Goal: Information Seeking & Learning: Learn about a topic

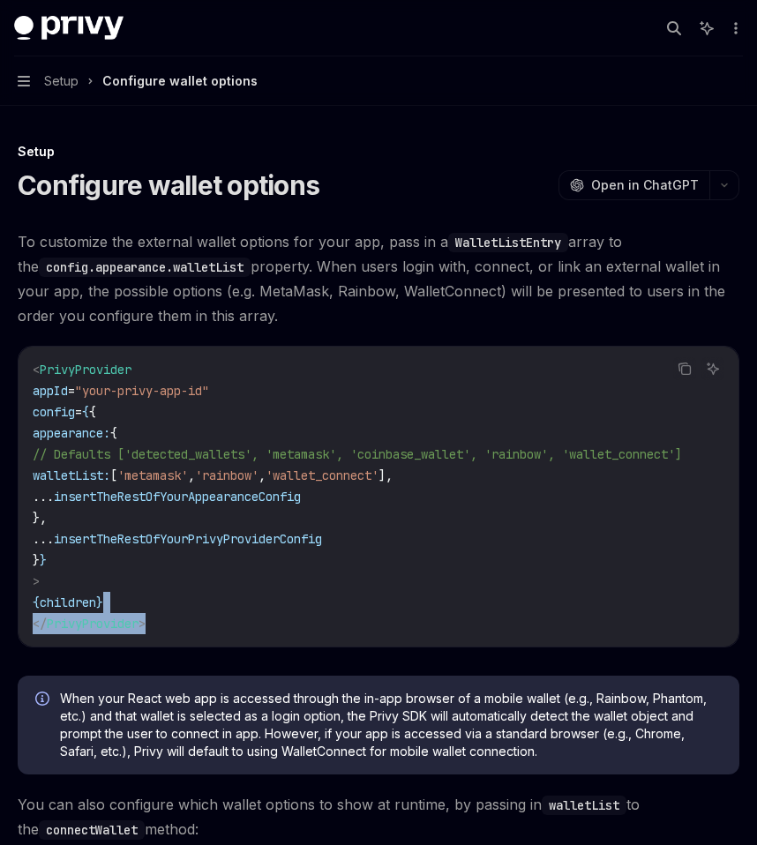
click at [303, 612] on code "< PrivyProvider appId = "your-privy-app-id" config = { { appearance: { // Defau…" at bounding box center [379, 496] width 692 height 275
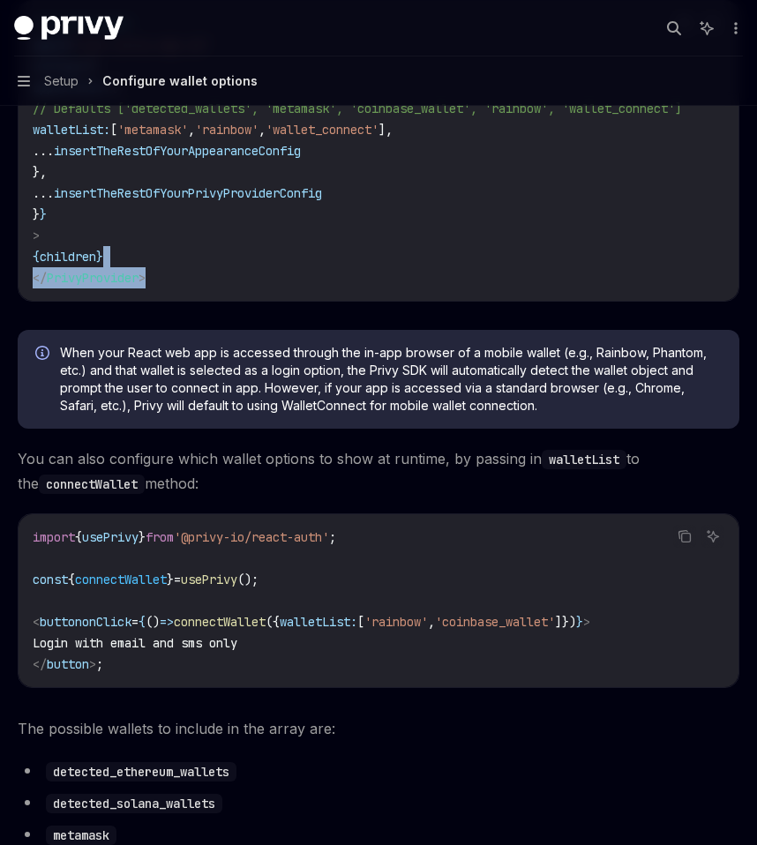
scroll to position [374, 0]
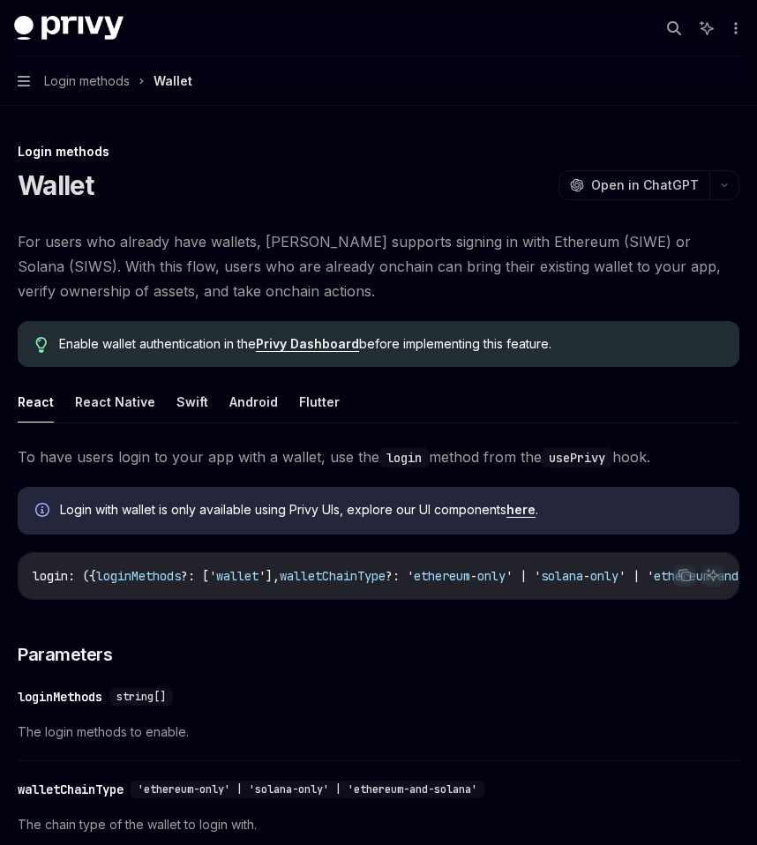
scroll to position [265, 0]
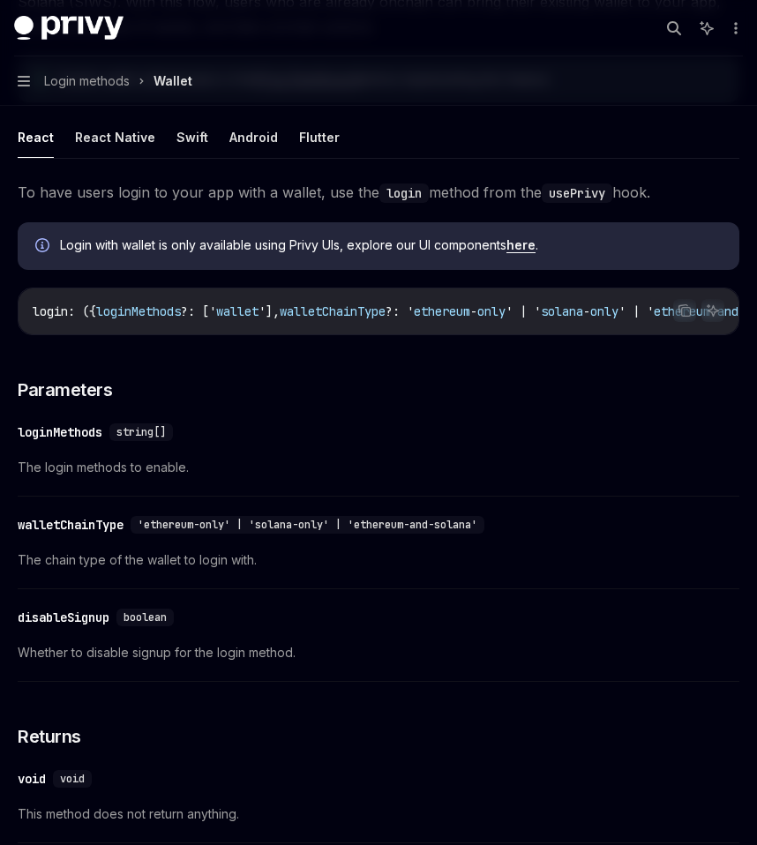
click at [22, 83] on icon "button" at bounding box center [24, 81] width 12 height 14
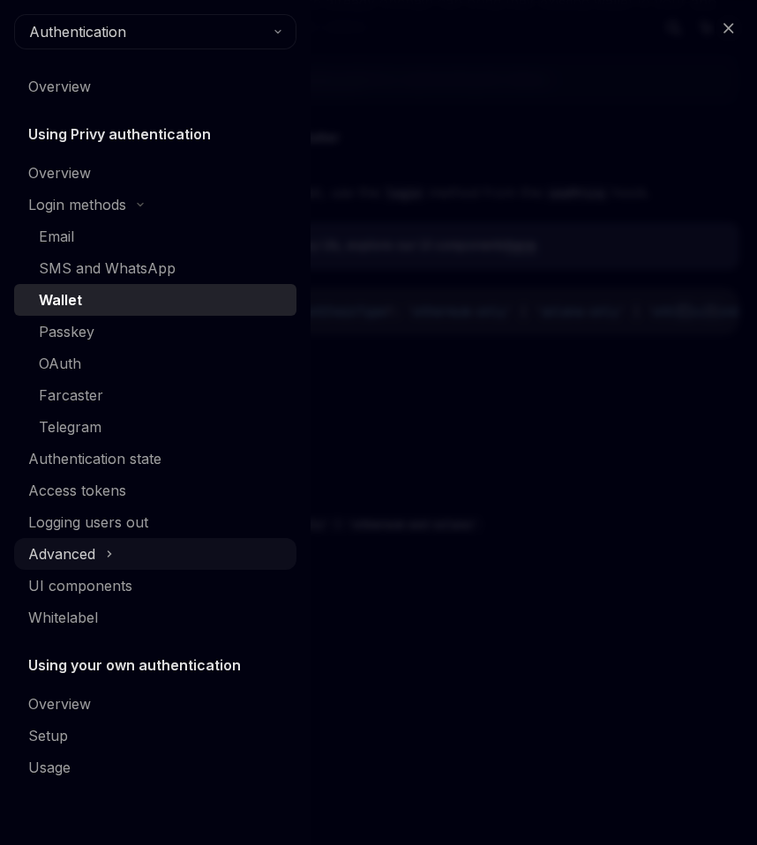
click at [93, 548] on div "Advanced" at bounding box center [61, 553] width 67 height 21
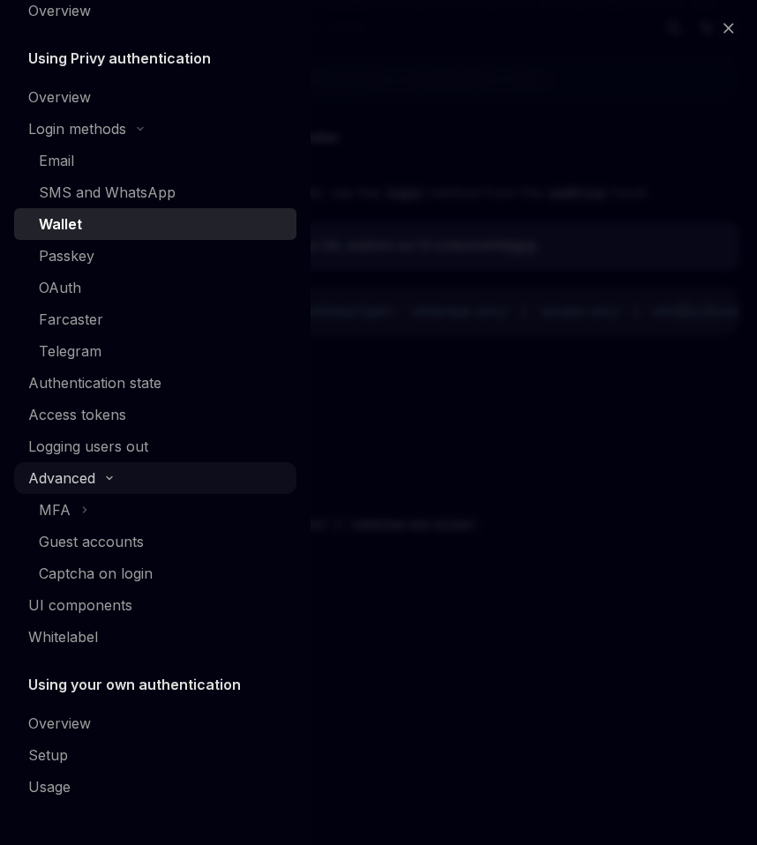
scroll to position [0, 0]
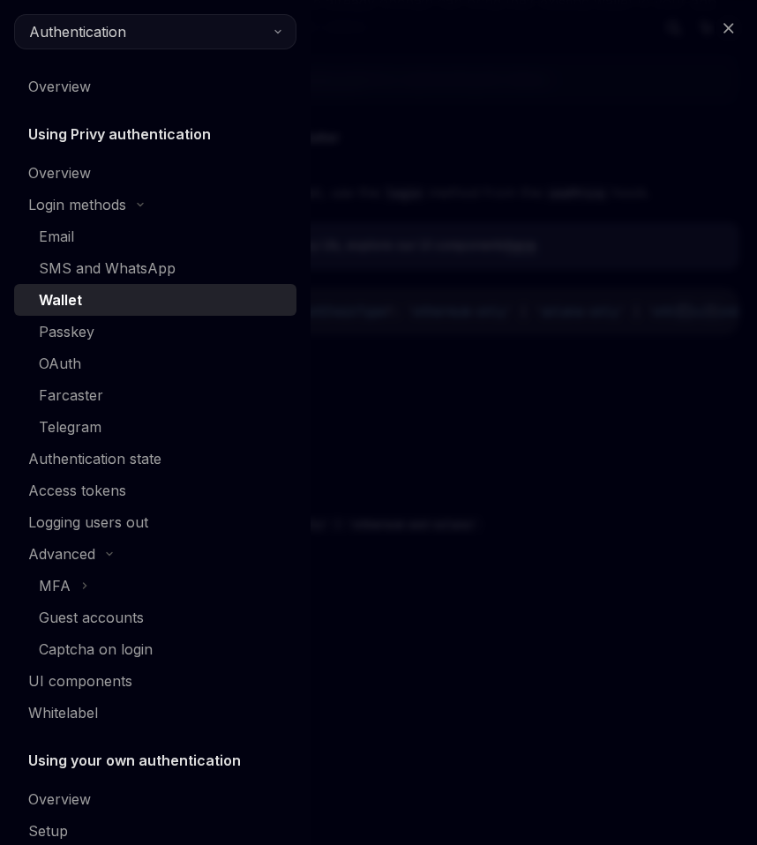
click at [84, 29] on span "Authentication" at bounding box center [77, 31] width 97 height 21
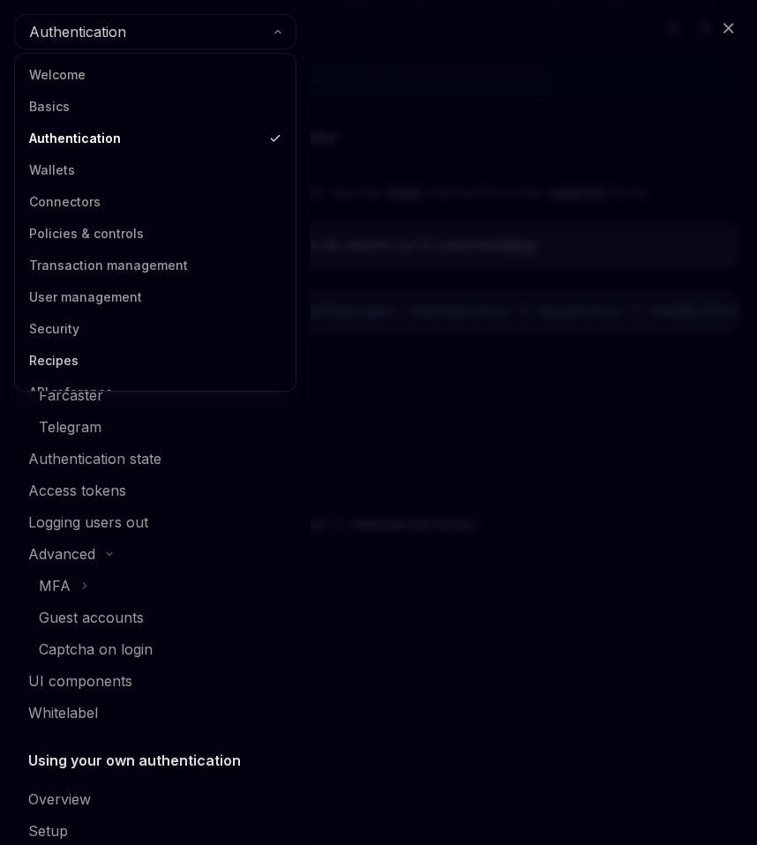
click at [133, 358] on link "Recipes" at bounding box center [155, 361] width 270 height 32
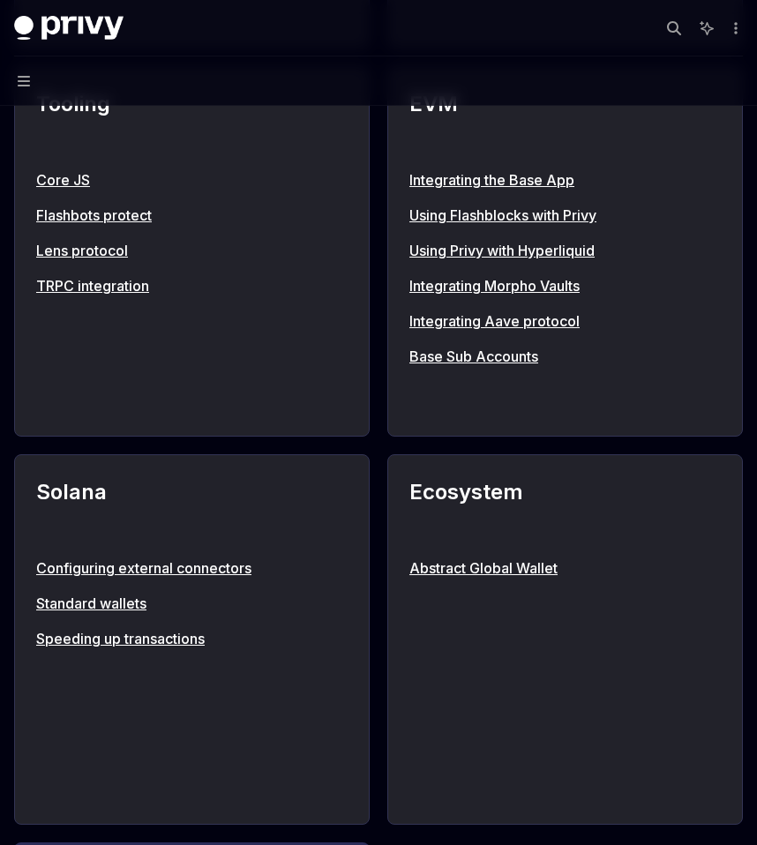
scroll to position [2382, 0]
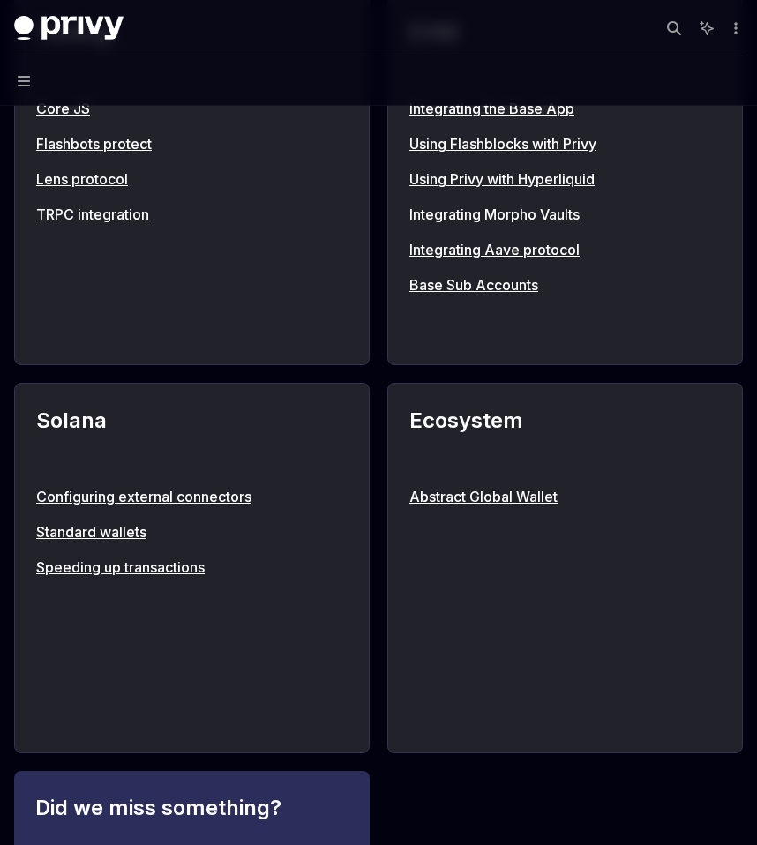
click at [141, 493] on link "Configuring external connectors" at bounding box center [191, 496] width 311 height 21
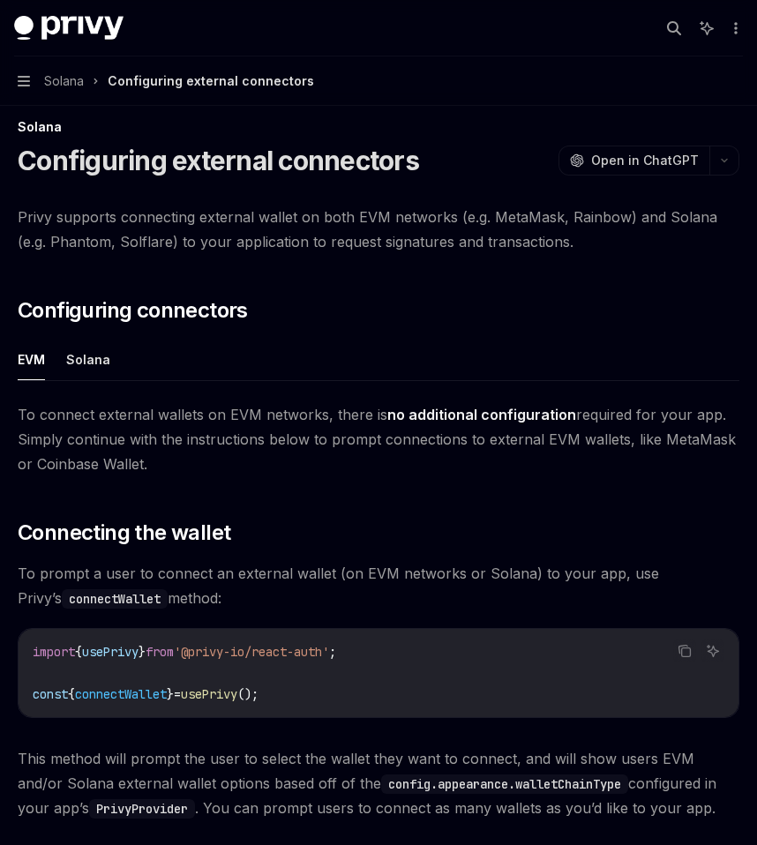
scroll to position [35, 0]
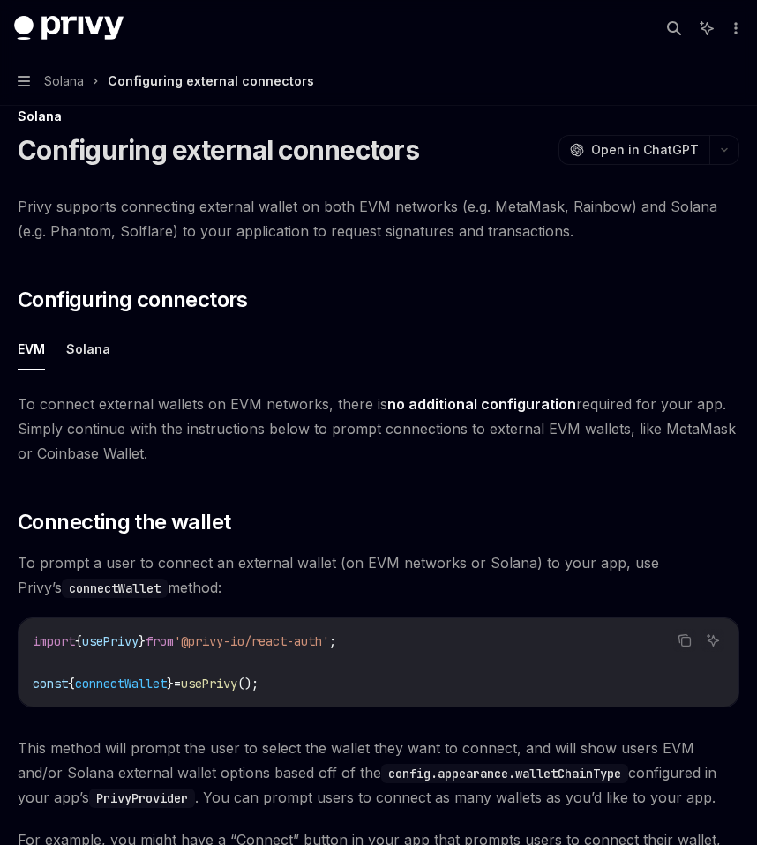
click at [31, 83] on button "Navigation Solana Configuring external connectors" at bounding box center [378, 80] width 757 height 49
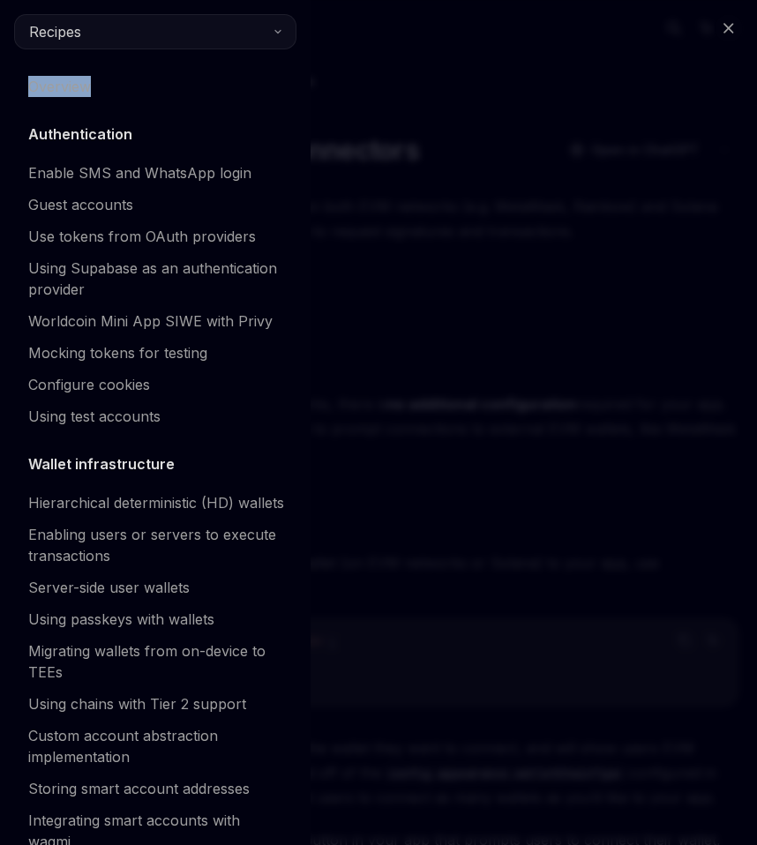
click at [92, 30] on button "Recipes" at bounding box center [155, 31] width 282 height 35
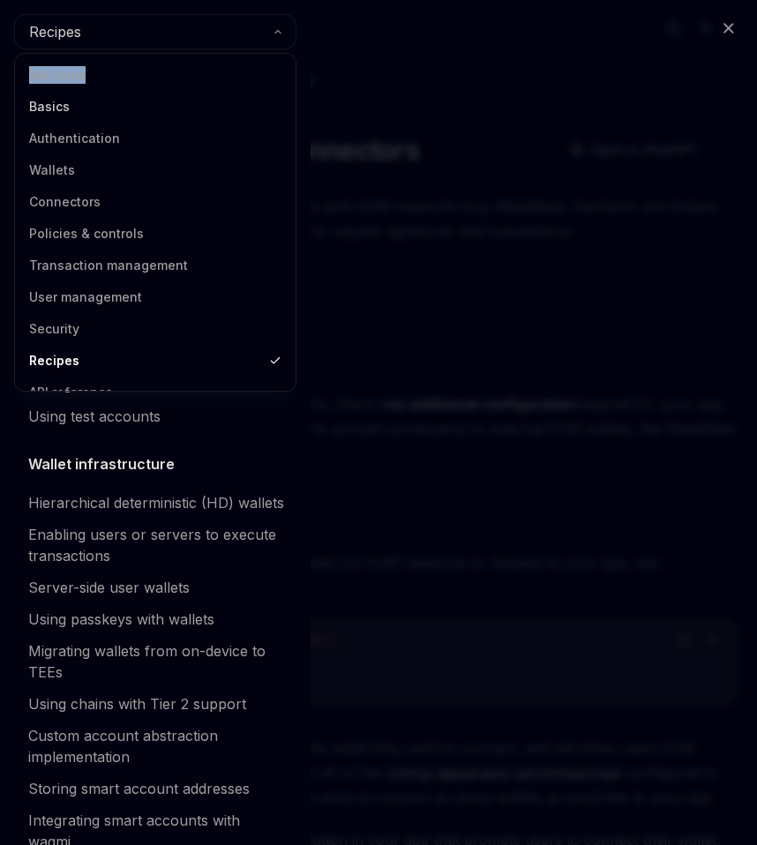
click at [86, 106] on link "Basics" at bounding box center [155, 107] width 270 height 32
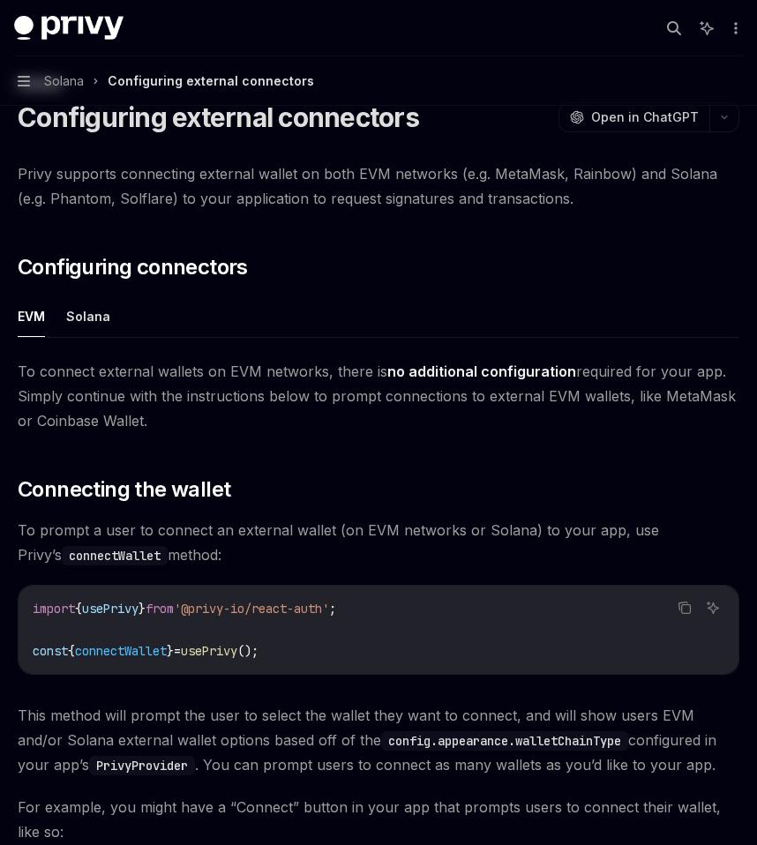
scroll to position [124, 0]
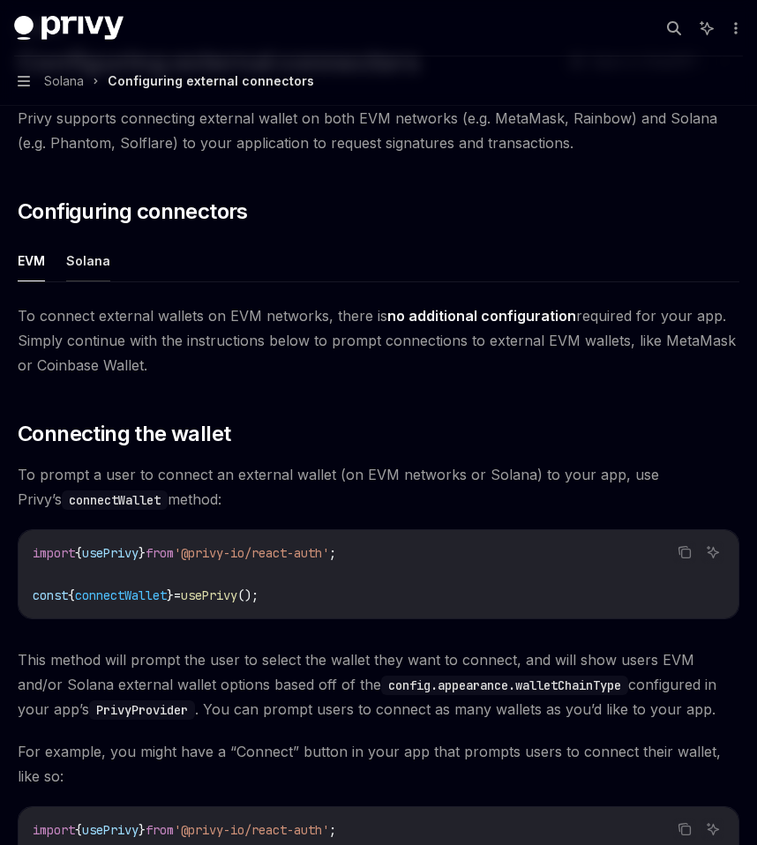
click at [94, 258] on button "Solana" at bounding box center [88, 260] width 44 height 41
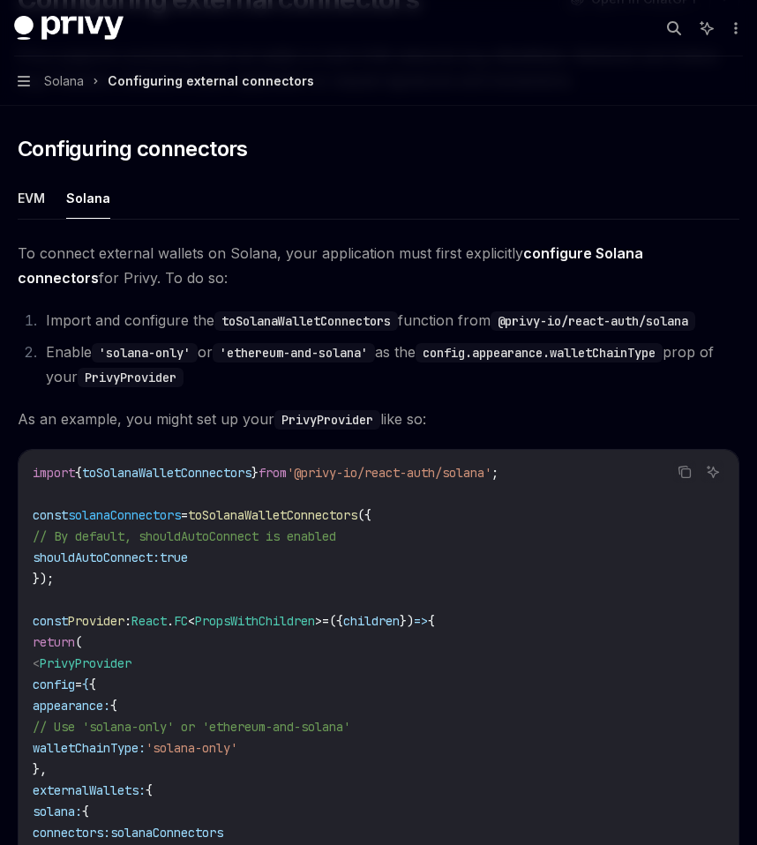
scroll to position [190, 0]
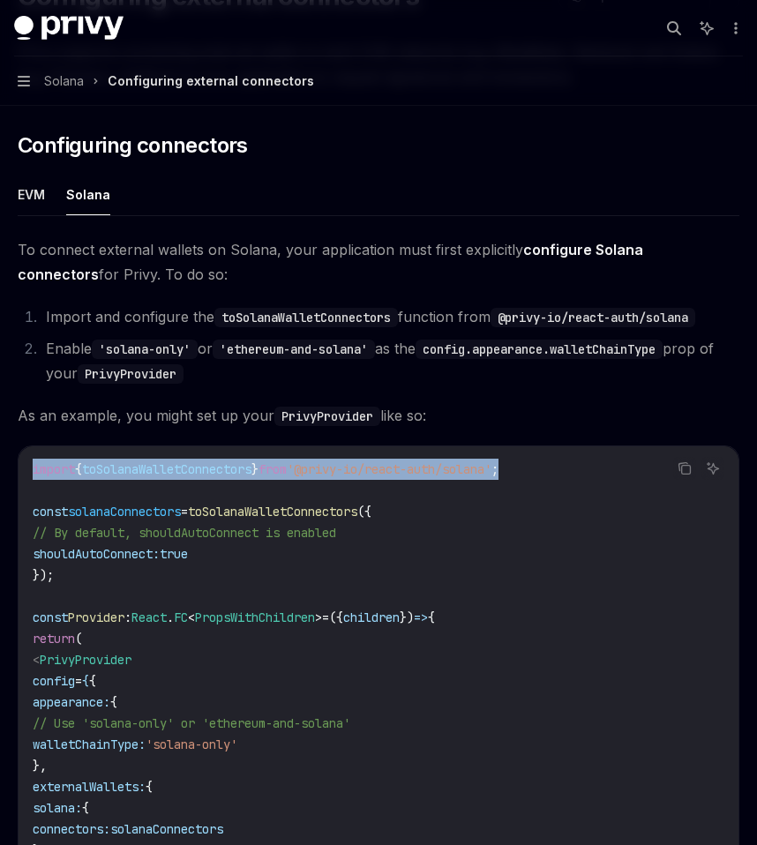
drag, startPoint x: 563, startPoint y: 465, endPoint x: 26, endPoint y: 468, distance: 537.3
click at [26, 468] on div "import { toSolanaWalletConnectors } from '@privy-io/react-auth/solana' ; const …" at bounding box center [379, 733] width 720 height 575
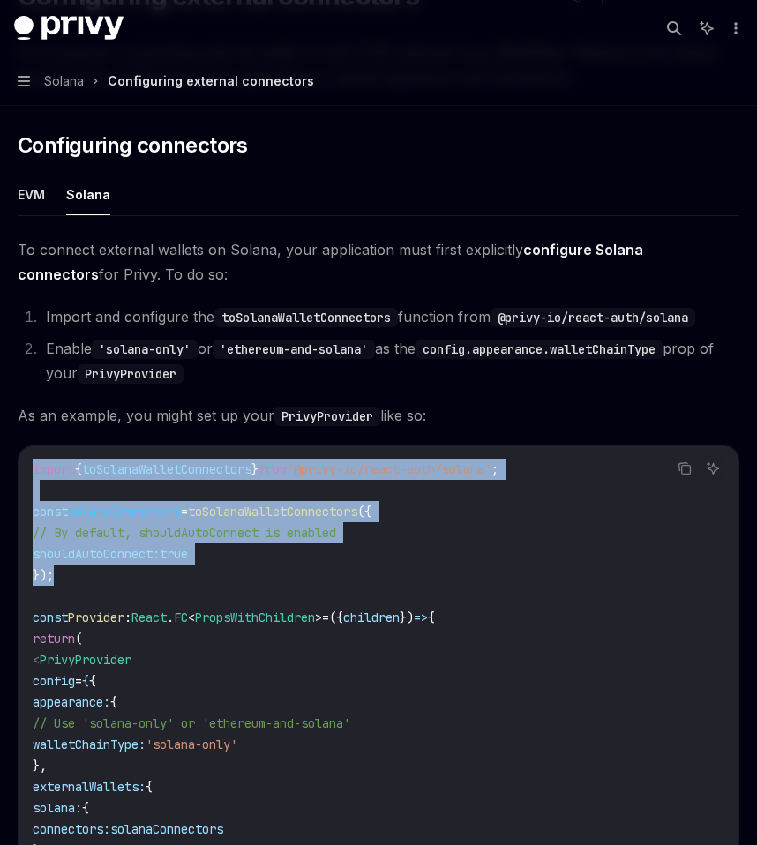
drag, startPoint x: 79, startPoint y: 581, endPoint x: 0, endPoint y: 476, distance: 132.3
copy code "import { toSolanaWalletConnectors } from '@privy-io/react-auth/solana' ; const …"
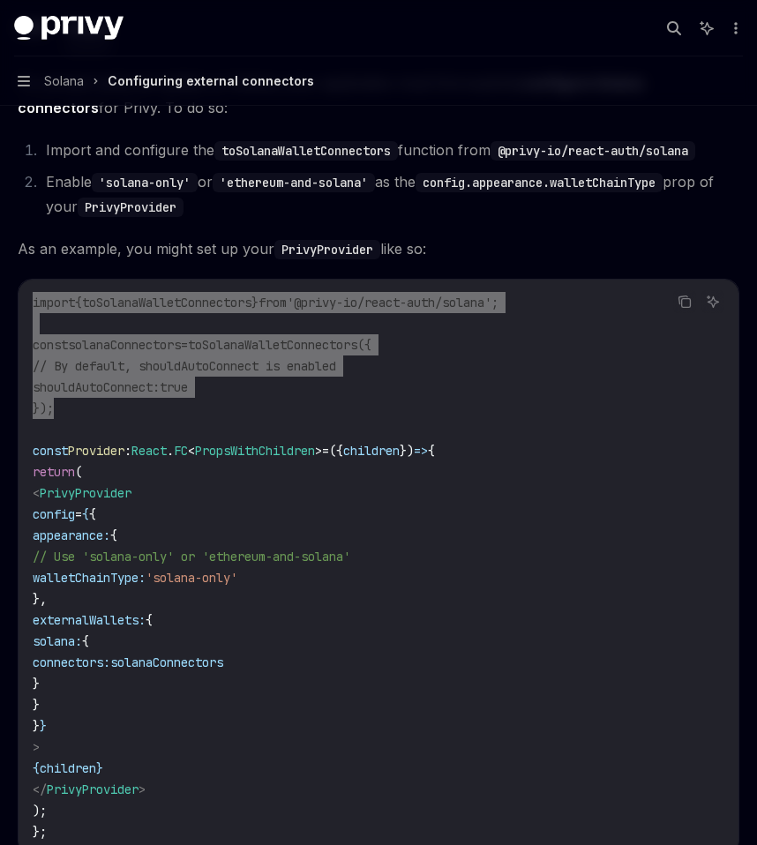
scroll to position [367, 0]
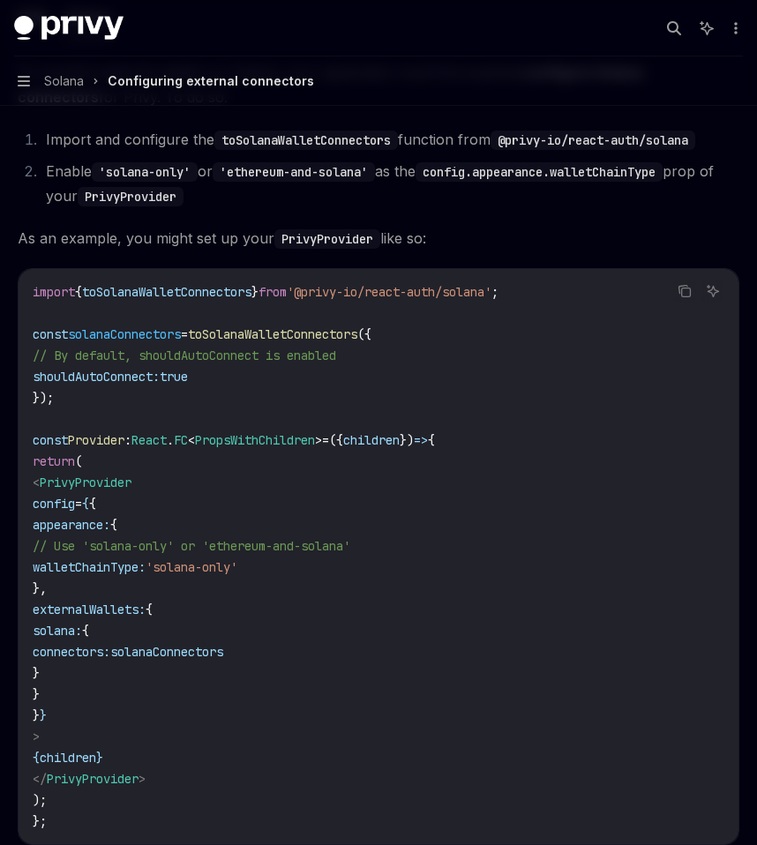
click at [139, 698] on code "import { toSolanaWalletConnectors } from '@privy-io/react-auth/solana' ; const …" at bounding box center [379, 556] width 692 height 551
drag, startPoint x: 131, startPoint y: 693, endPoint x: 0, endPoint y: 533, distance: 206.3
copy code "appearance: { // Use 'solana-only' or 'ethereum-and-solana' walletChainType: 's…"
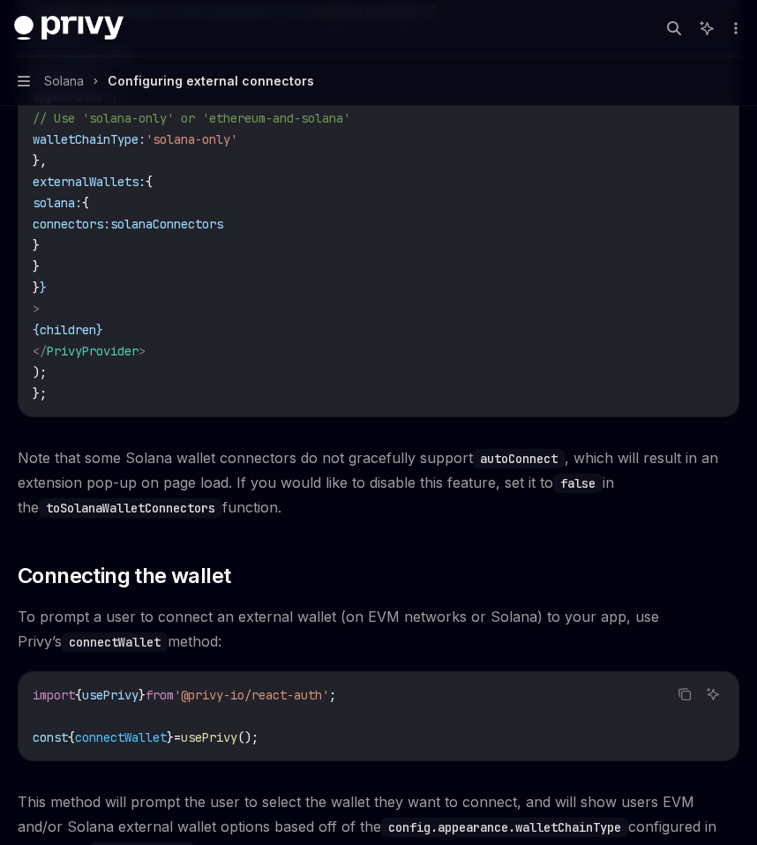
scroll to position [880, 0]
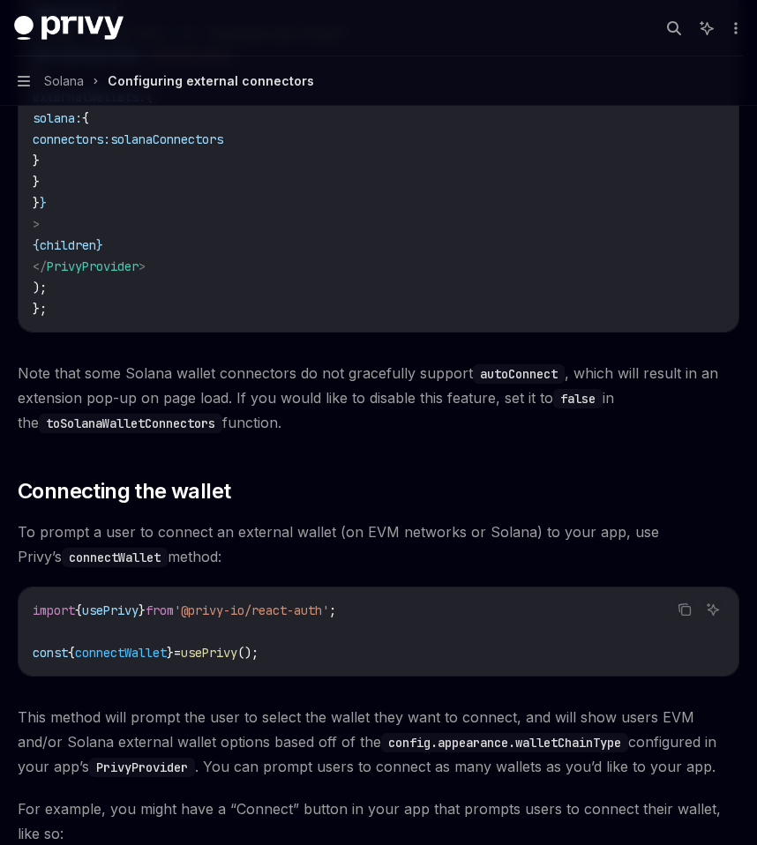
click at [324, 652] on code "import { usePrivy } from '@privy-io/react-auth' ; const { connectWallet } = use…" at bounding box center [379, 632] width 692 height 64
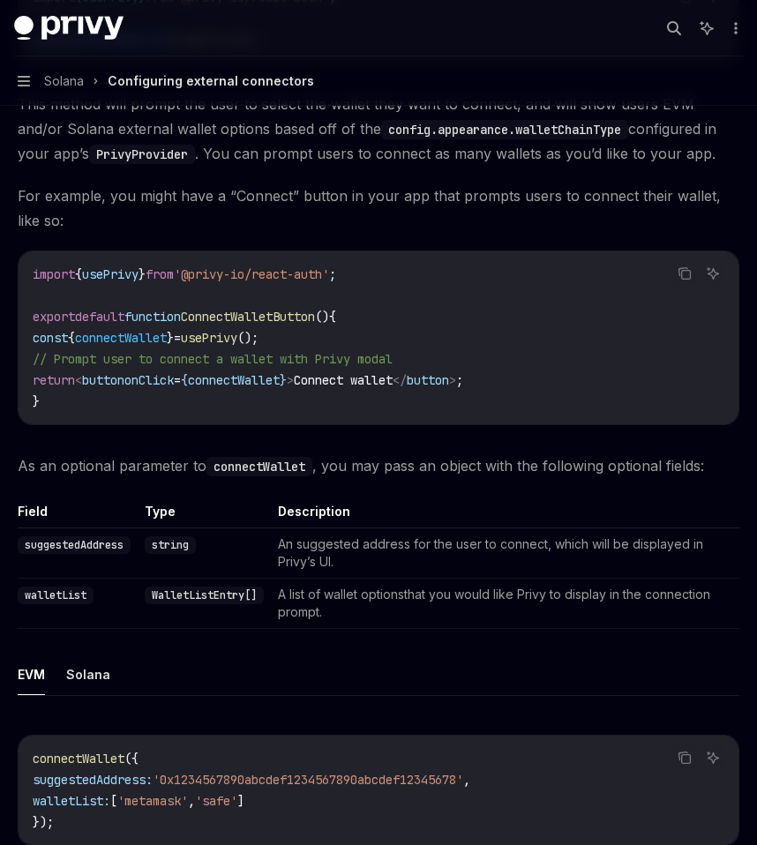
scroll to position [1484, 0]
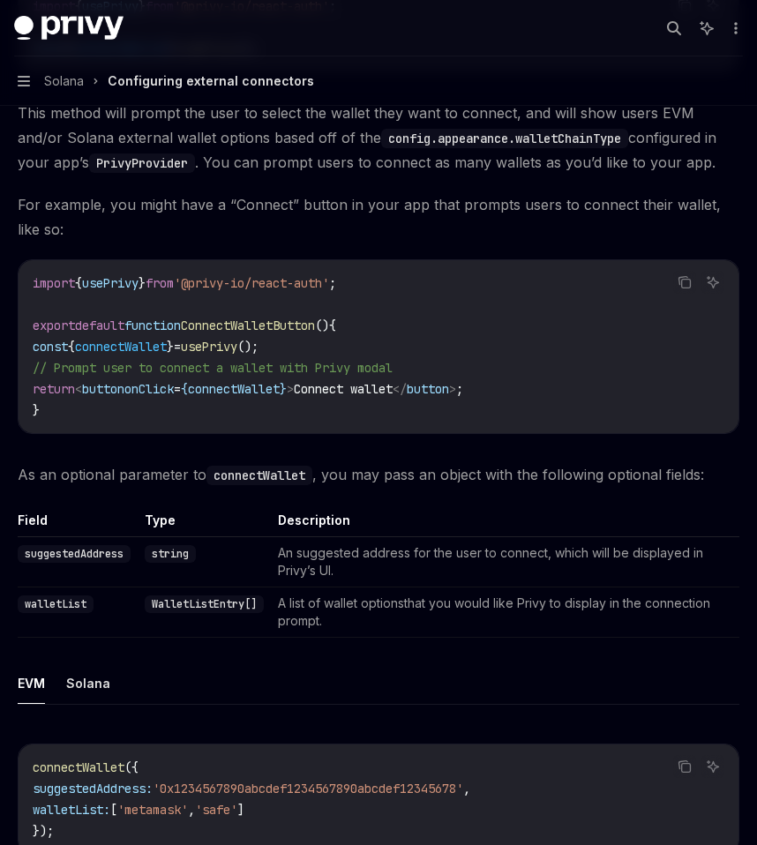
click at [288, 306] on code "import { usePrivy } from '@privy-io/react-auth' ; export default function Conne…" at bounding box center [379, 347] width 692 height 148
drag, startPoint x: 315, startPoint y: 340, endPoint x: 50, endPoint y: 342, distance: 264.7
click at [50, 342] on code "import { usePrivy } from '@privy-io/react-auth' ; export default function Conne…" at bounding box center [379, 347] width 692 height 148
copy span "const { connectWallet } = usePrivy ();"
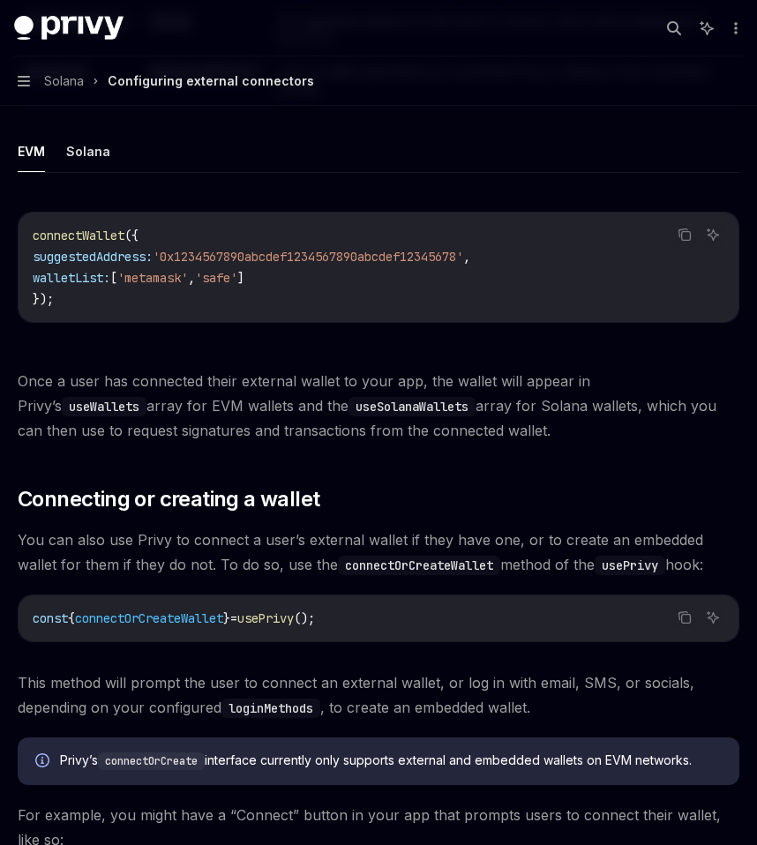
scroll to position [1914, 0]
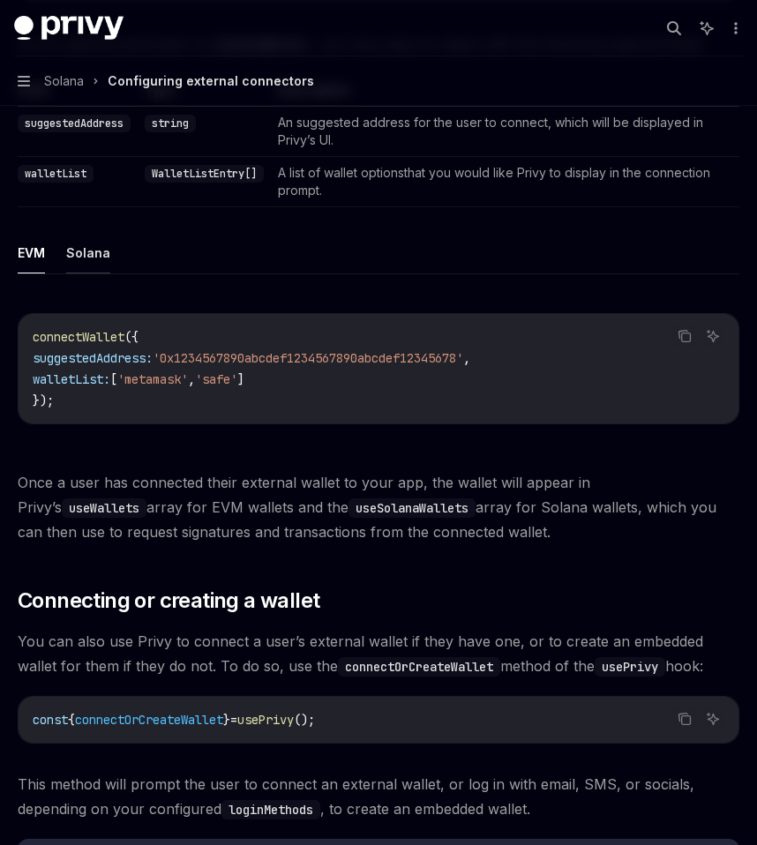
click at [76, 251] on button "Solana" at bounding box center [88, 252] width 44 height 41
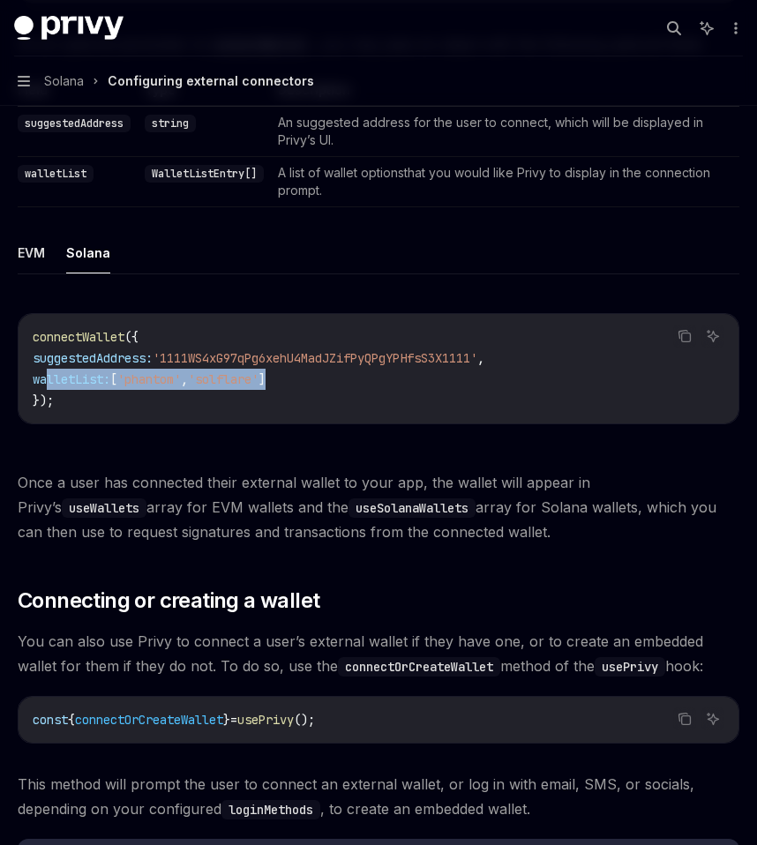
drag, startPoint x: 320, startPoint y: 382, endPoint x: 50, endPoint y: 378, distance: 270.0
click at [50, 378] on code "connectWallet ({ suggestedAddress: '1111WS4xG97qPg6xehU4MadJZifPyQPgYPHfsS3X111…" at bounding box center [379, 368] width 692 height 85
copy span "walletList: [ 'phantom' , 'solflare' ]"
click at [358, 708] on div "const { connectOrCreateWallet } = usePrivy ();" at bounding box center [379, 720] width 720 height 46
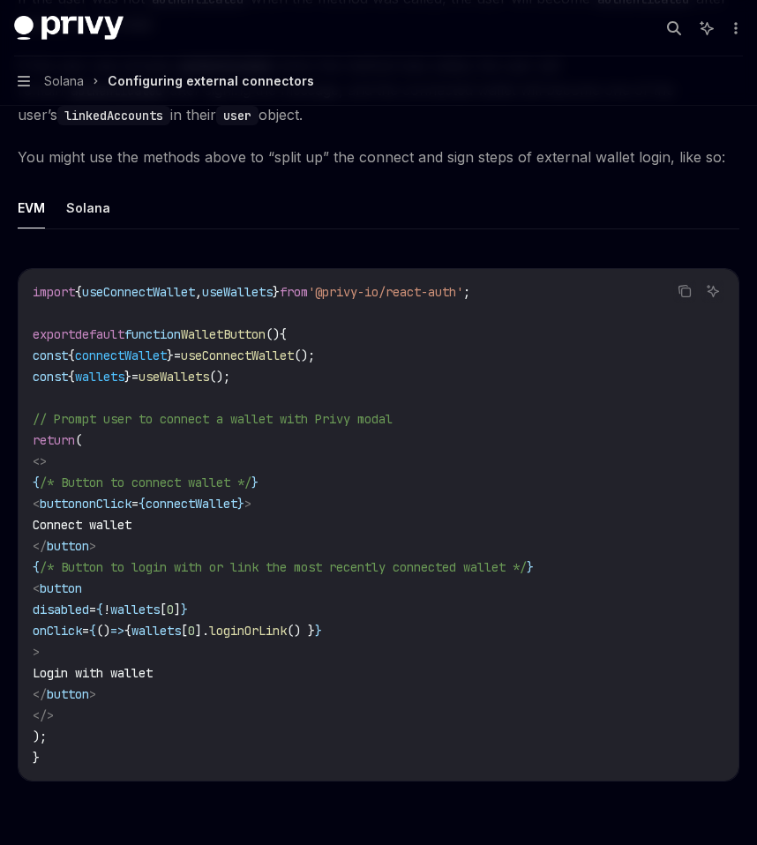
scroll to position [3738, 0]
click at [181, 625] on span "wallets" at bounding box center [155, 630] width 49 height 16
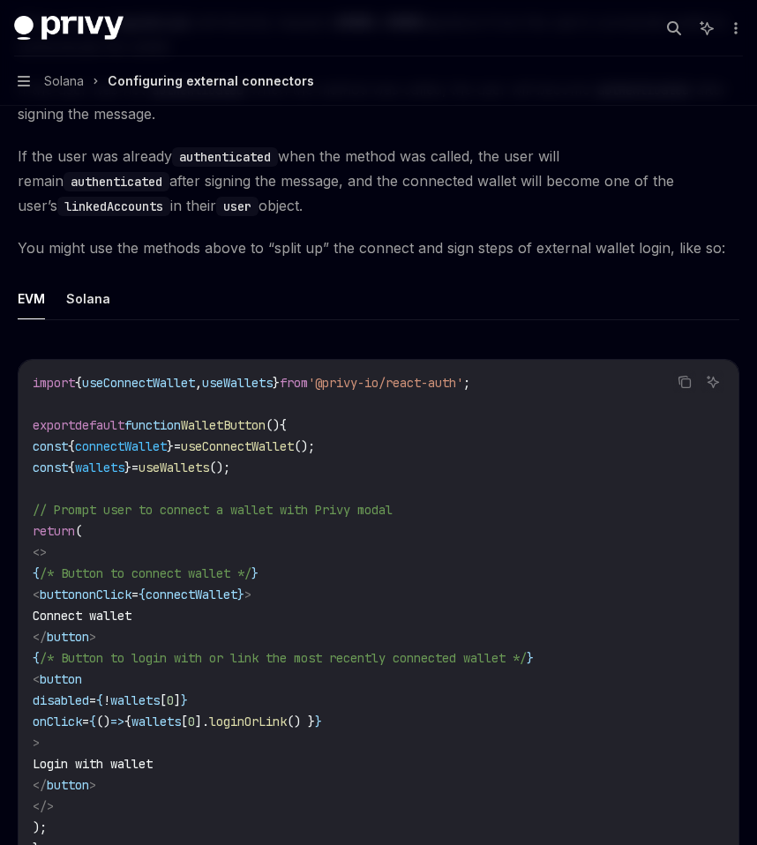
scroll to position [3674, 0]
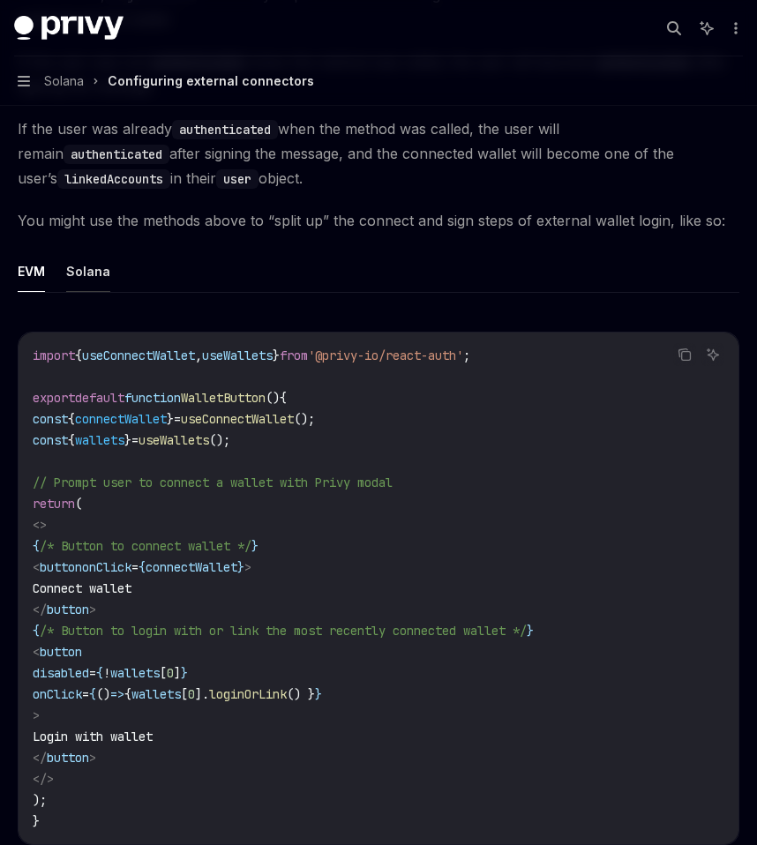
click at [78, 273] on button "Solana" at bounding box center [88, 271] width 44 height 41
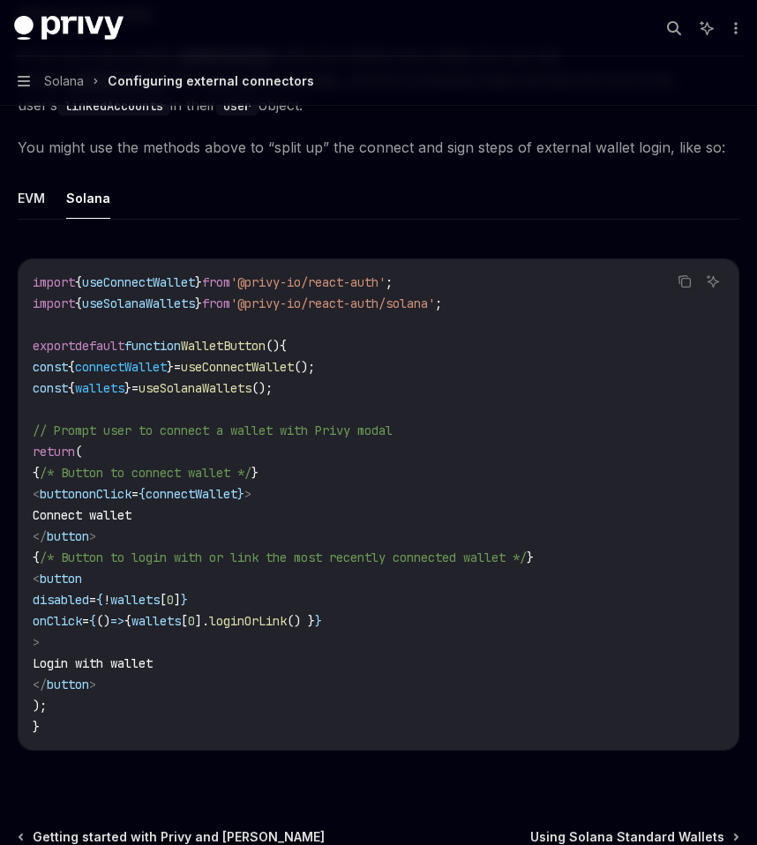
scroll to position [3771, 0]
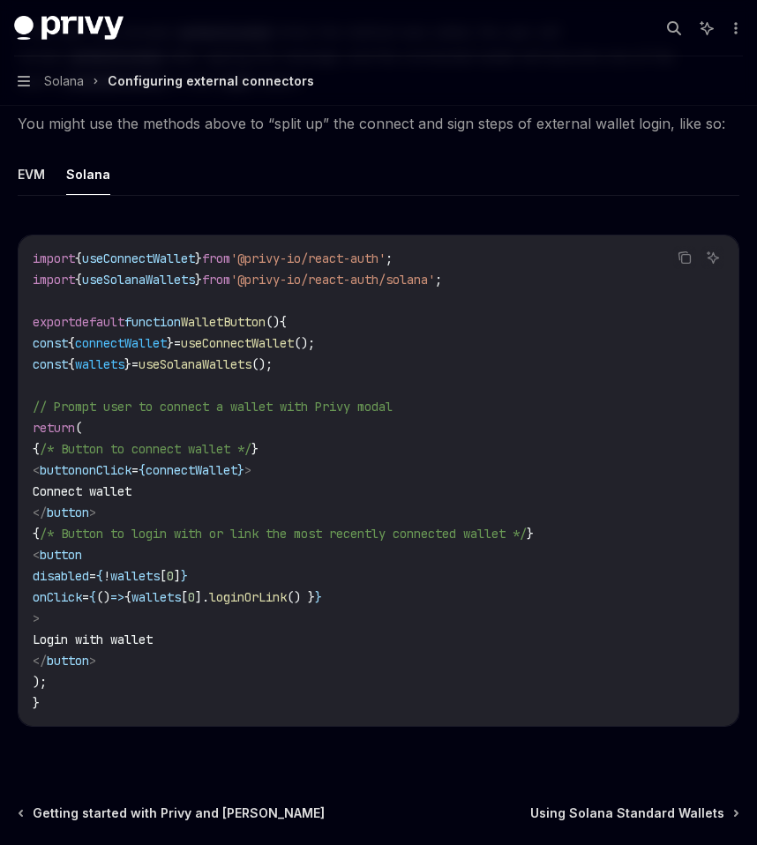
click at [313, 609] on code "import { useConnectWallet } from '@privy-io/react-auth' ; import { useSolanaWal…" at bounding box center [379, 481] width 692 height 466
click at [287, 598] on span "loginOrLink" at bounding box center [248, 597] width 78 height 16
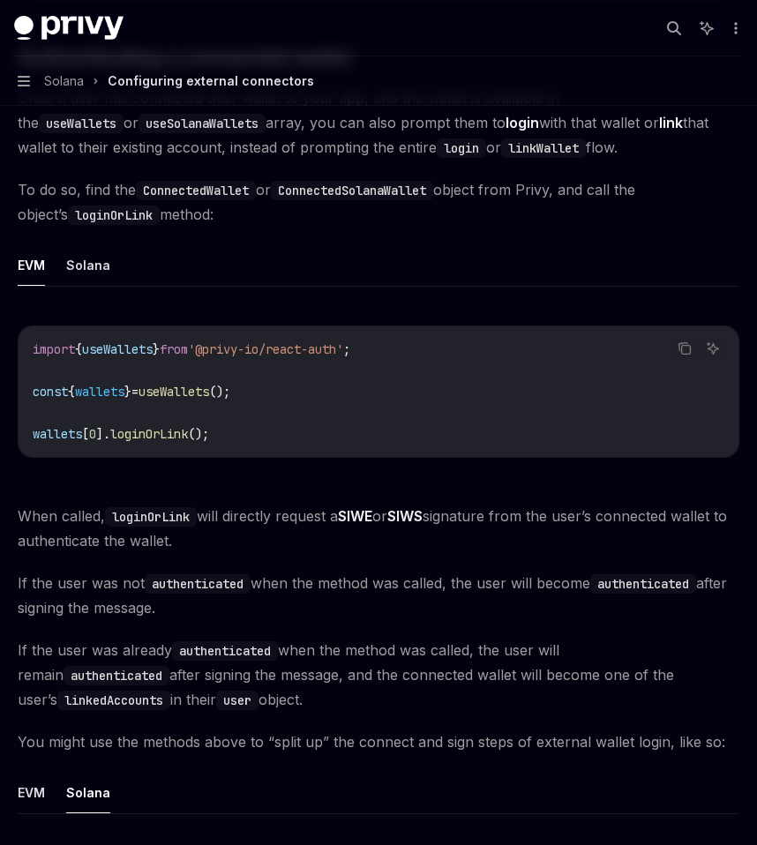
scroll to position [3151, 0]
click at [101, 266] on button "Solana" at bounding box center [88, 265] width 44 height 41
type textarea "*"
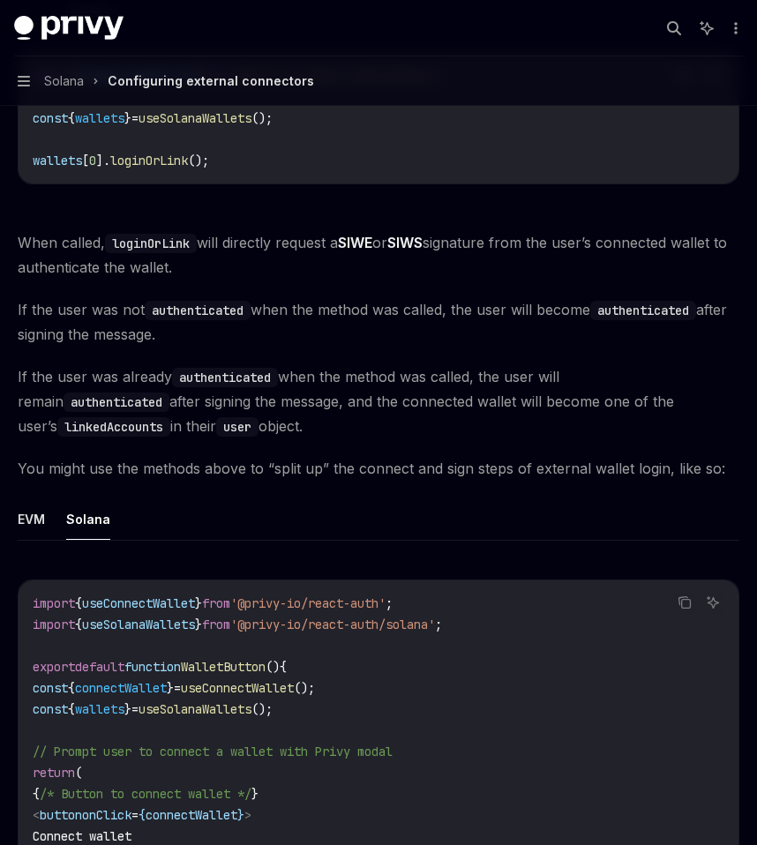
scroll to position [3685, 0]
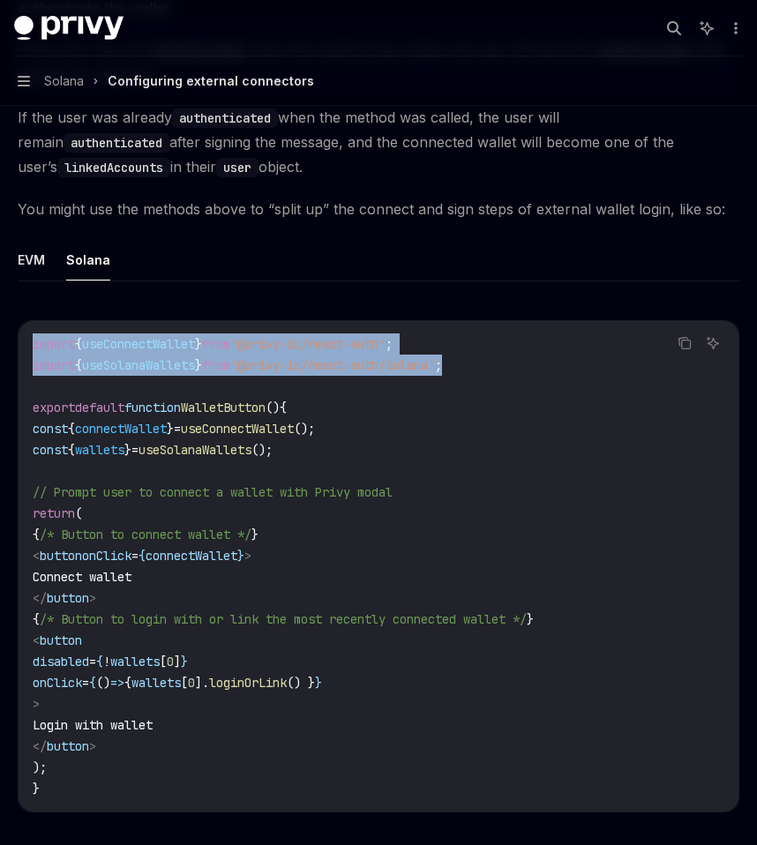
drag, startPoint x: 483, startPoint y: 364, endPoint x: 0, endPoint y: 350, distance: 483.7
copy code "import { useConnectWallet } from '@privy-io/react-auth' ; import { useSolanaWal…"
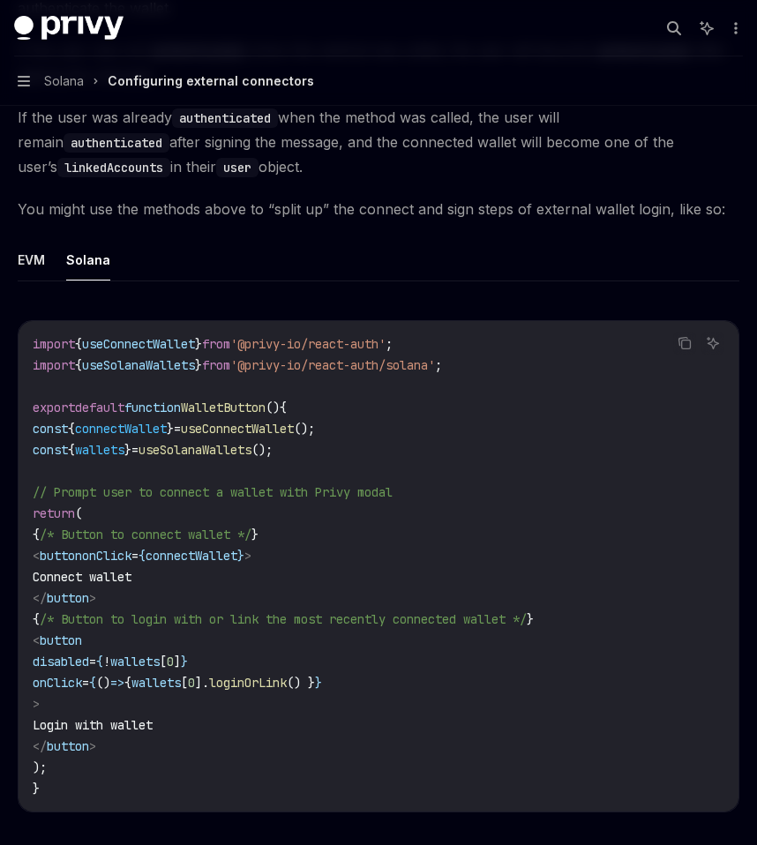
click at [376, 421] on code "import { useConnectWallet } from '@privy-io/react-auth' ; import { useSolanaWal…" at bounding box center [379, 566] width 692 height 466
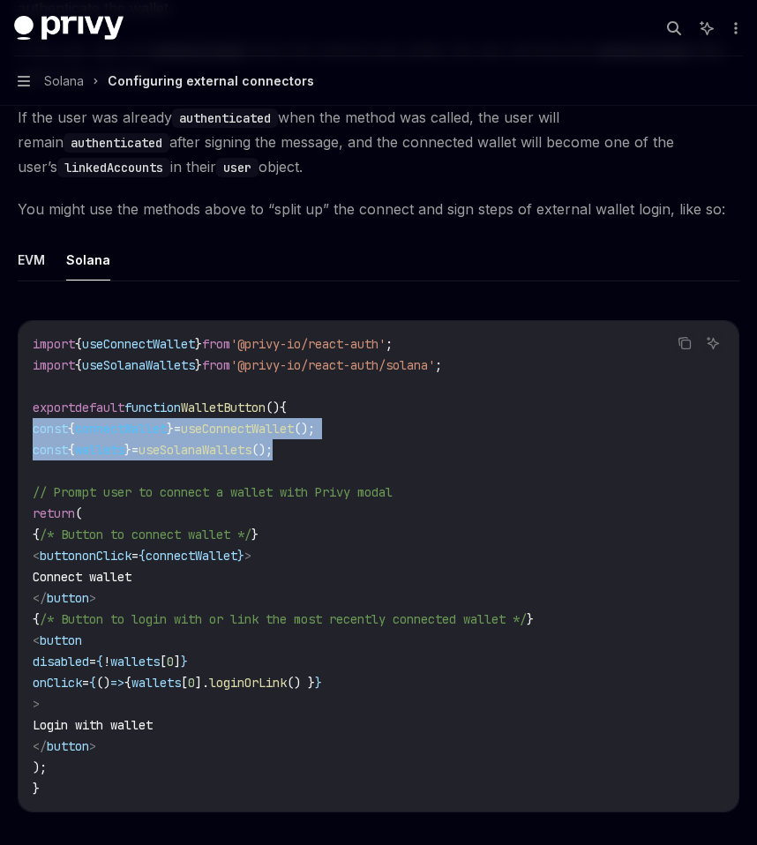
drag, startPoint x: 354, startPoint y: 450, endPoint x: 0, endPoint y: 431, distance: 354.3
copy code "const { connectWallet } = useConnectWallet (); const { wallets } = useSolanaWal…"
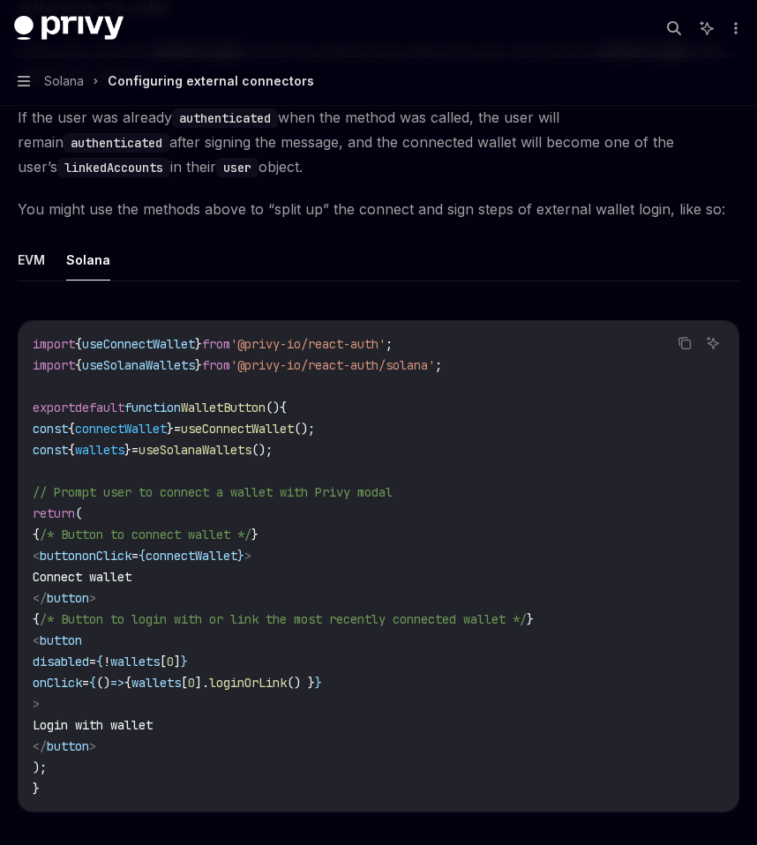
click at [100, 779] on code "import { useConnectWallet } from '@privy-io/react-auth' ; import { useSolanaWal…" at bounding box center [379, 566] width 692 height 466
click at [685, 340] on icon "Copy the contents from the code block" at bounding box center [685, 343] width 14 height 14
click at [672, 27] on icon "button" at bounding box center [674, 28] width 14 height 14
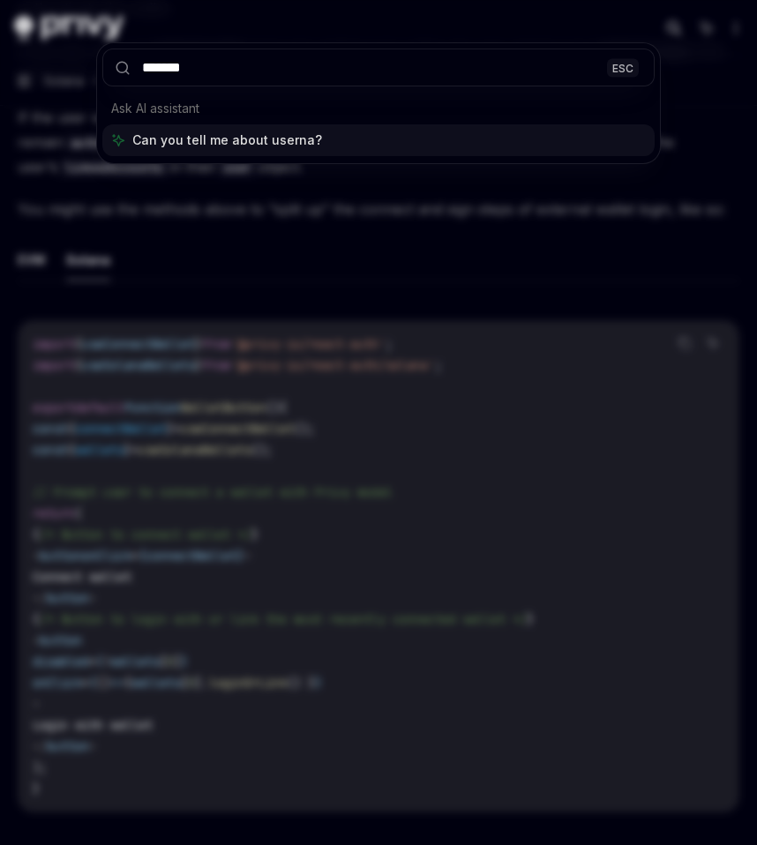
type input "********"
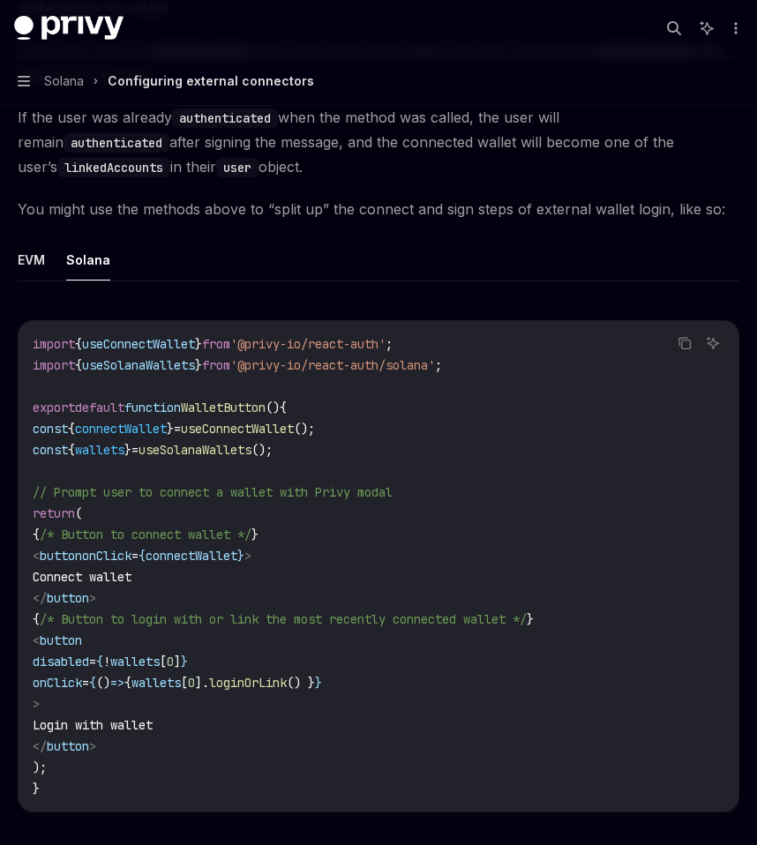
type textarea "*"
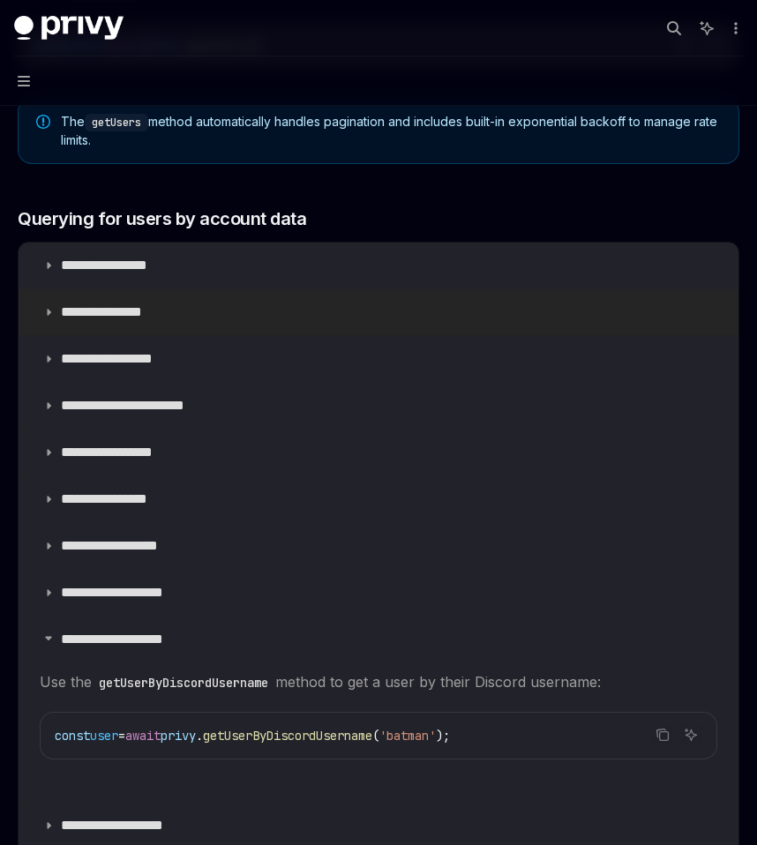
scroll to position [1008, 0]
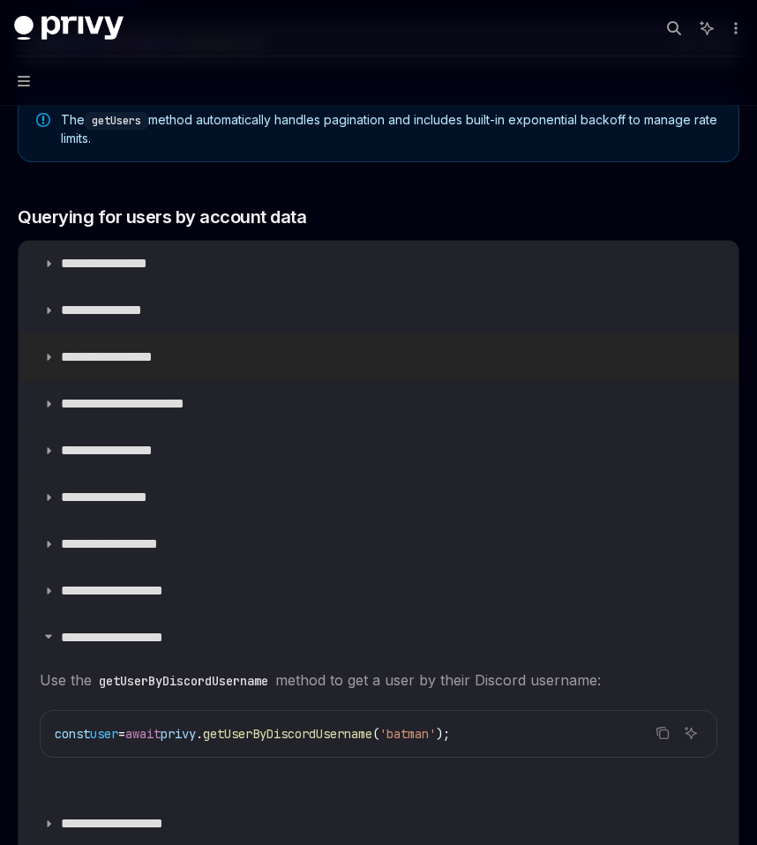
click at [159, 366] on summary "**********" at bounding box center [379, 357] width 720 height 46
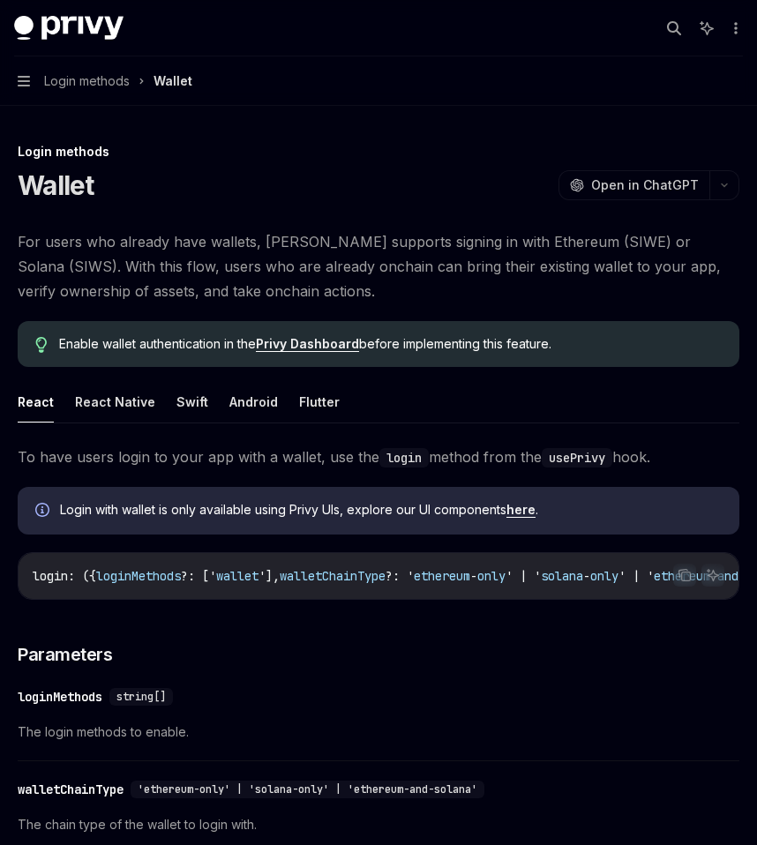
scroll to position [265, 0]
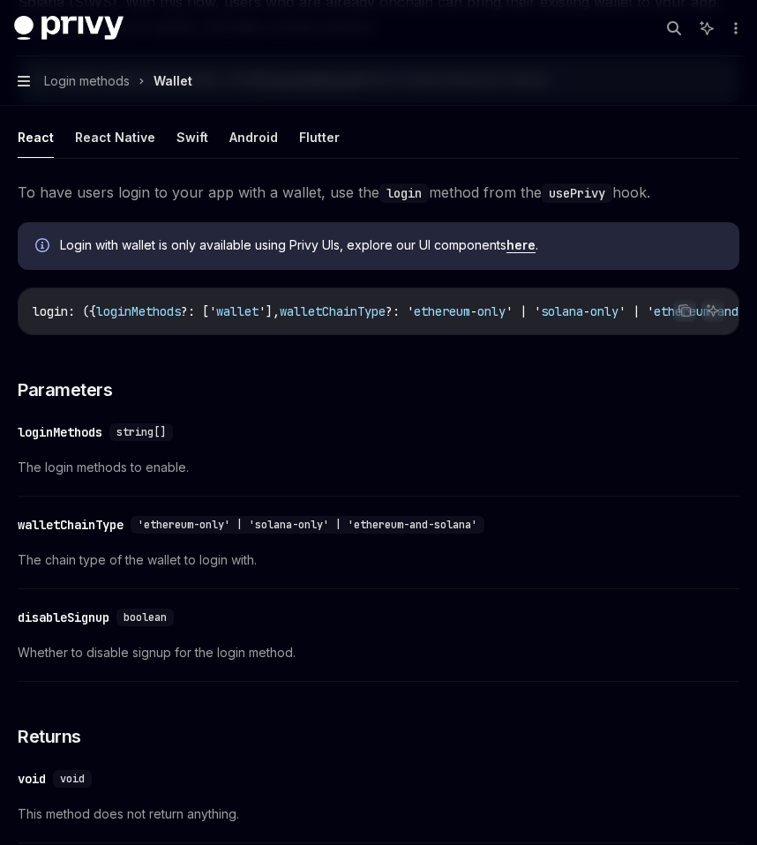
click at [28, 74] on icon "button" at bounding box center [24, 81] width 12 height 14
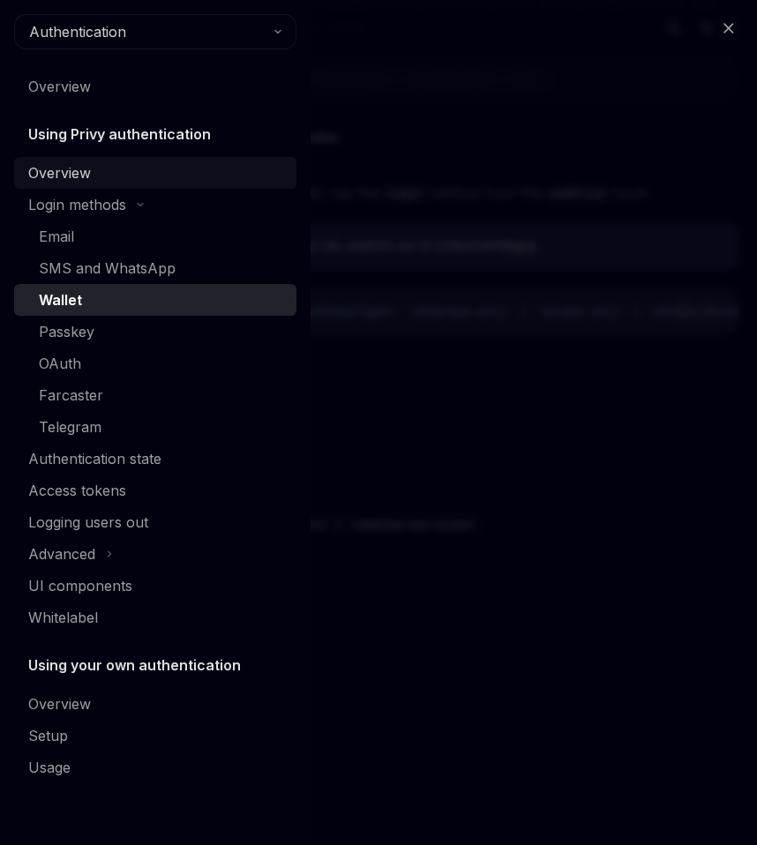
click at [84, 183] on div "Overview" at bounding box center [59, 172] width 63 height 21
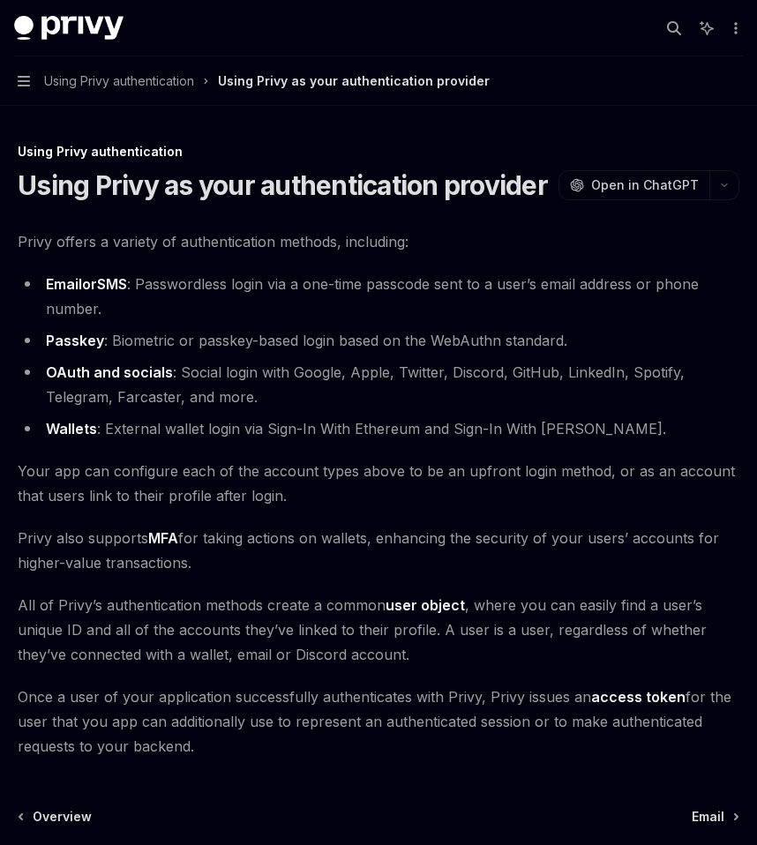
scroll to position [176, 0]
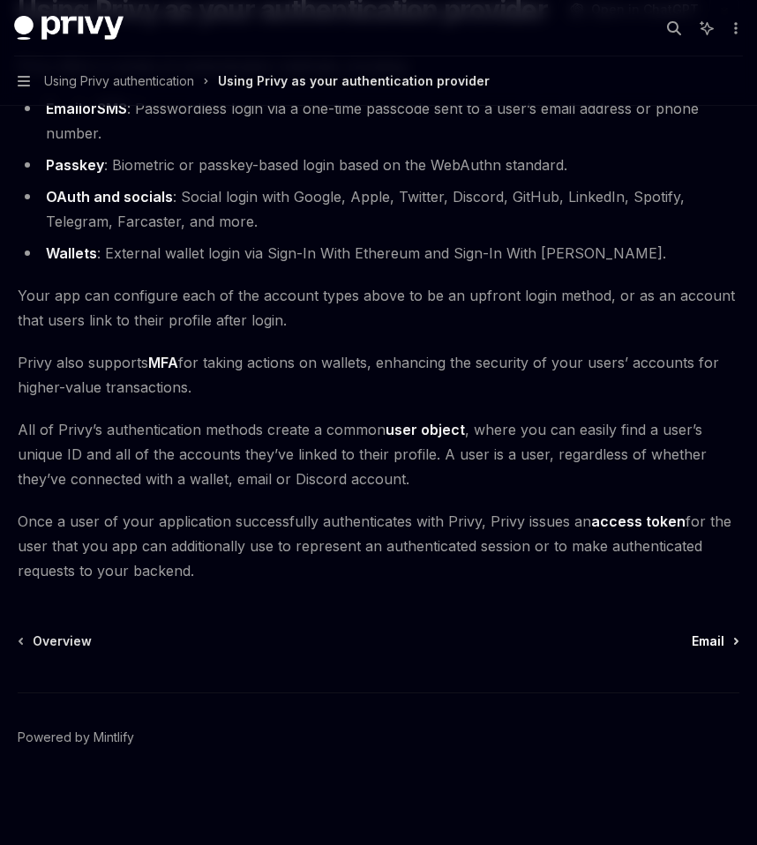
click at [717, 643] on span "Email" at bounding box center [708, 642] width 33 height 18
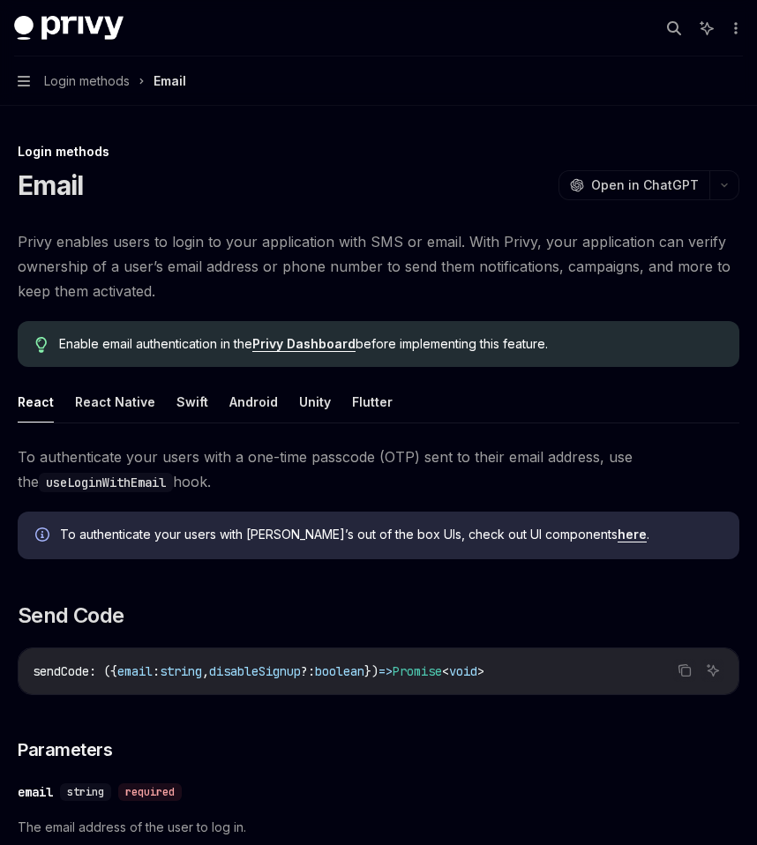
click at [30, 70] on button "Navigation Login methods Email" at bounding box center [378, 80] width 757 height 49
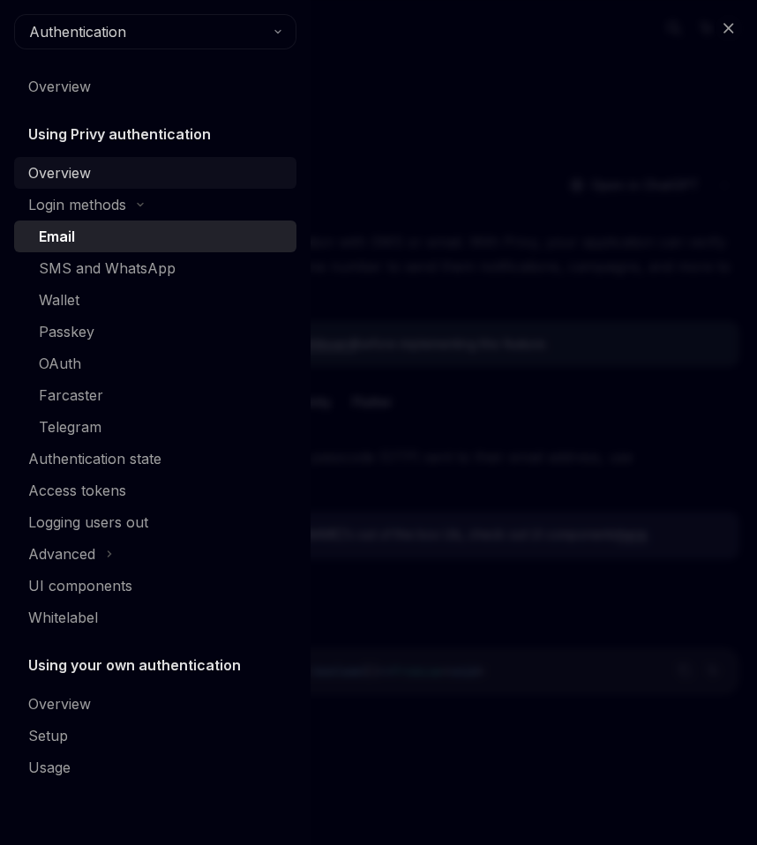
click at [86, 169] on div "Overview" at bounding box center [59, 172] width 63 height 21
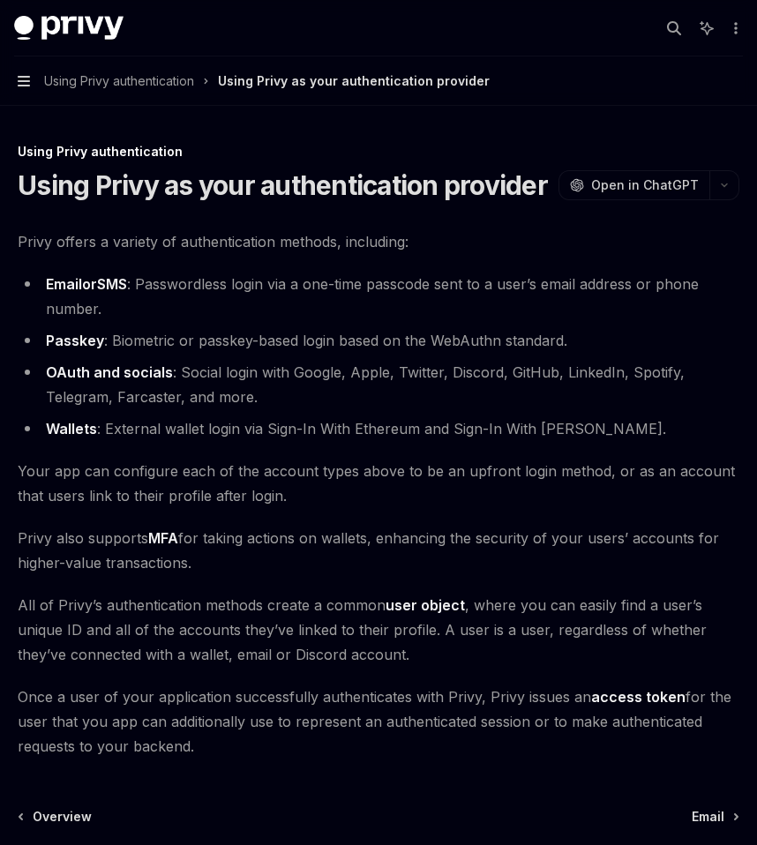
click at [23, 82] on icon "button" at bounding box center [24, 81] width 12 height 14
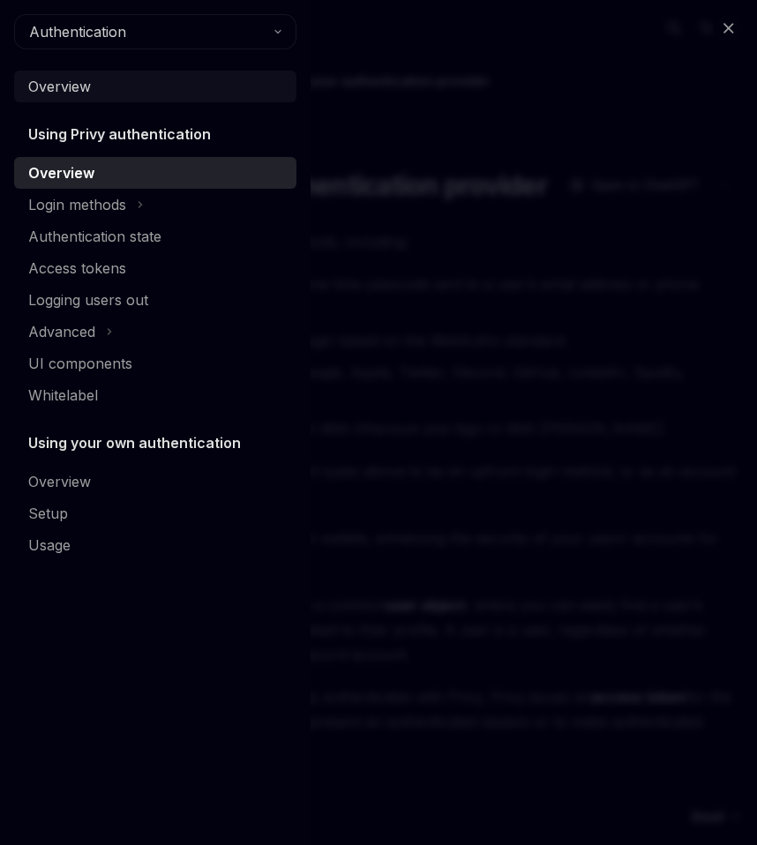
click at [56, 84] on div "Overview" at bounding box center [59, 86] width 63 height 21
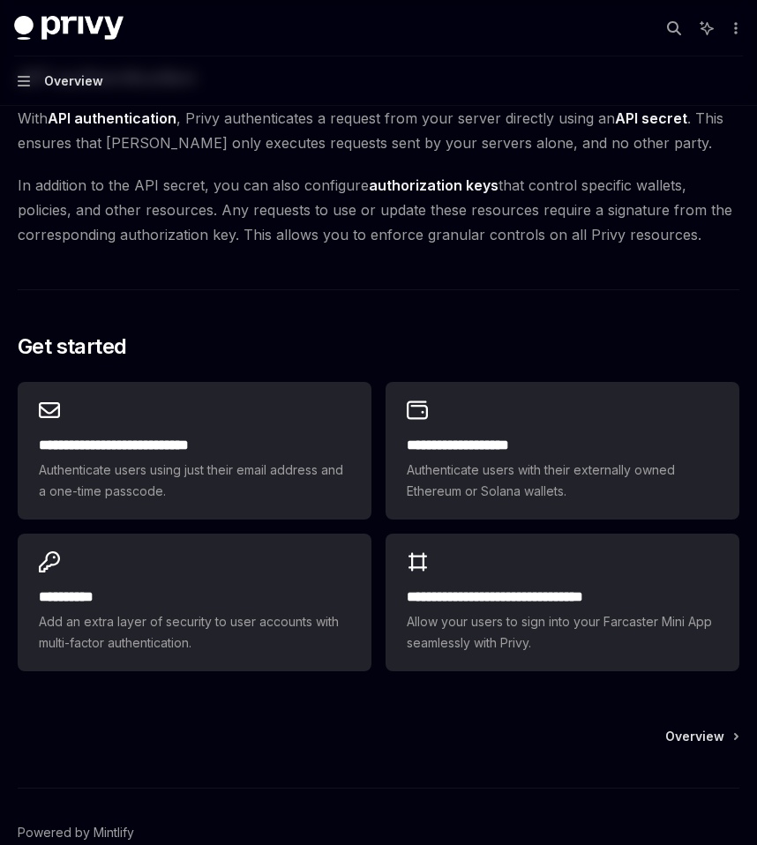
scroll to position [1228, 0]
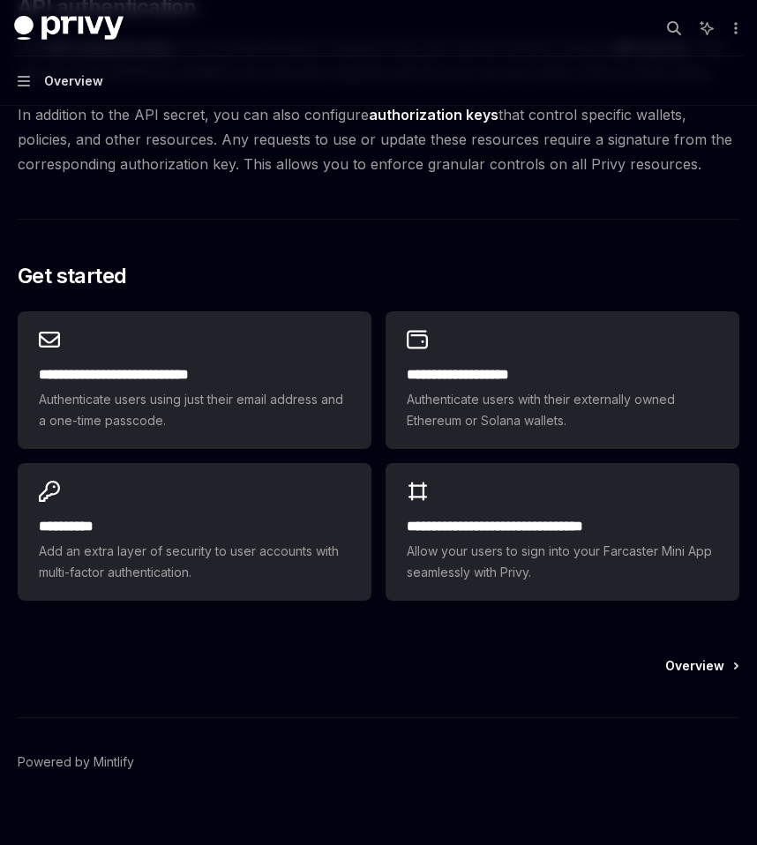
click at [678, 657] on span "Overview" at bounding box center [694, 666] width 59 height 18
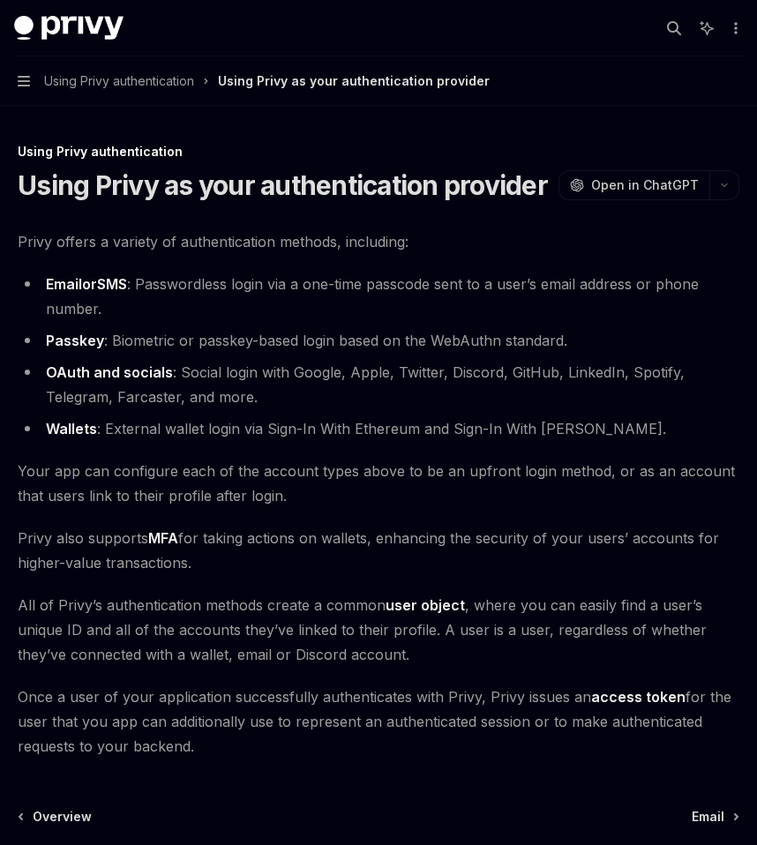
scroll to position [176, 0]
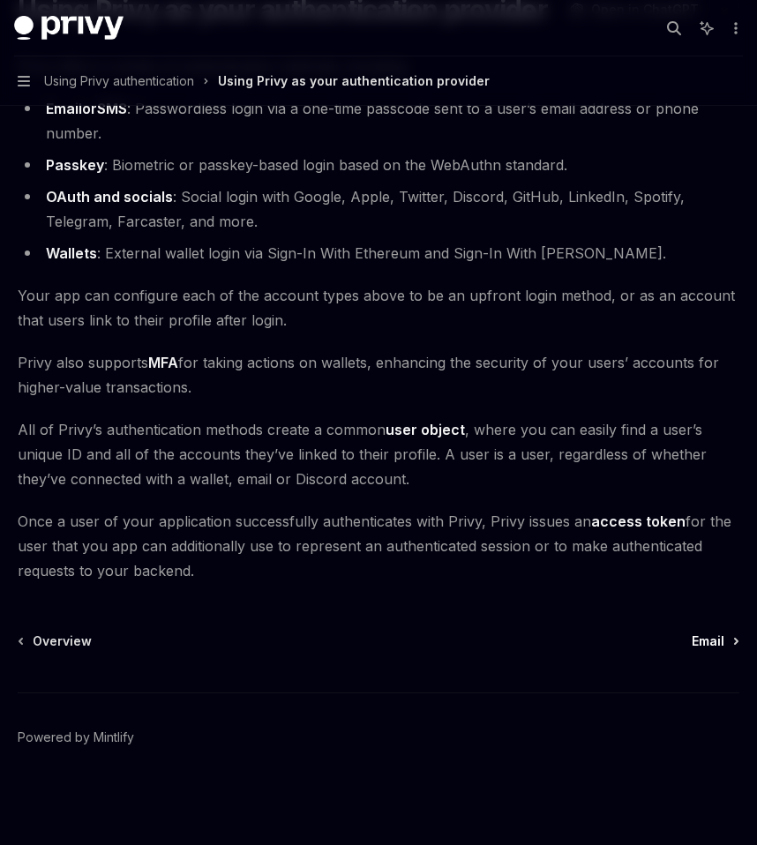
click at [707, 640] on span "Email" at bounding box center [708, 642] width 33 height 18
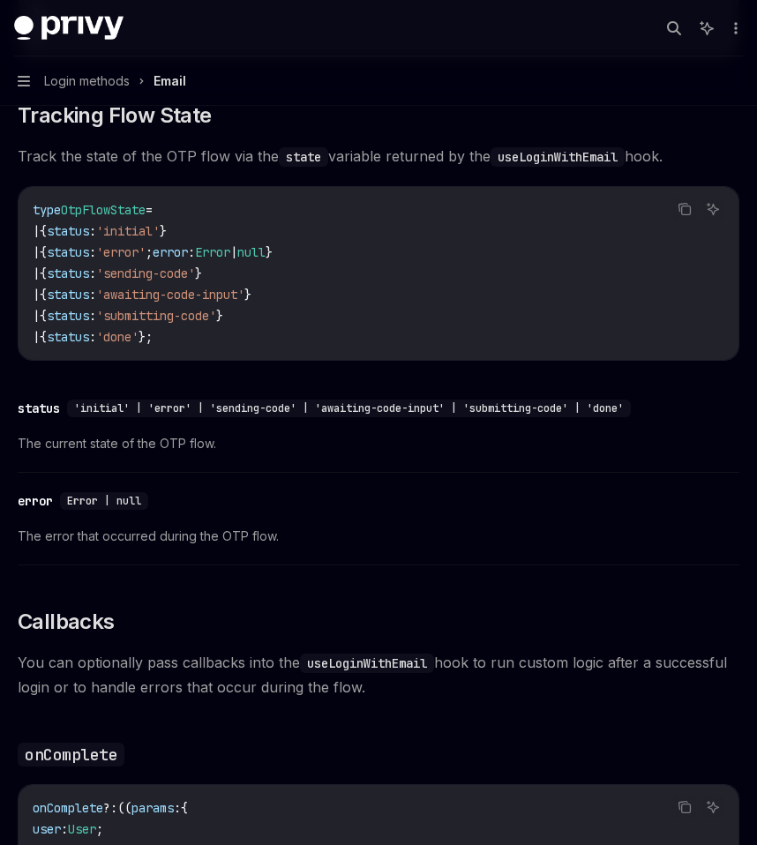
scroll to position [3400, 0]
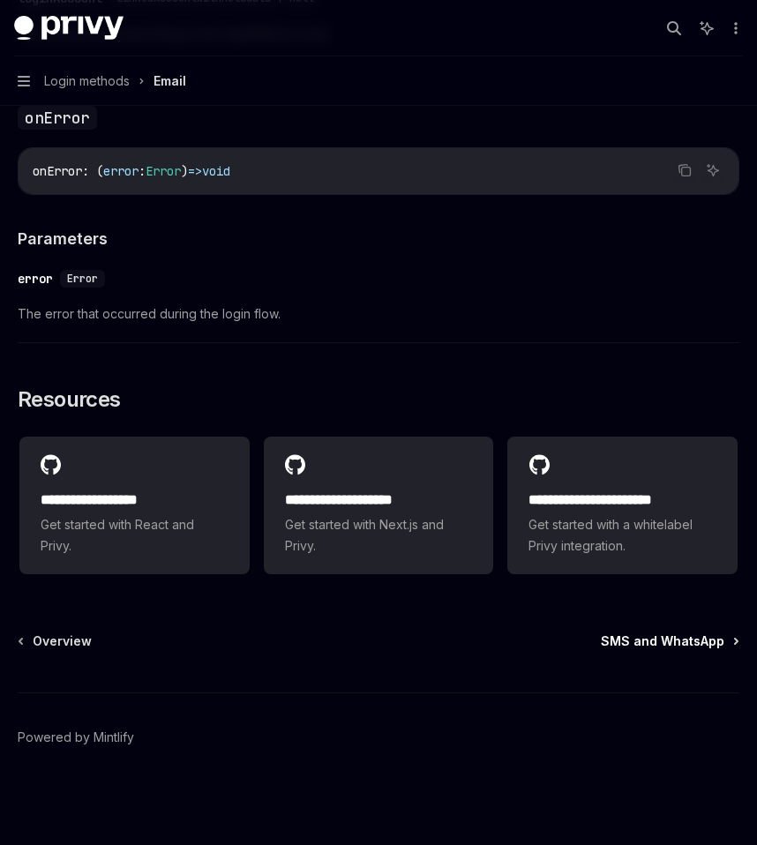
click at [660, 646] on span "SMS and WhatsApp" at bounding box center [663, 642] width 124 height 18
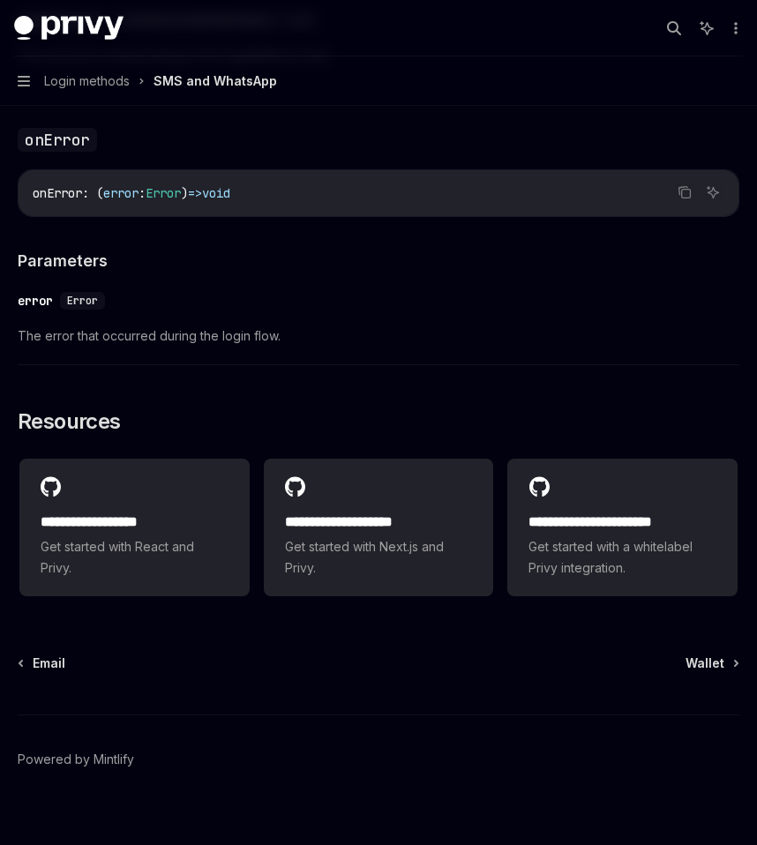
scroll to position [4226, 0]
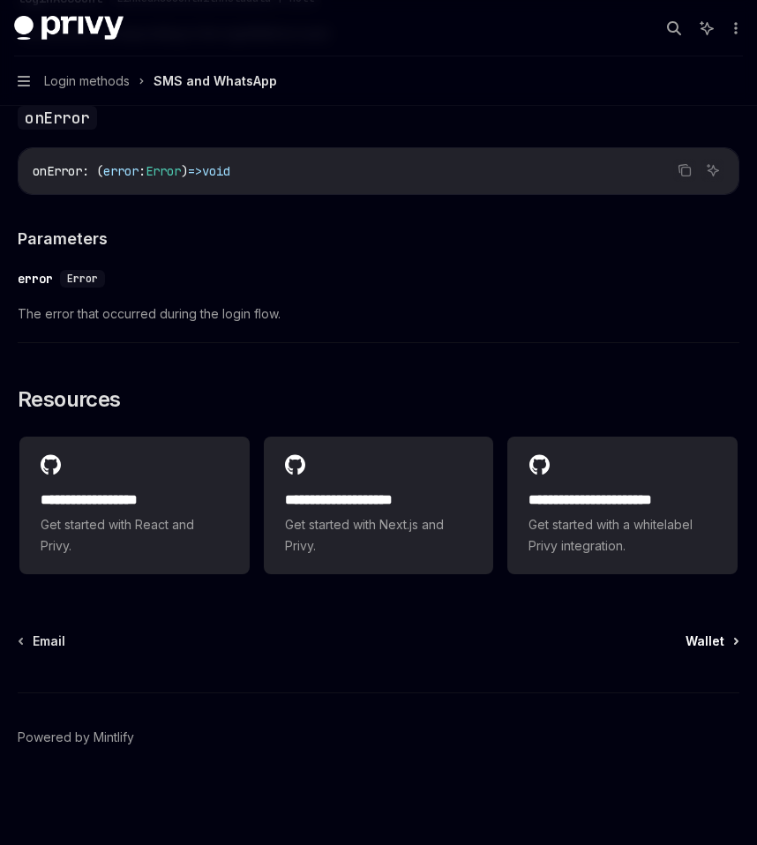
click at [702, 643] on span "Wallet" at bounding box center [705, 642] width 39 height 18
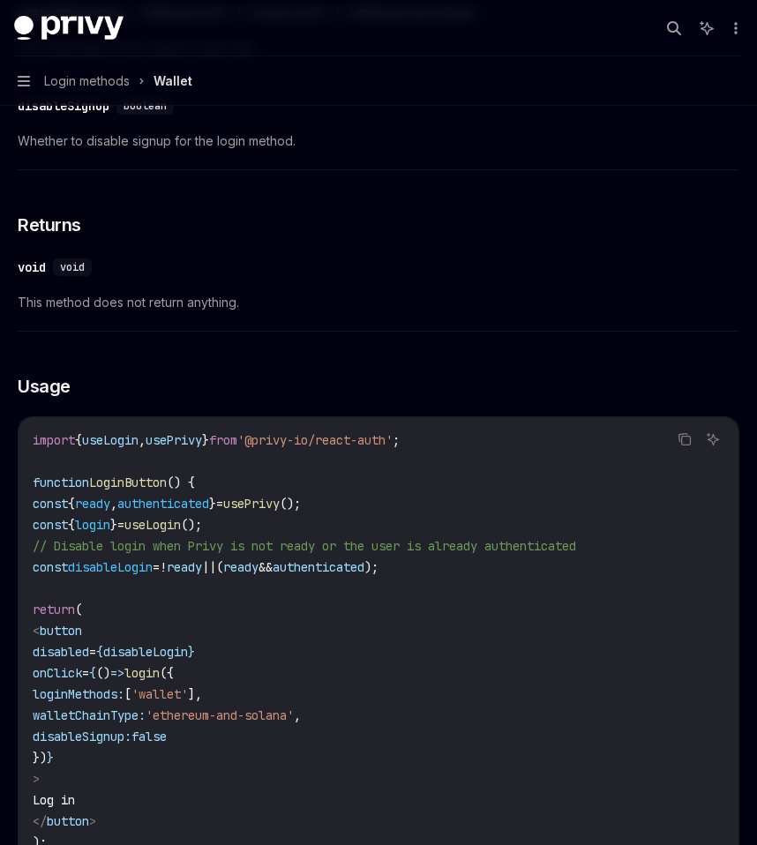
scroll to position [1711, 0]
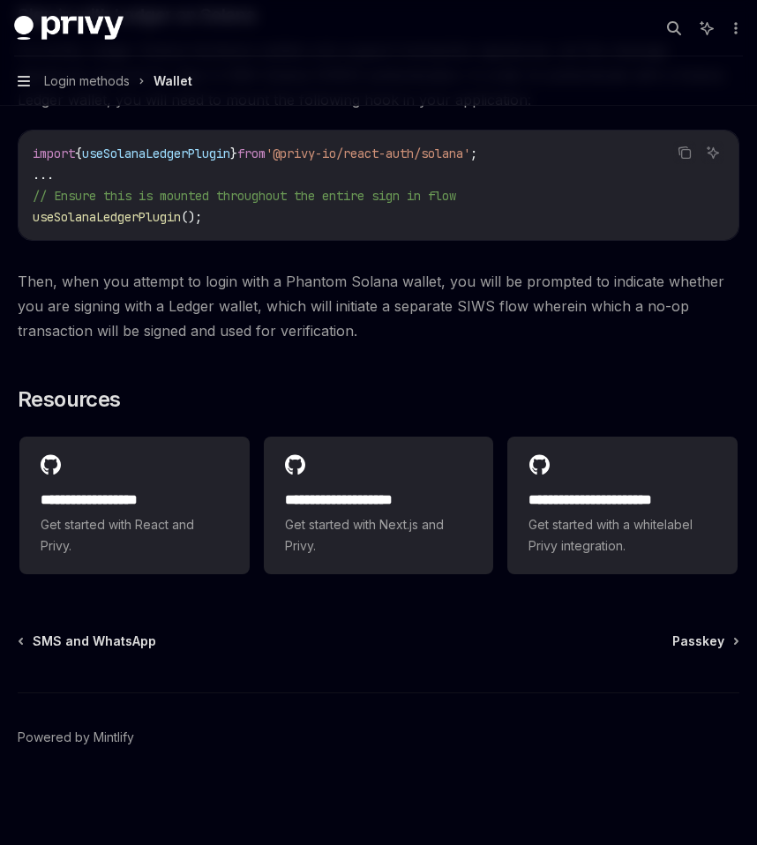
click at [24, 75] on icon "button" at bounding box center [24, 81] width 12 height 14
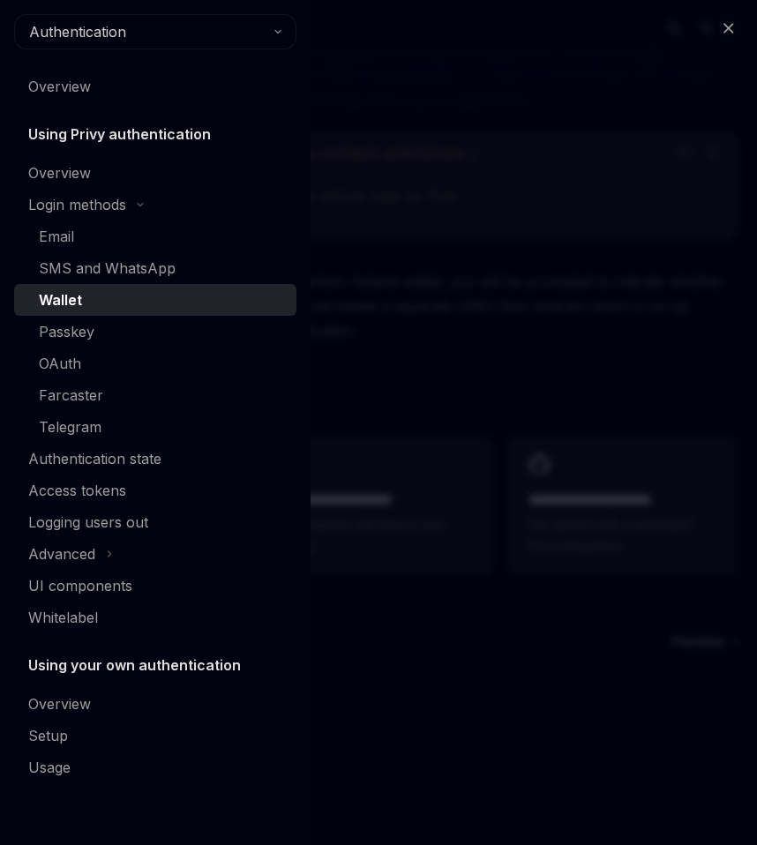
click at [74, 51] on div "Authentication Overview Using Privy authentication Overview Login methods Email…" at bounding box center [155, 398] width 282 height 769
click at [74, 27] on span "Authentication" at bounding box center [77, 31] width 97 height 21
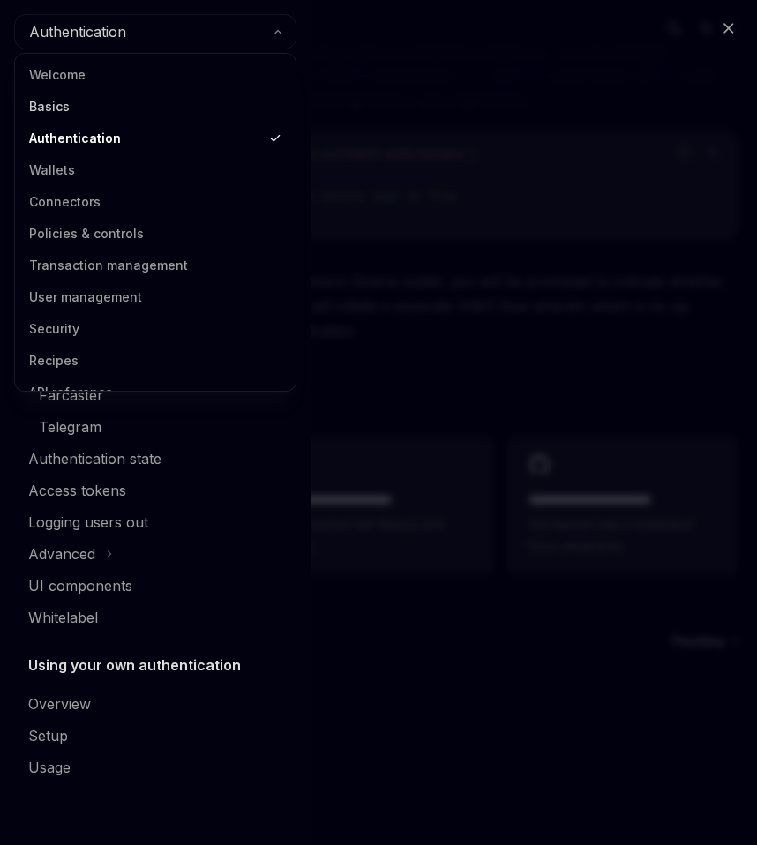
click at [61, 101] on link "Basics" at bounding box center [155, 107] width 270 height 32
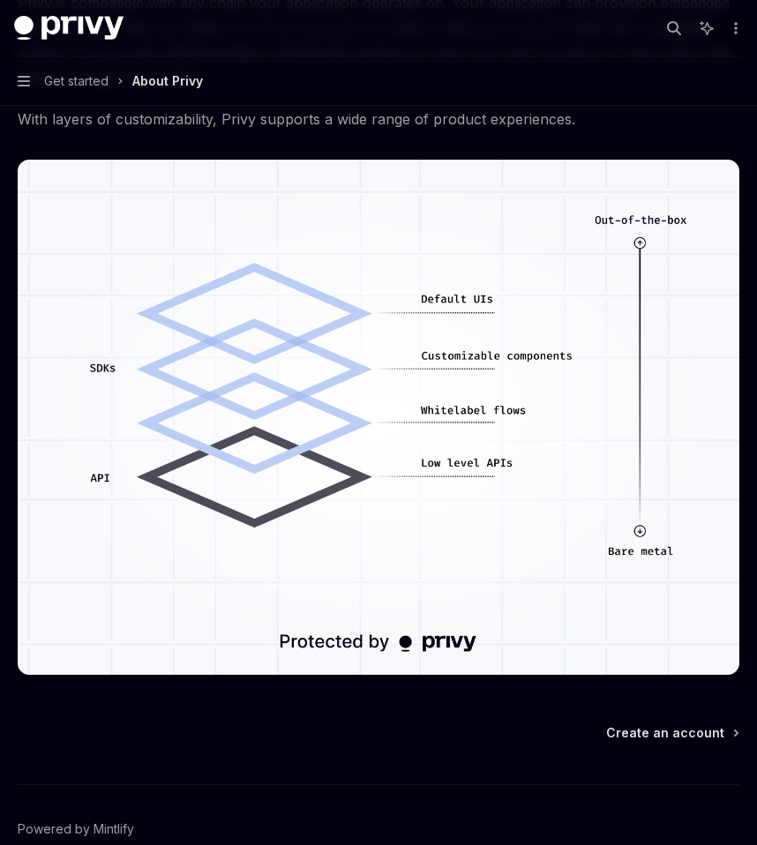
scroll to position [1432, 0]
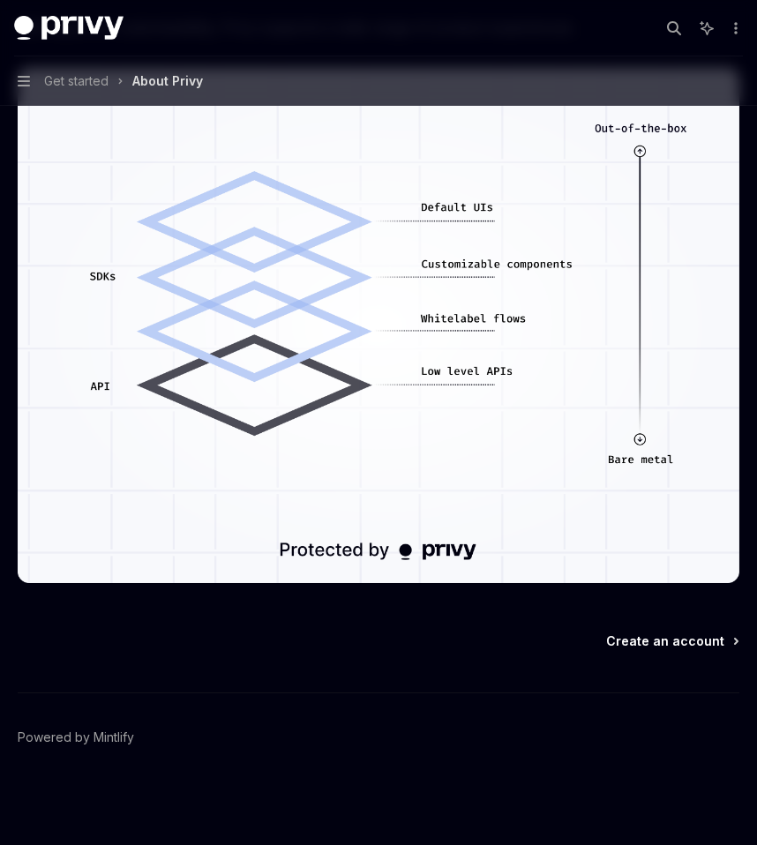
click at [644, 646] on span "Create an account" at bounding box center [665, 642] width 118 height 18
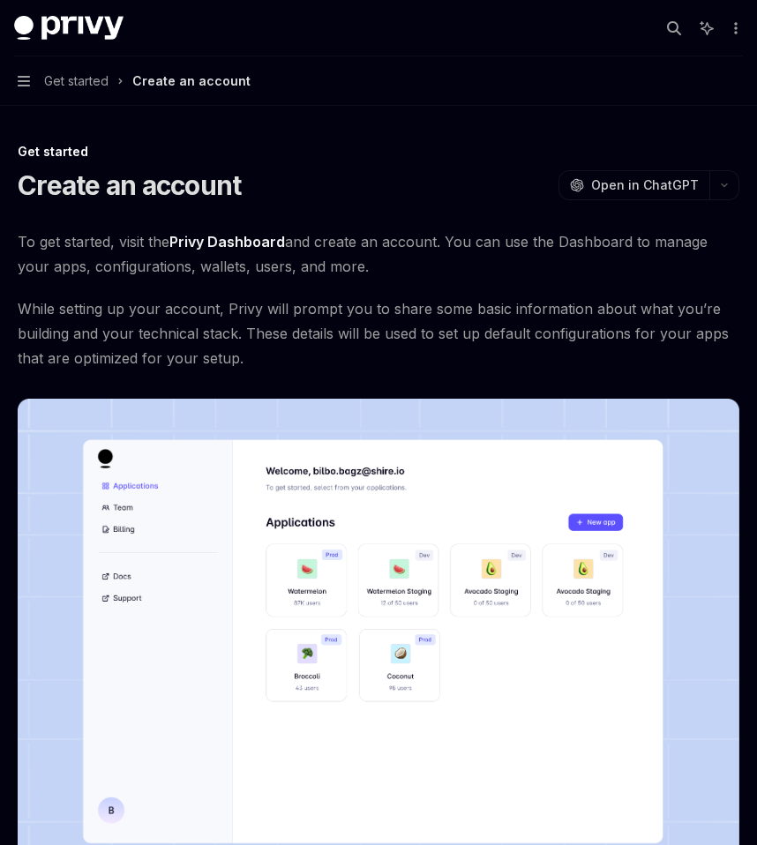
scroll to position [331, 0]
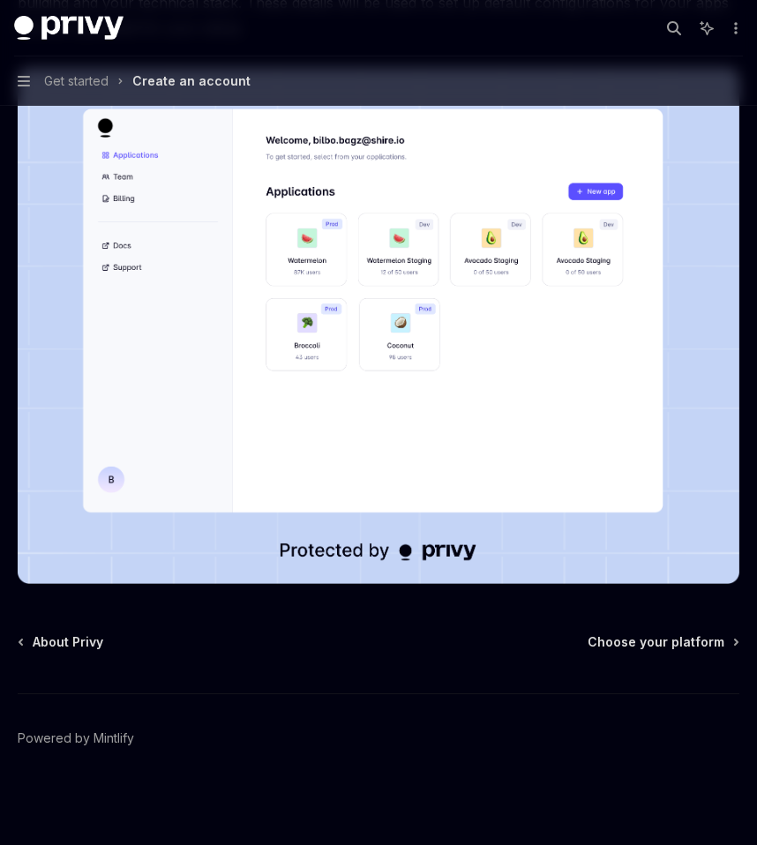
click at [660, 627] on div "Get started Create an account OpenAI Open in ChatGPT OpenAI Open in ChatGPT To …" at bounding box center [378, 328] width 729 height 1036
click at [654, 641] on span "Choose your platform" at bounding box center [656, 642] width 137 height 18
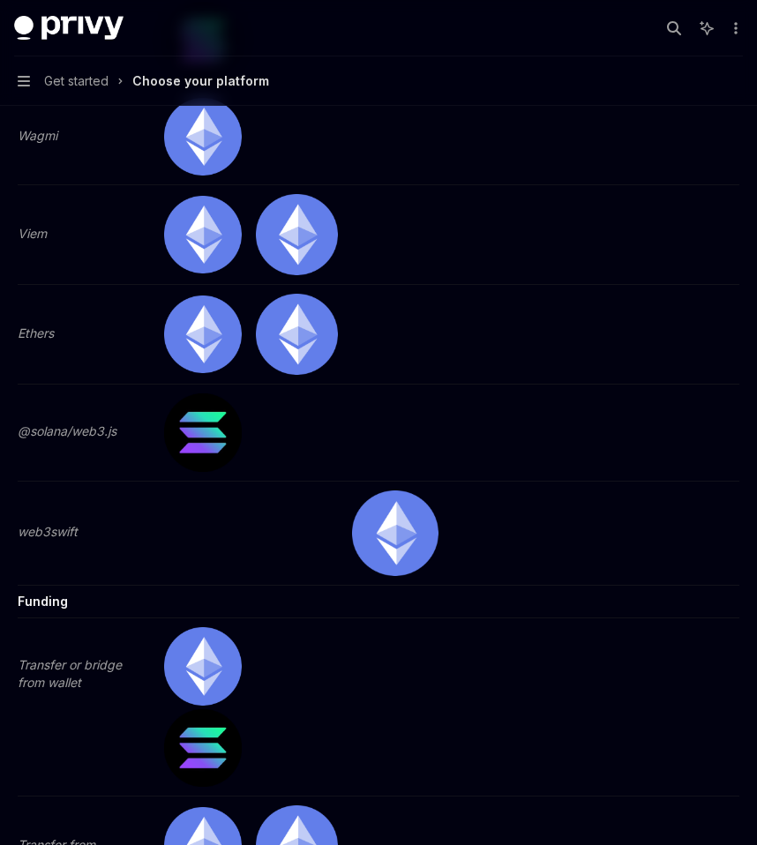
scroll to position [6149, 0]
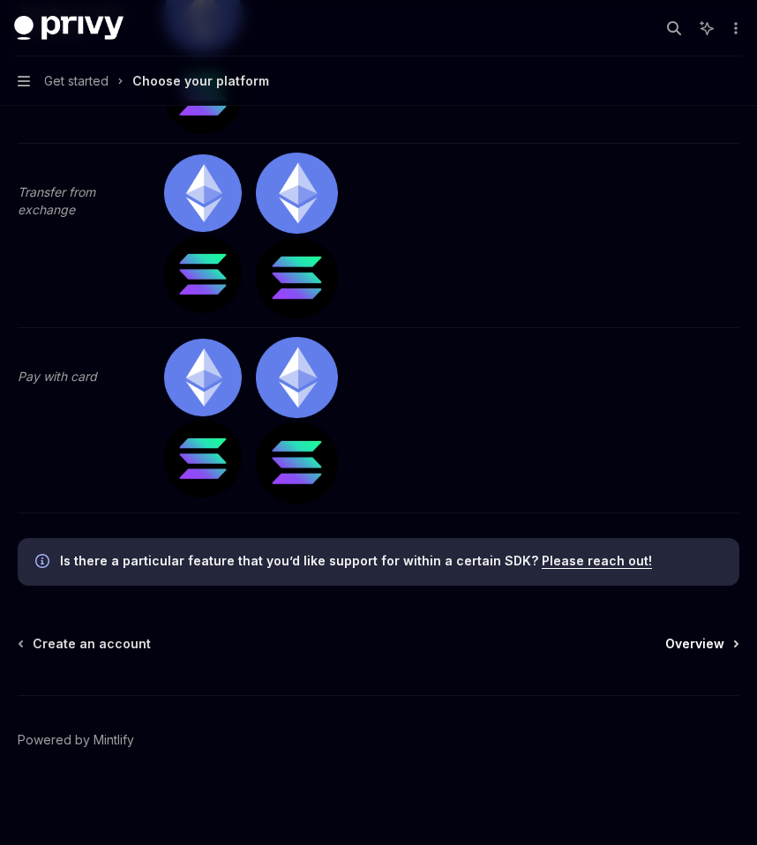
click at [708, 641] on span "Overview" at bounding box center [694, 644] width 59 height 18
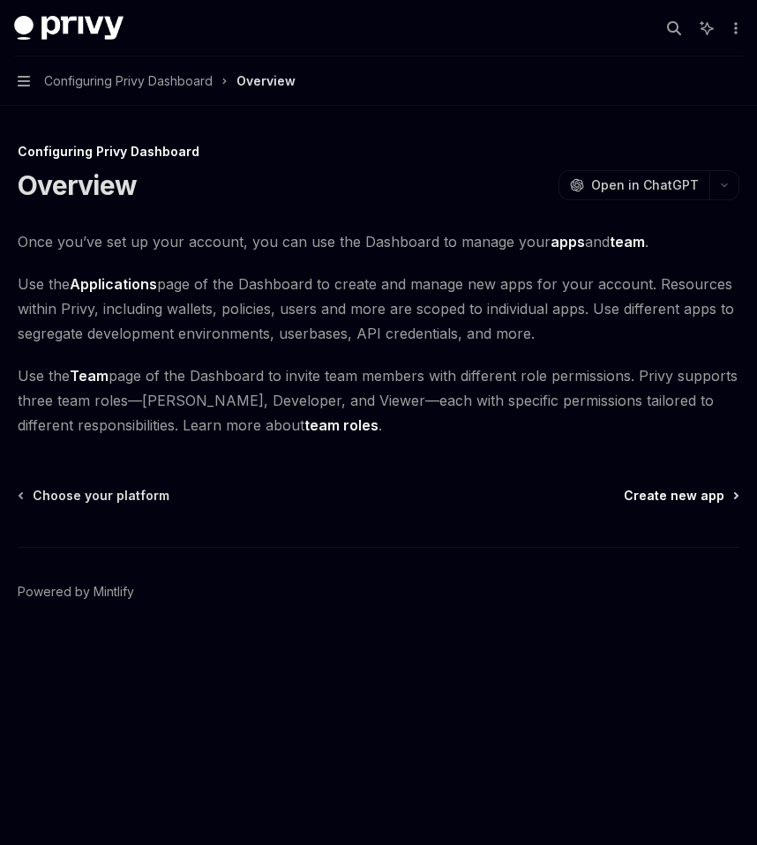
click at [680, 500] on span "Create new app" at bounding box center [674, 496] width 101 height 18
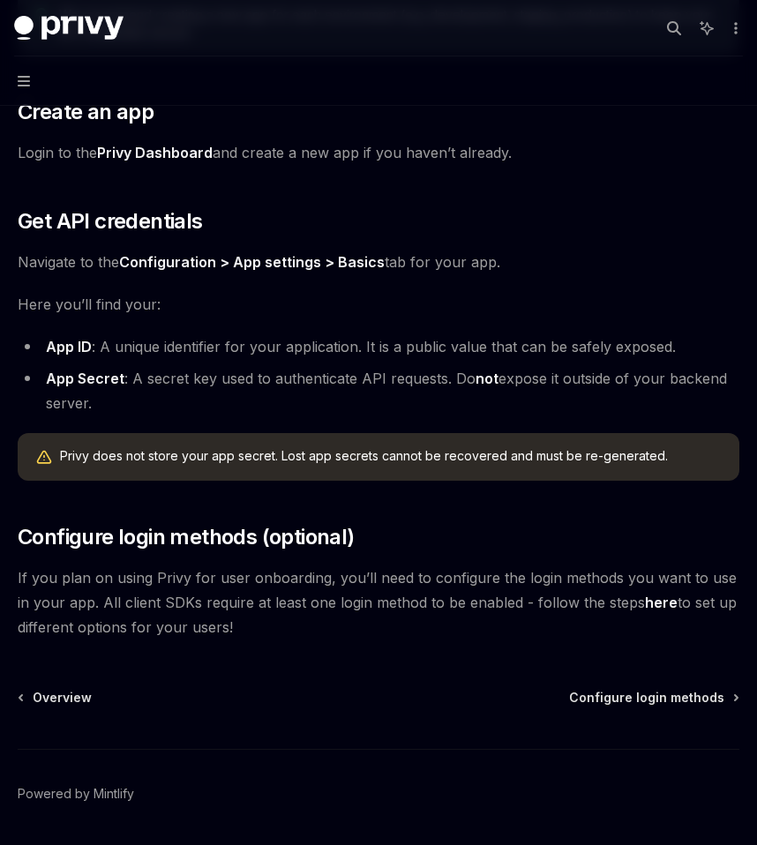
scroll to position [361, 0]
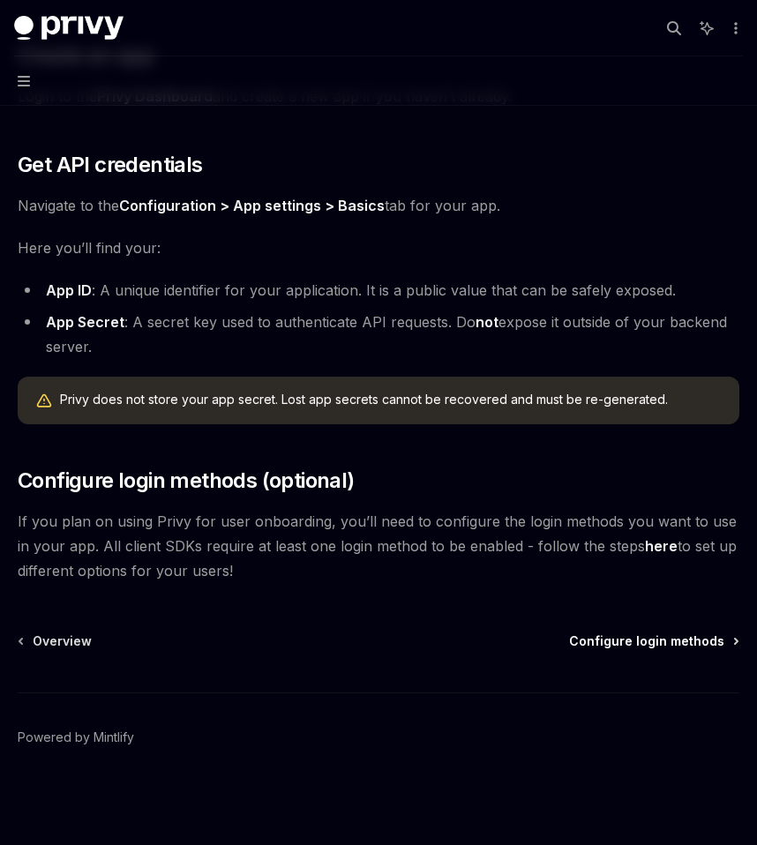
click at [609, 641] on span "Configure login methods" at bounding box center [646, 642] width 155 height 18
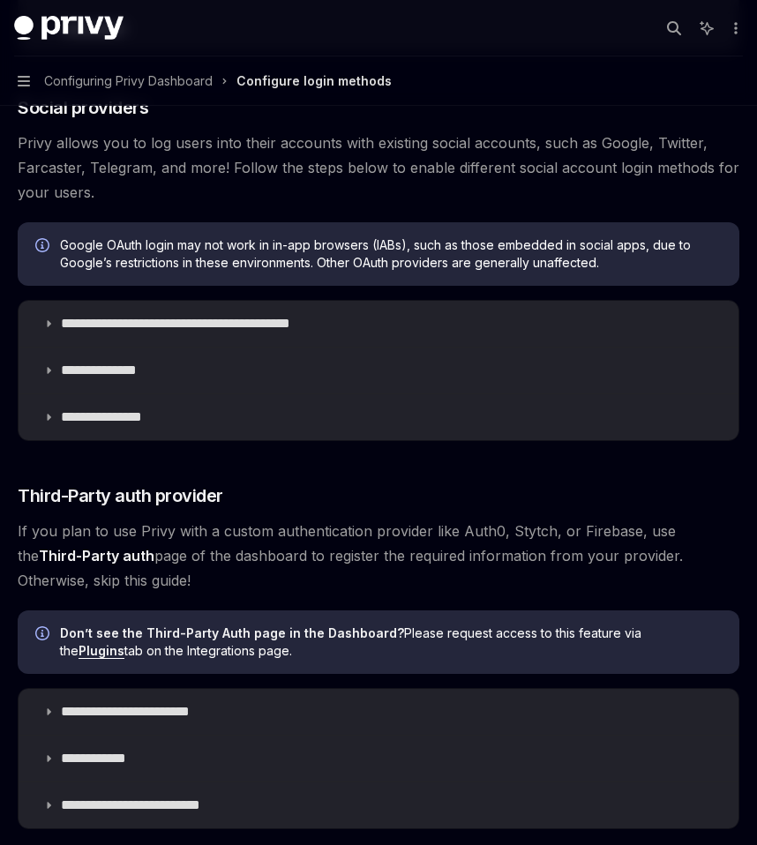
scroll to position [807, 0]
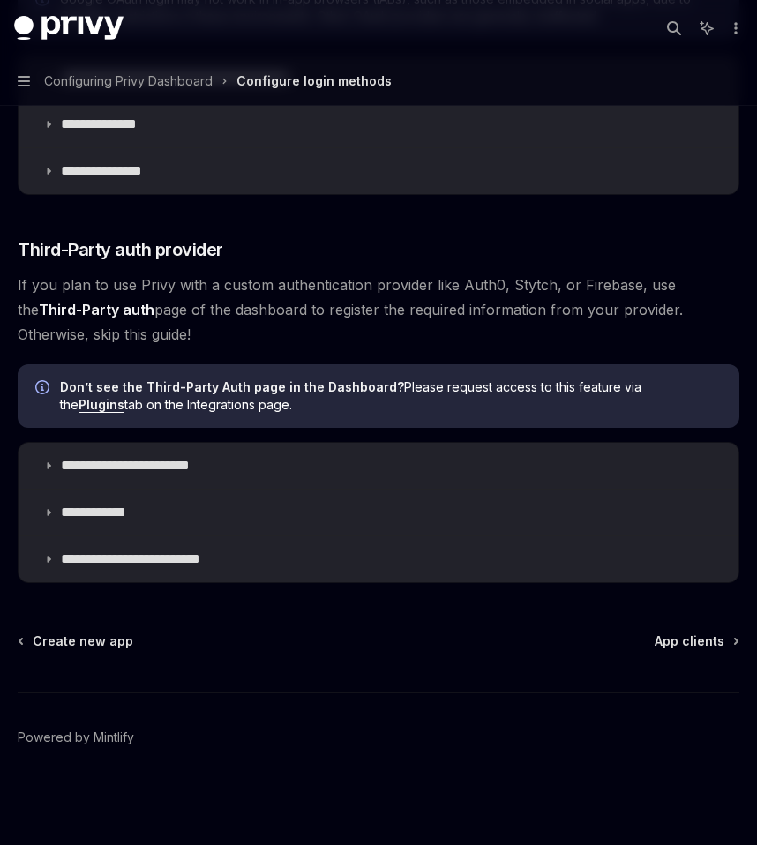
click at [686, 650] on div "Create new app App clients Powered by [PERSON_NAME]" at bounding box center [379, 739] width 722 height 213
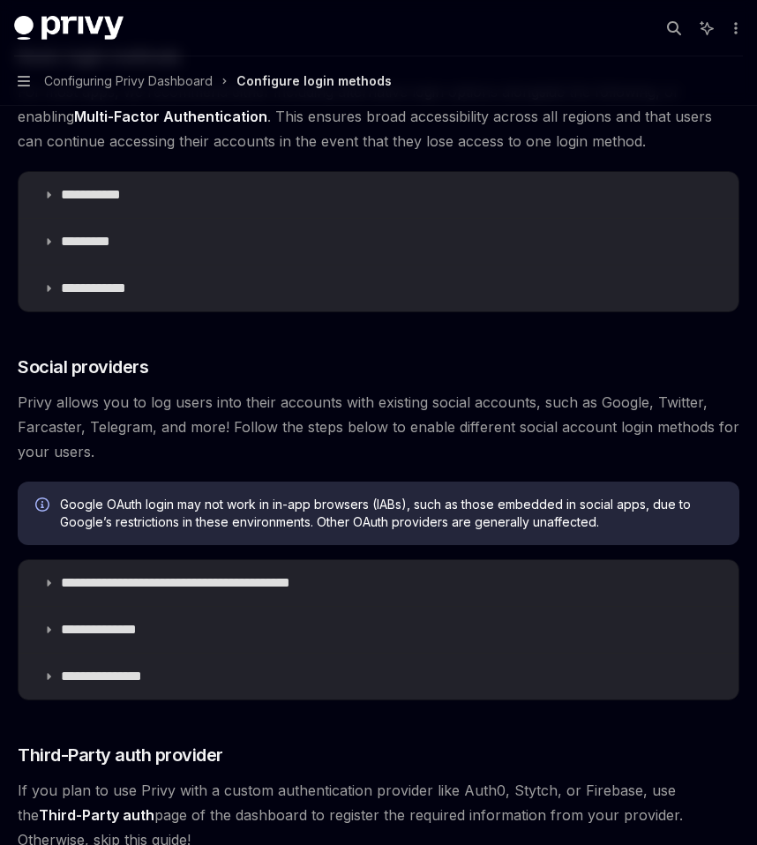
scroll to position [0, 0]
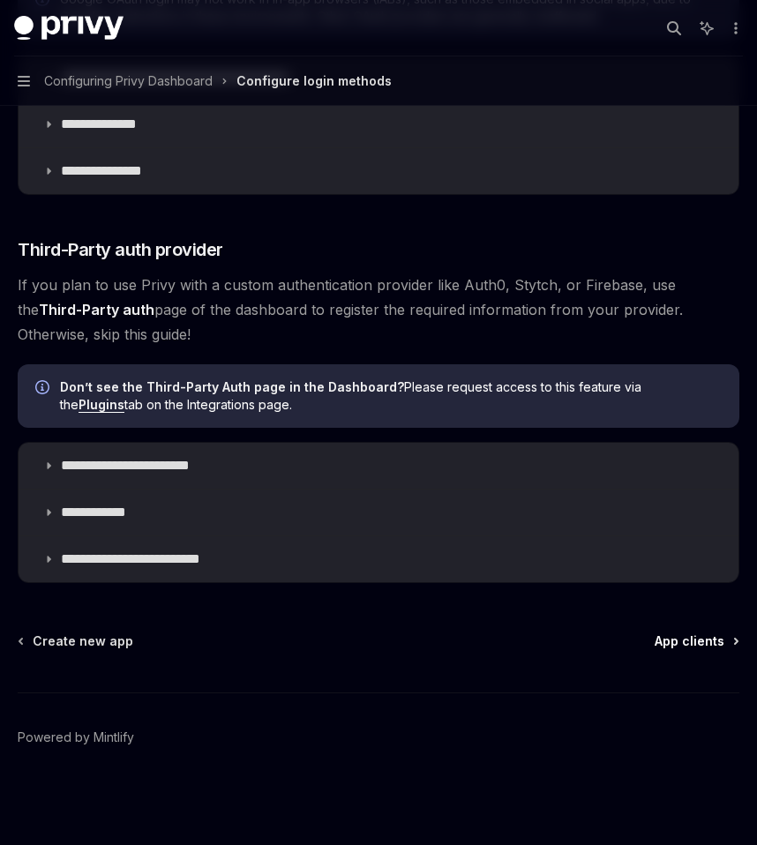
click at [705, 640] on span "App clients" at bounding box center [690, 642] width 70 height 18
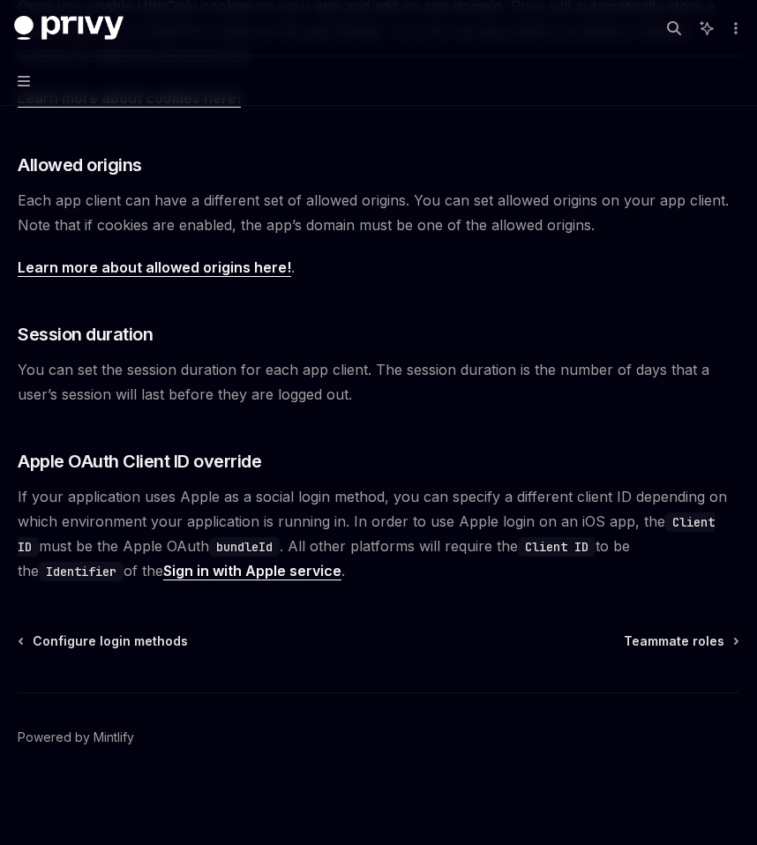
click at [30, 85] on button "Navigation" at bounding box center [378, 80] width 757 height 49
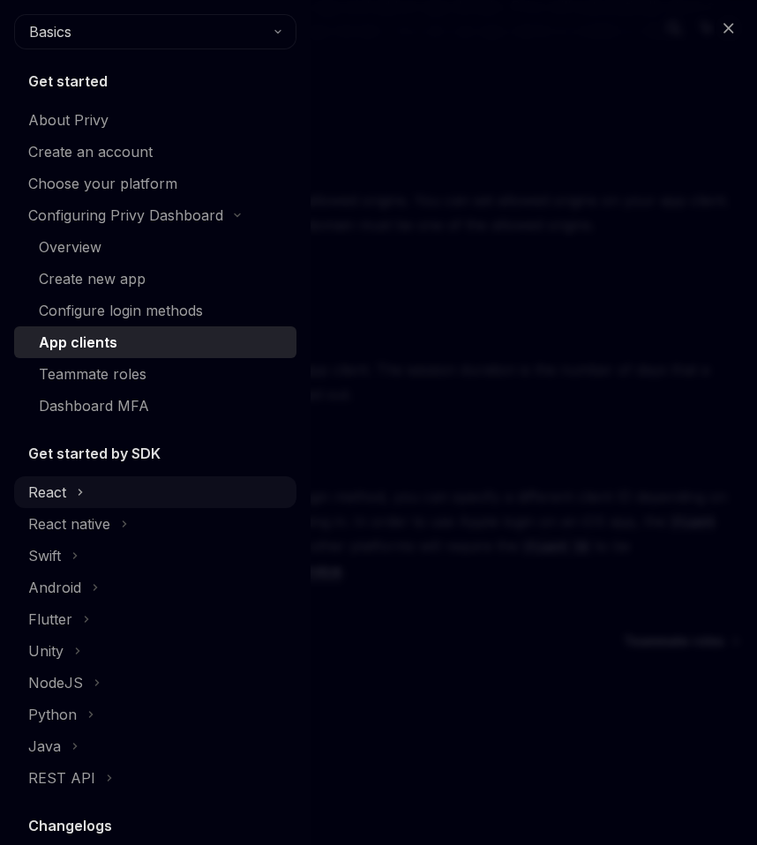
click at [64, 482] on div "React" at bounding box center [47, 492] width 38 height 21
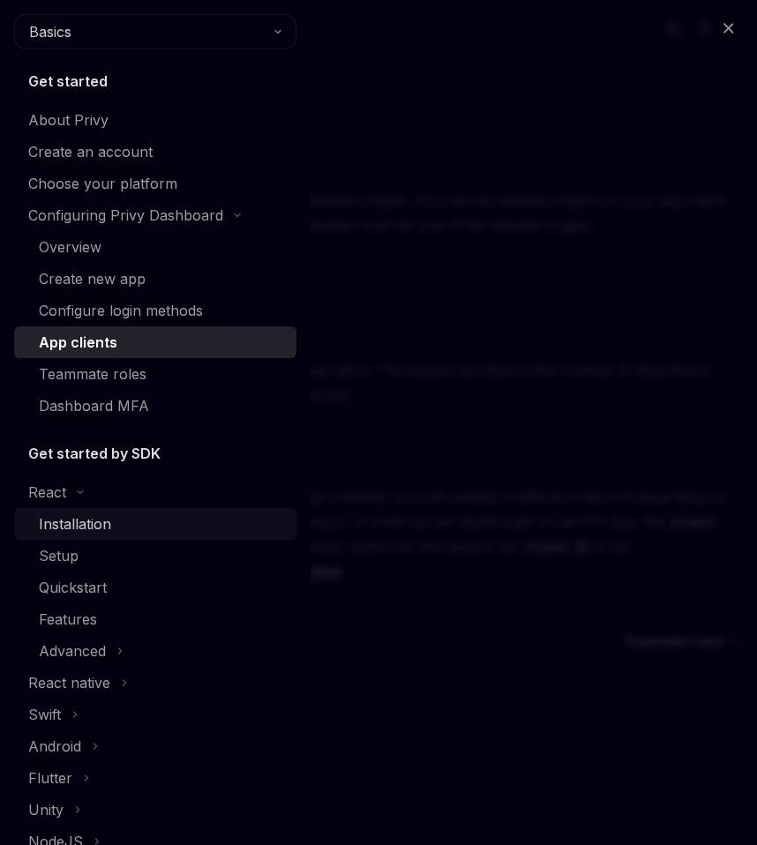
click at [77, 521] on div "Installation" at bounding box center [75, 523] width 72 height 21
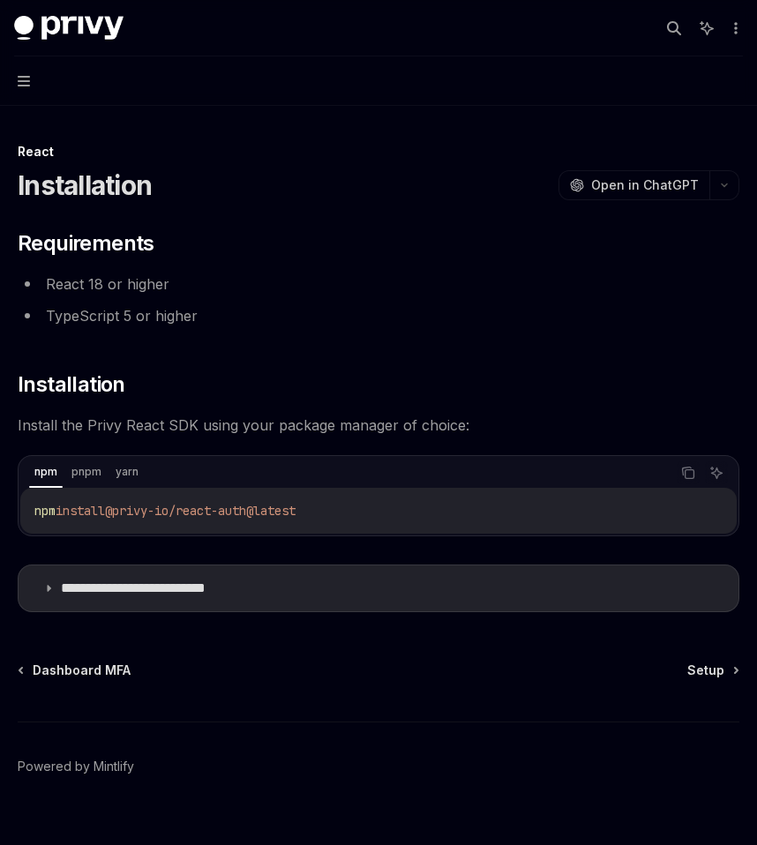
drag, startPoint x: 417, startPoint y: 513, endPoint x: 1, endPoint y: 491, distance: 417.0
click at [1, 491] on div "**********" at bounding box center [378, 437] width 757 height 874
copy span "npm install @privy-io/react-auth@latest"
click at [293, 593] on summary "**********" at bounding box center [379, 589] width 720 height 46
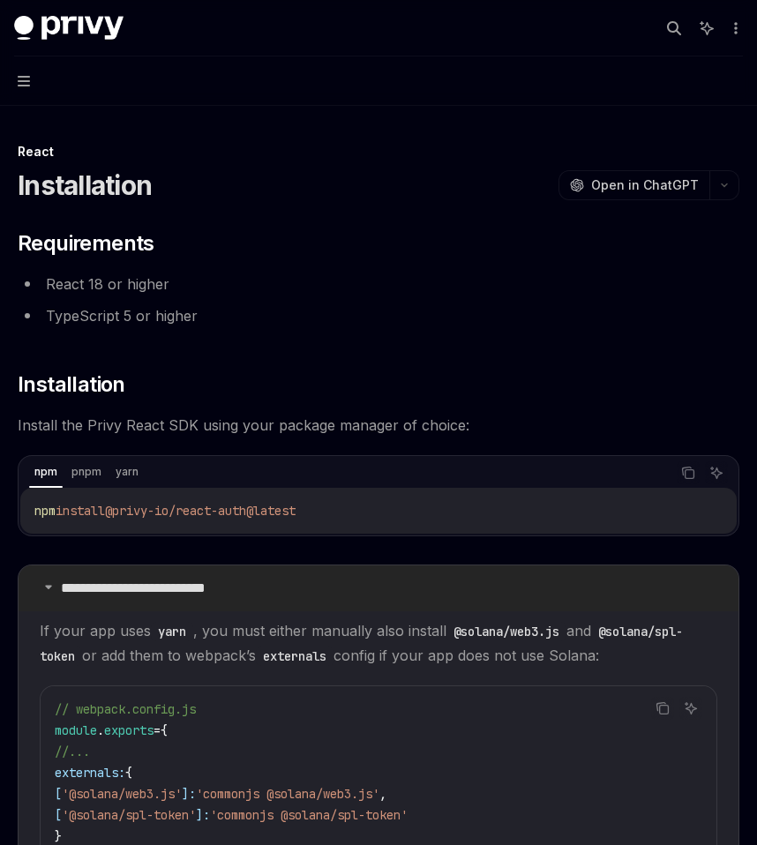
click at [293, 593] on summary "**********" at bounding box center [379, 589] width 720 height 46
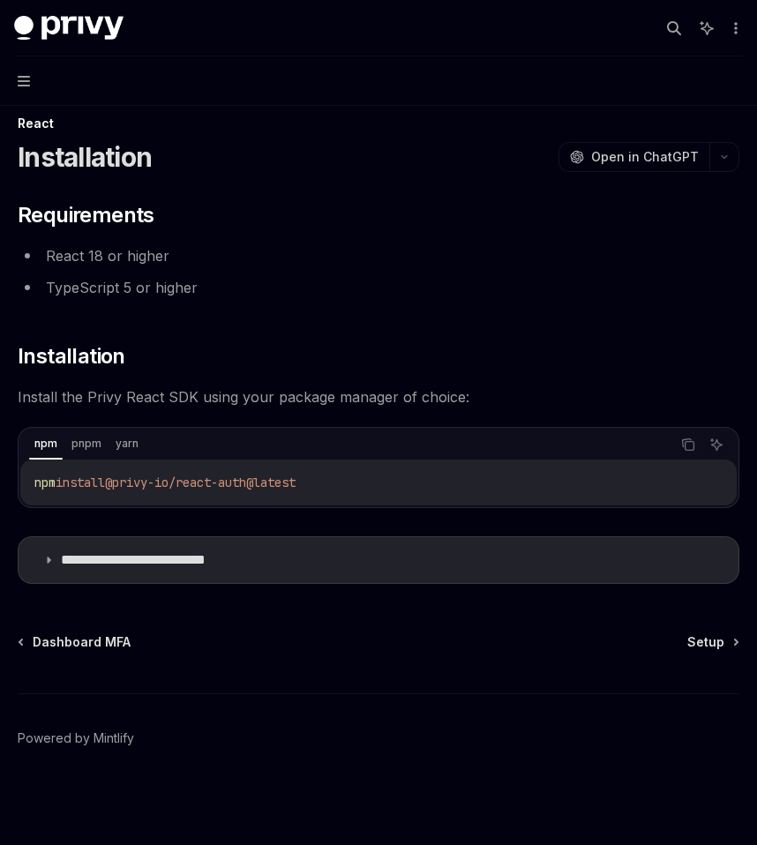
scroll to position [29, 0]
click at [688, 645] on div "Dashboard MFA Setup" at bounding box center [379, 642] width 722 height 18
click at [713, 641] on span "Setup" at bounding box center [705, 642] width 37 height 18
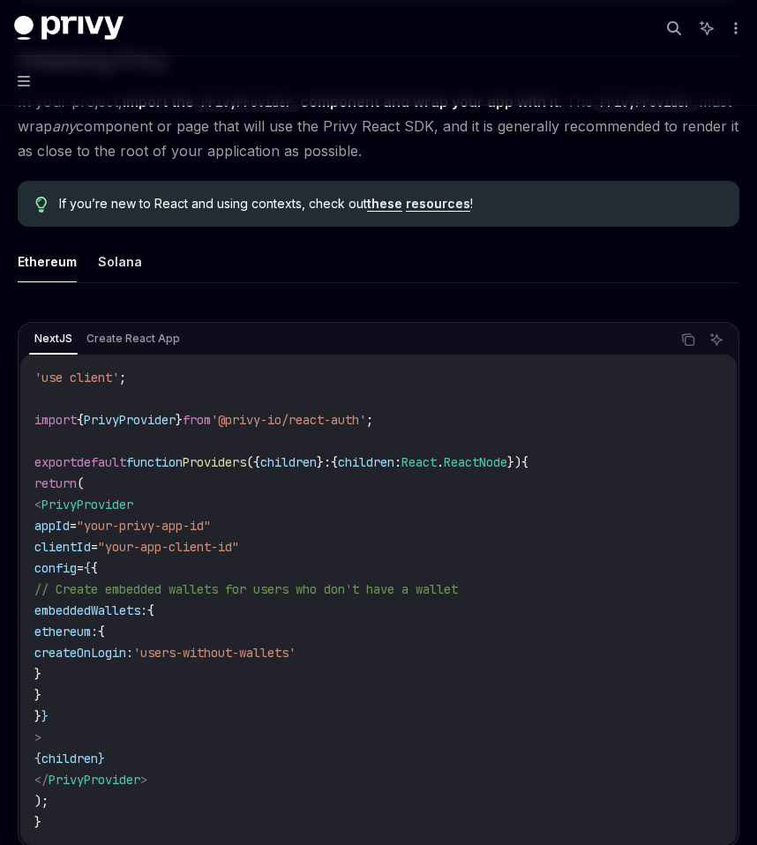
scroll to position [409, 0]
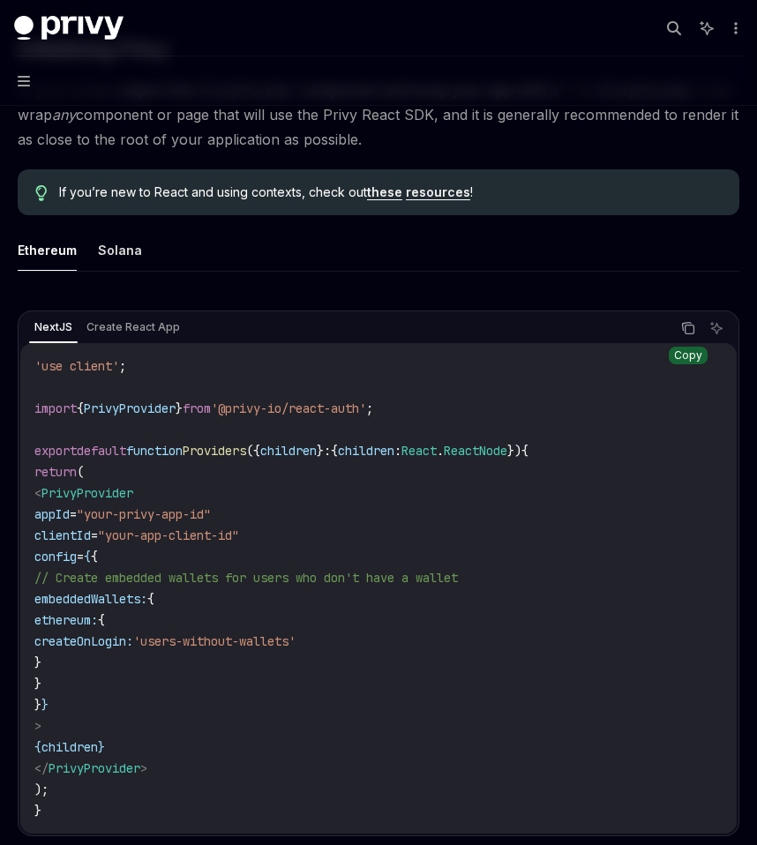
click at [687, 327] on icon "Copy the contents from the code block" at bounding box center [688, 328] width 14 height 14
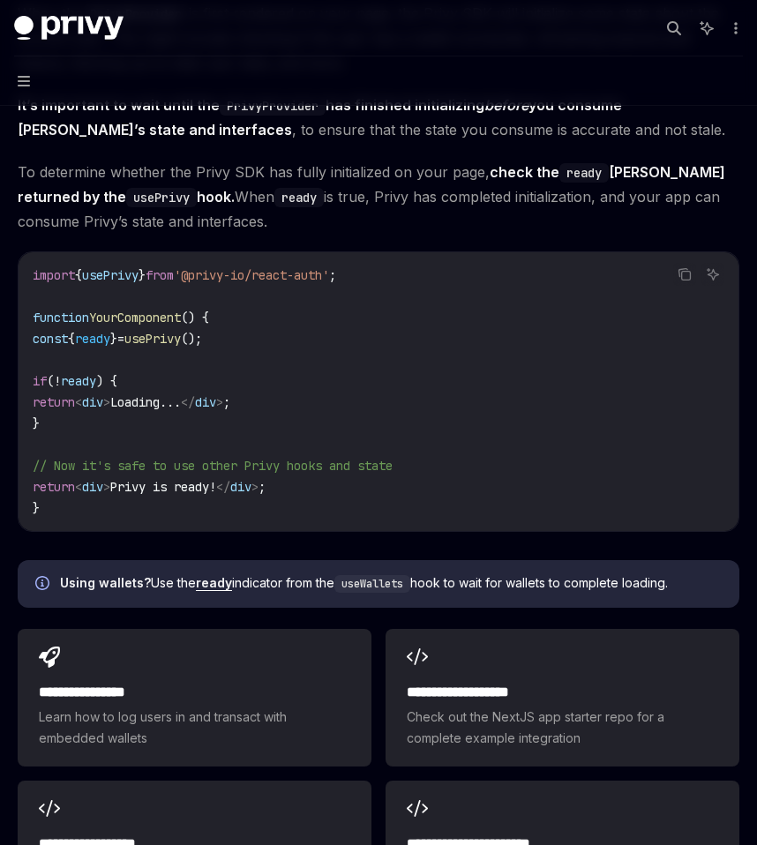
scroll to position [1817, 0]
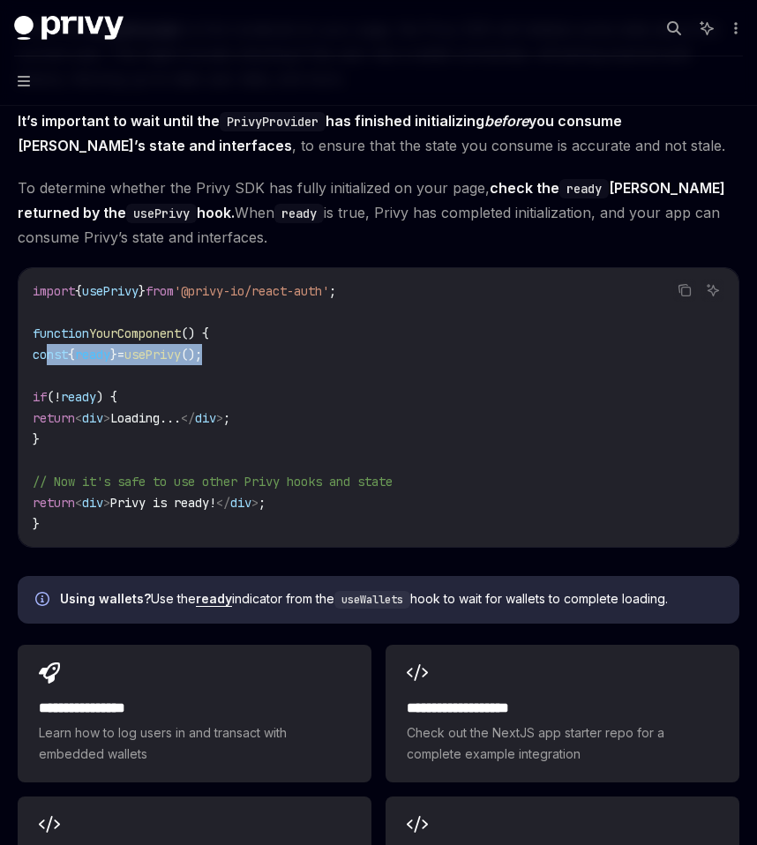
drag, startPoint x: 267, startPoint y: 351, endPoint x: 46, endPoint y: 359, distance: 221.6
click at [46, 359] on code "import { usePrivy } from '@privy-io/react-auth' ; function YourComponent () { c…" at bounding box center [379, 408] width 692 height 254
copy span "const { ready } = usePrivy ();"
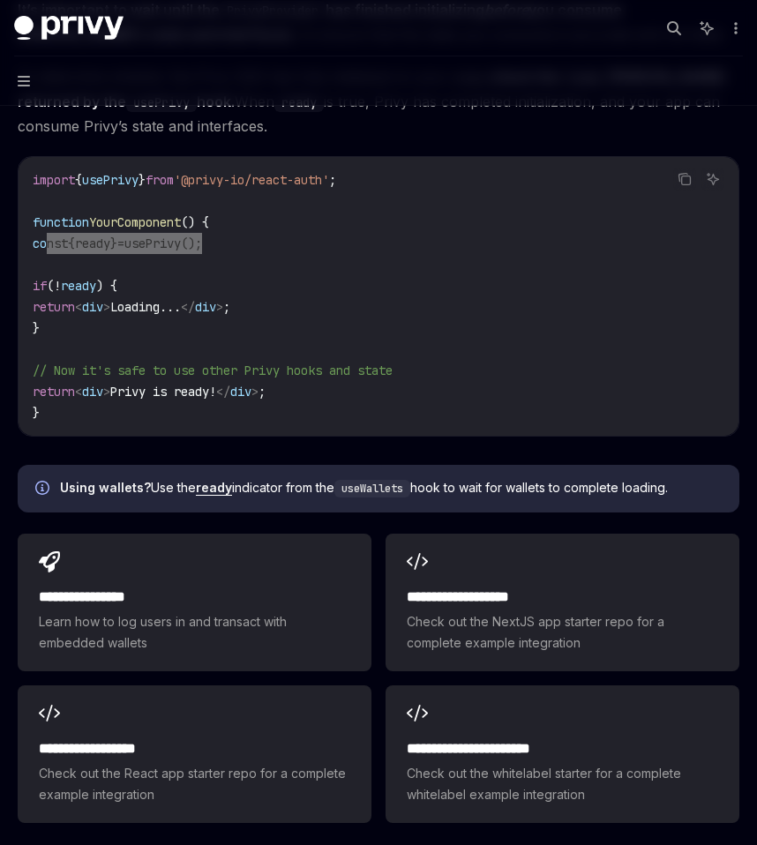
scroll to position [2009, 0]
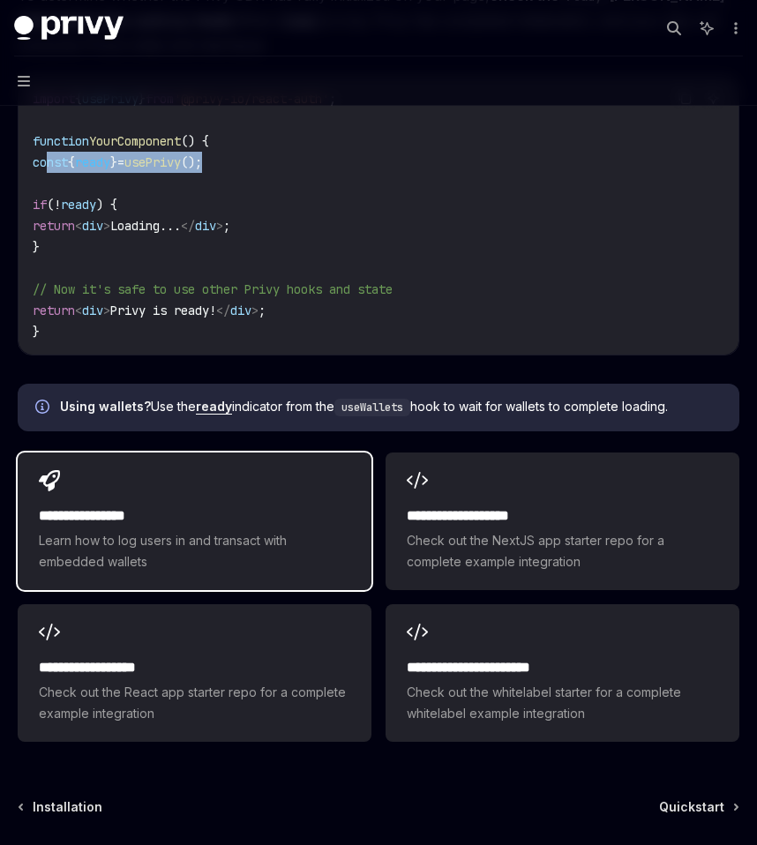
click at [200, 517] on h2 "**********" at bounding box center [194, 516] width 311 height 21
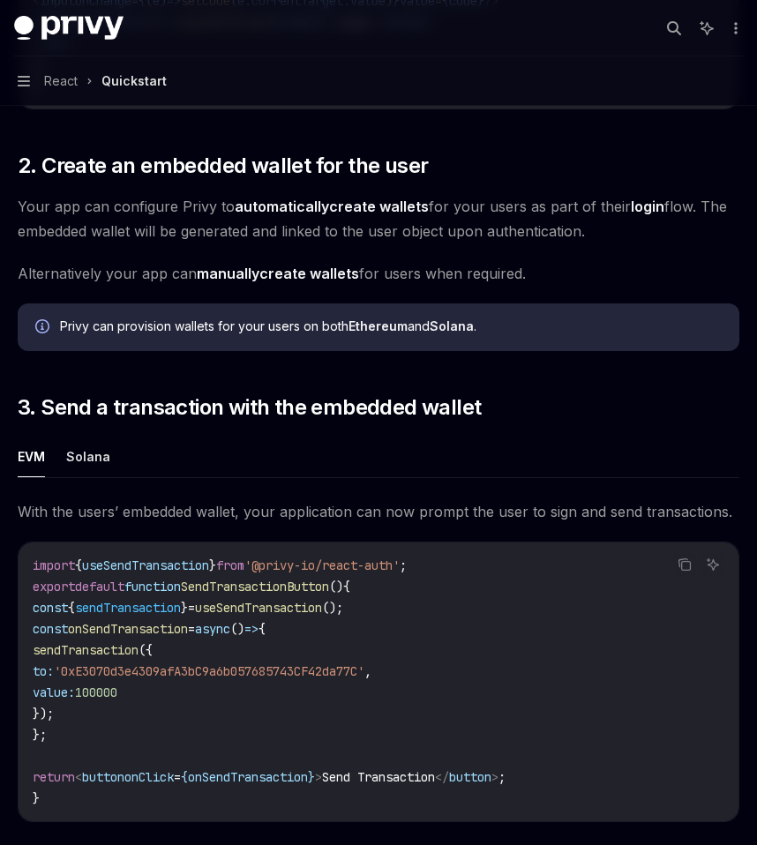
scroll to position [1180, 0]
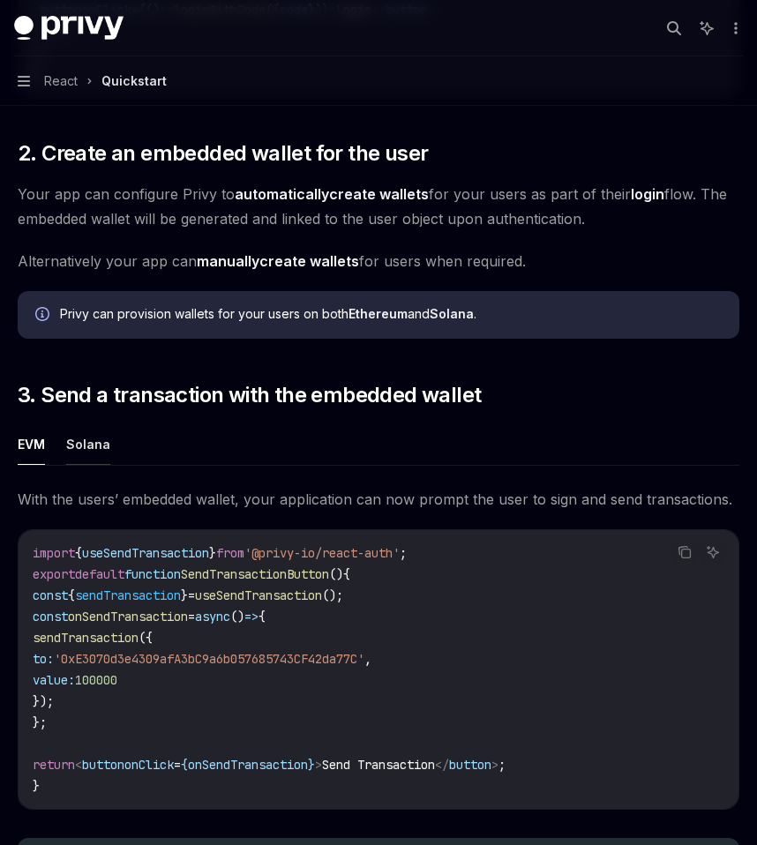
click at [101, 455] on button "Solana" at bounding box center [88, 443] width 44 height 41
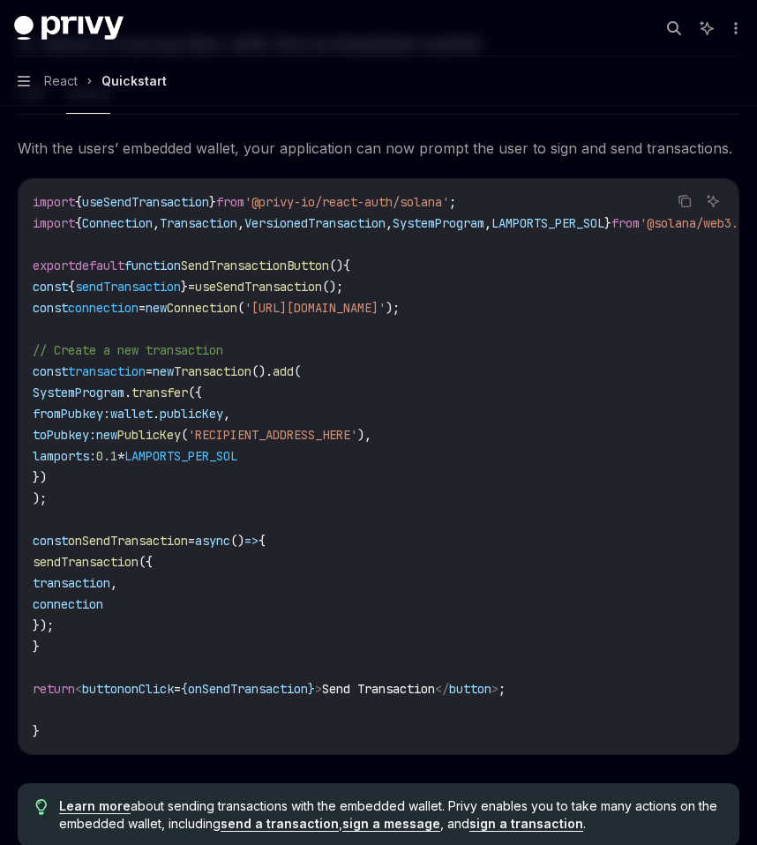
scroll to position [1884, 0]
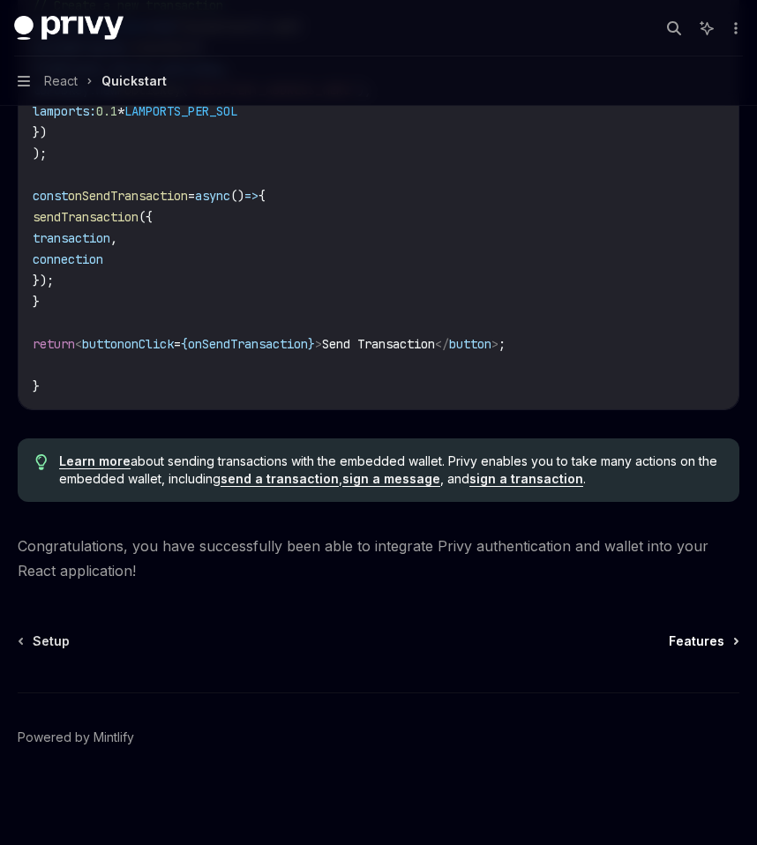
click at [686, 634] on span "Features" at bounding box center [697, 642] width 56 height 18
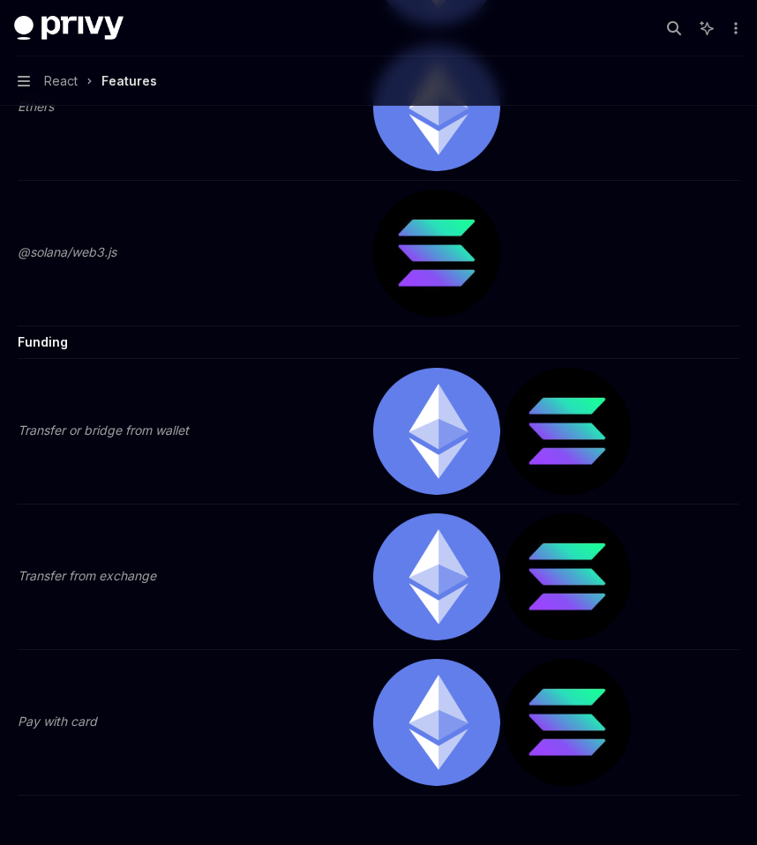
scroll to position [3704, 0]
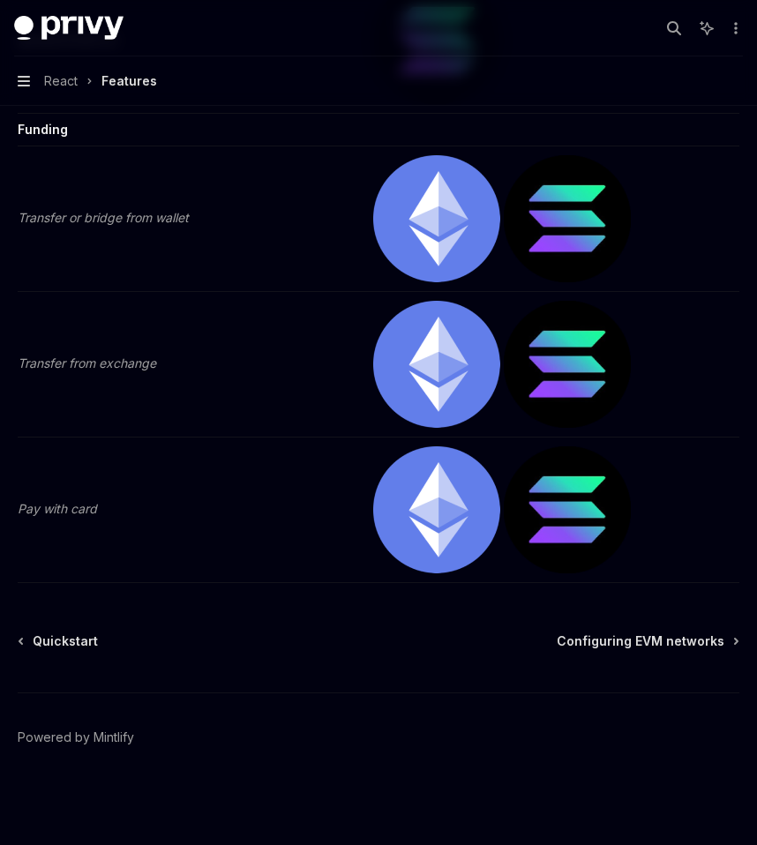
click at [29, 79] on icon "button" at bounding box center [24, 81] width 12 height 14
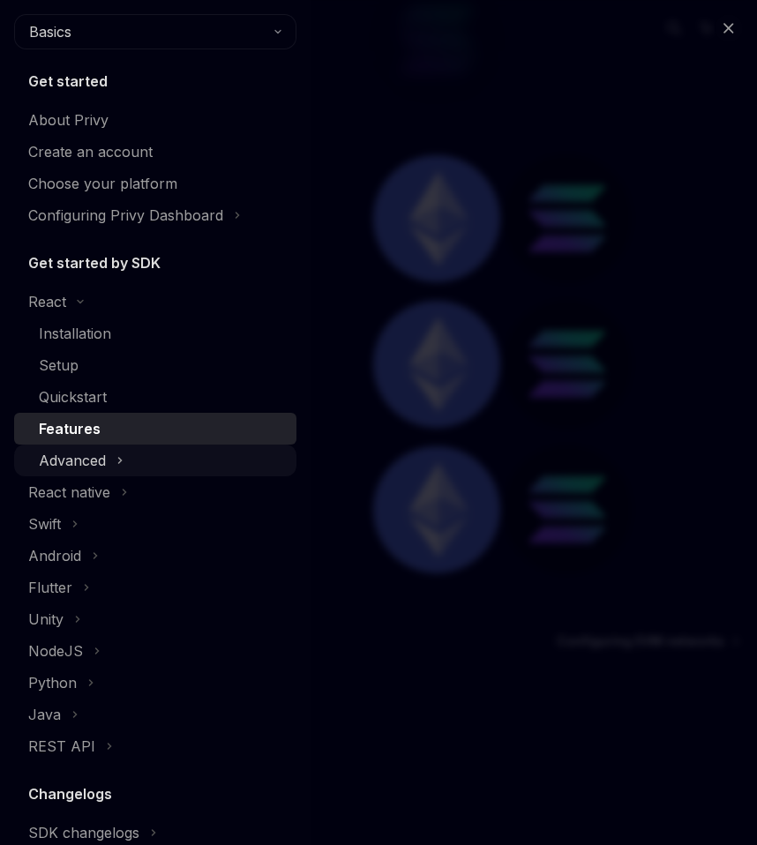
click at [84, 461] on div "Advanced" at bounding box center [72, 460] width 67 height 21
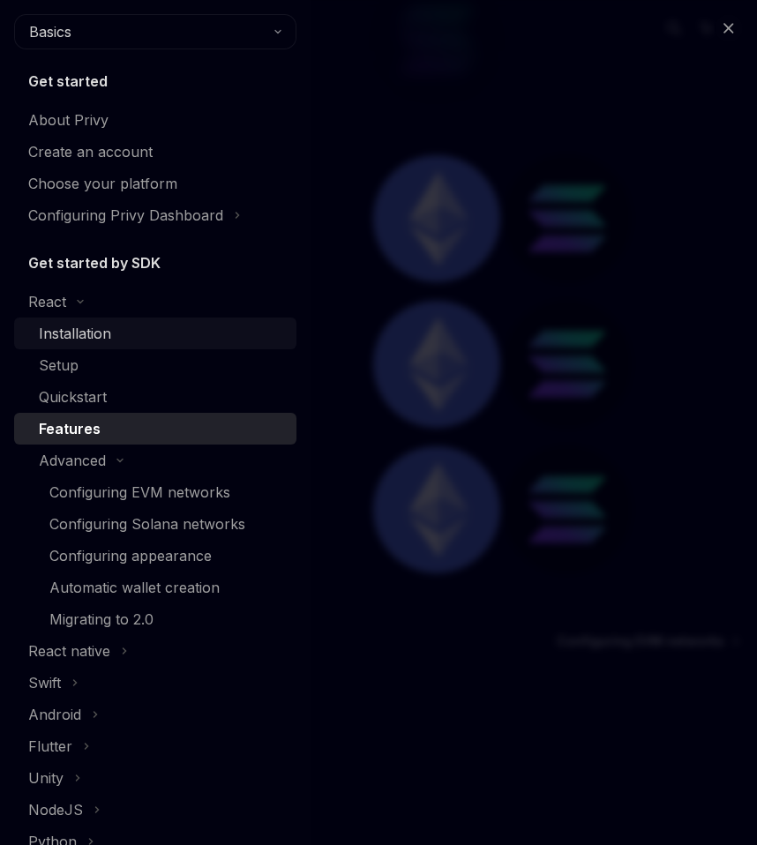
click at [81, 340] on div "Installation" at bounding box center [75, 333] width 72 height 21
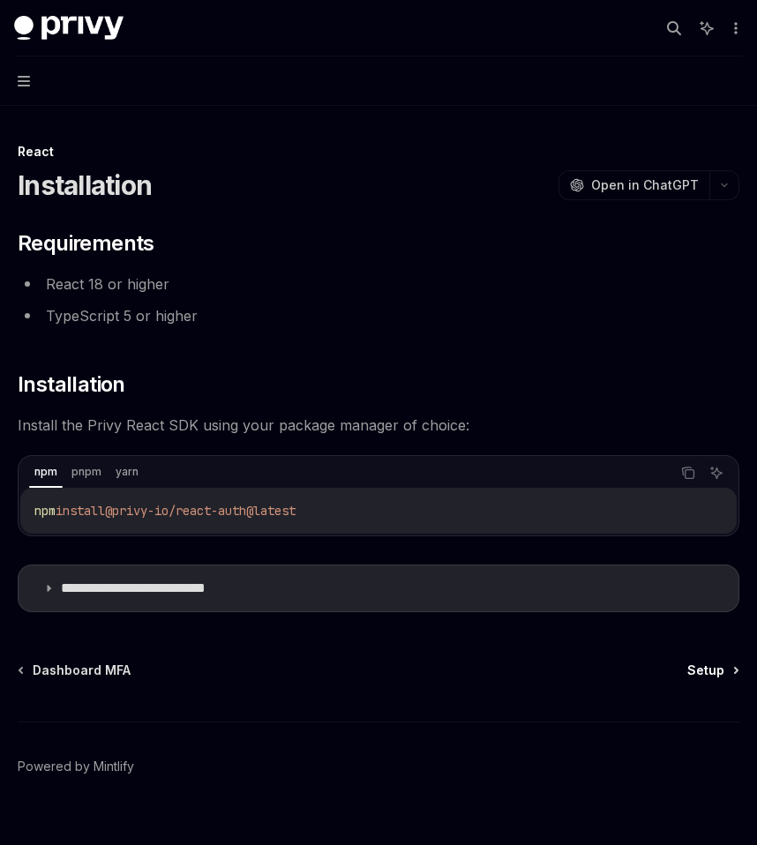
click at [699, 668] on span "Setup" at bounding box center [705, 671] width 37 height 18
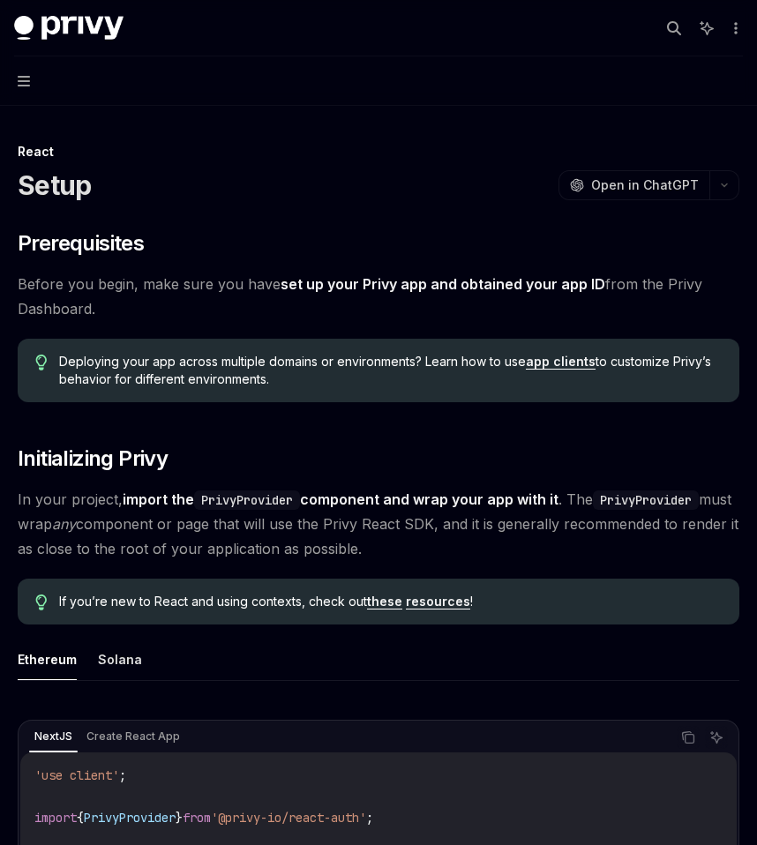
click at [14, 86] on button "Navigation" at bounding box center [378, 80] width 757 height 49
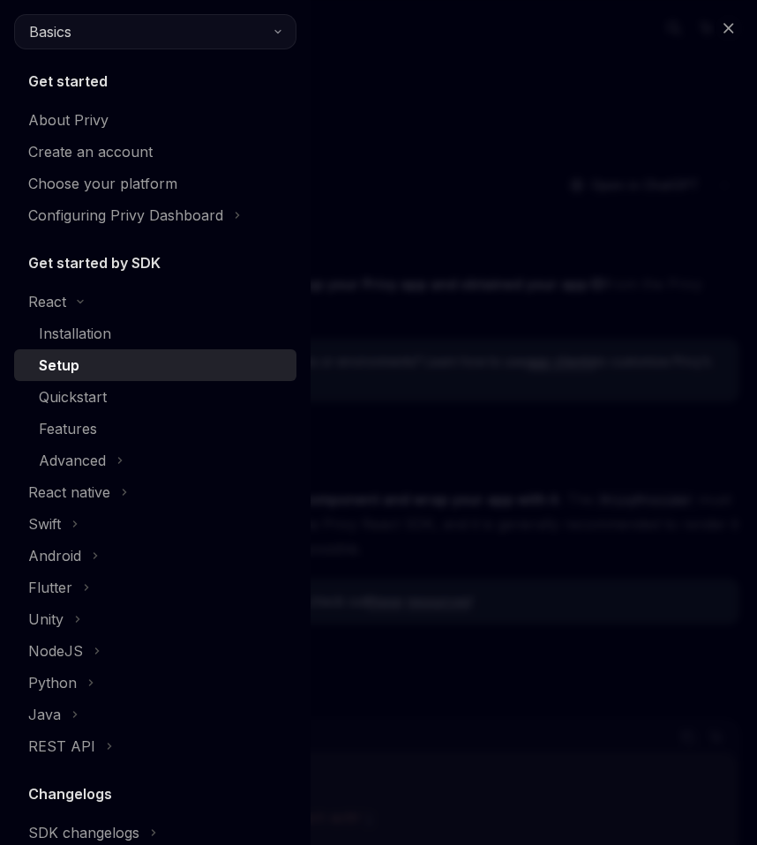
click at [83, 43] on button "Basics" at bounding box center [155, 31] width 282 height 35
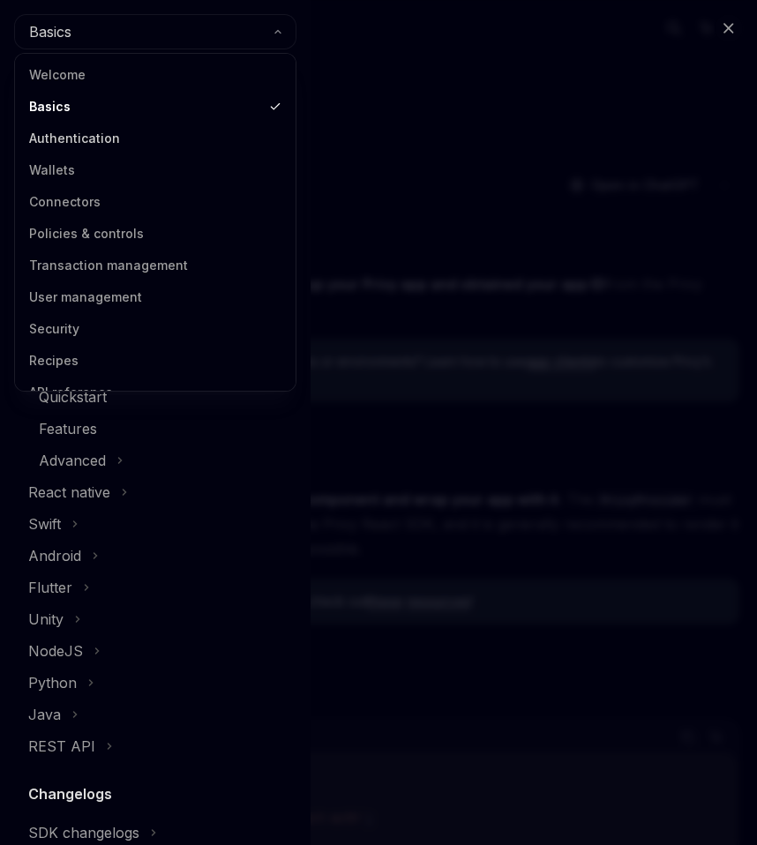
click at [83, 139] on link "Authentication" at bounding box center [155, 139] width 270 height 32
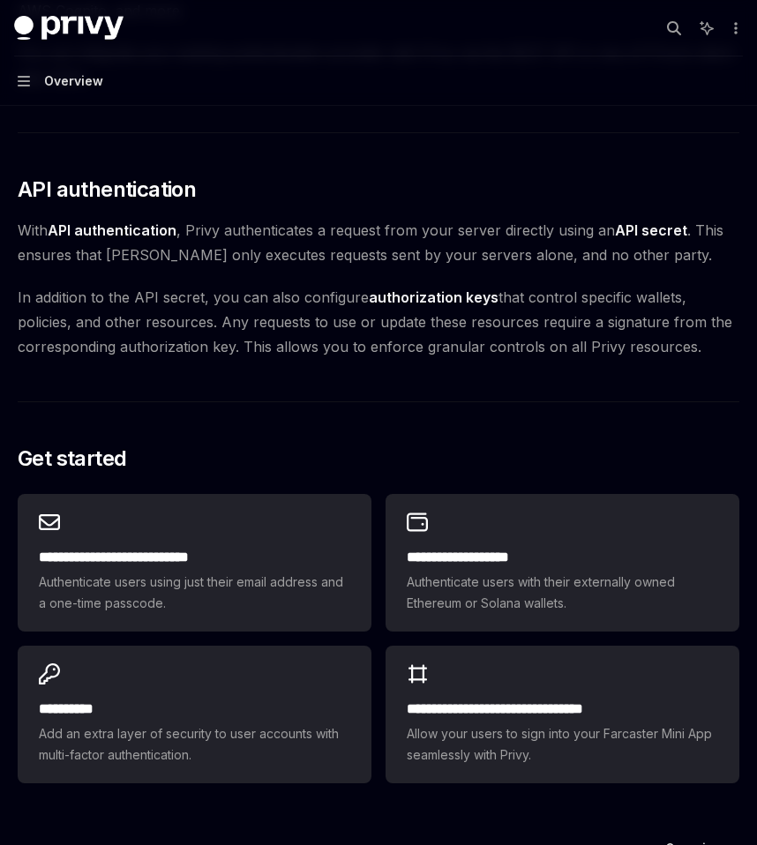
scroll to position [1145, 0]
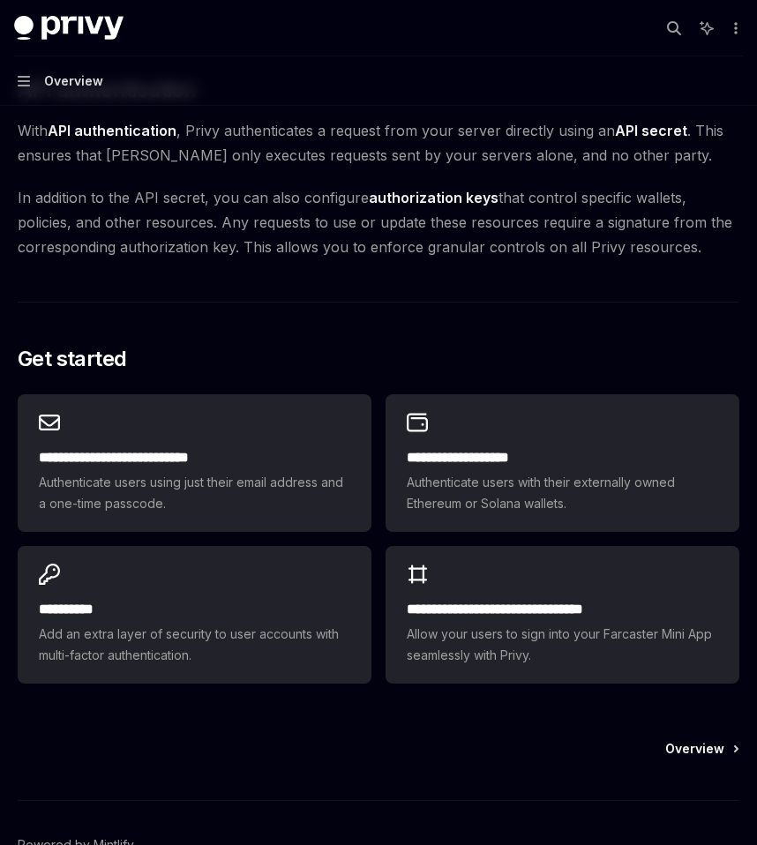
click at [686, 740] on span "Overview" at bounding box center [694, 749] width 59 height 18
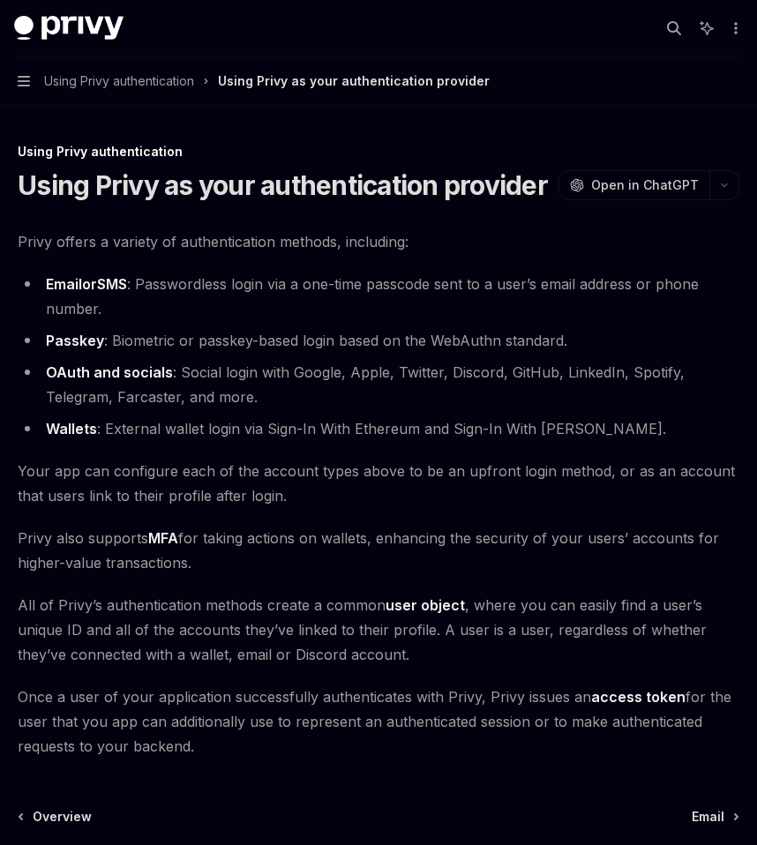
scroll to position [176, 0]
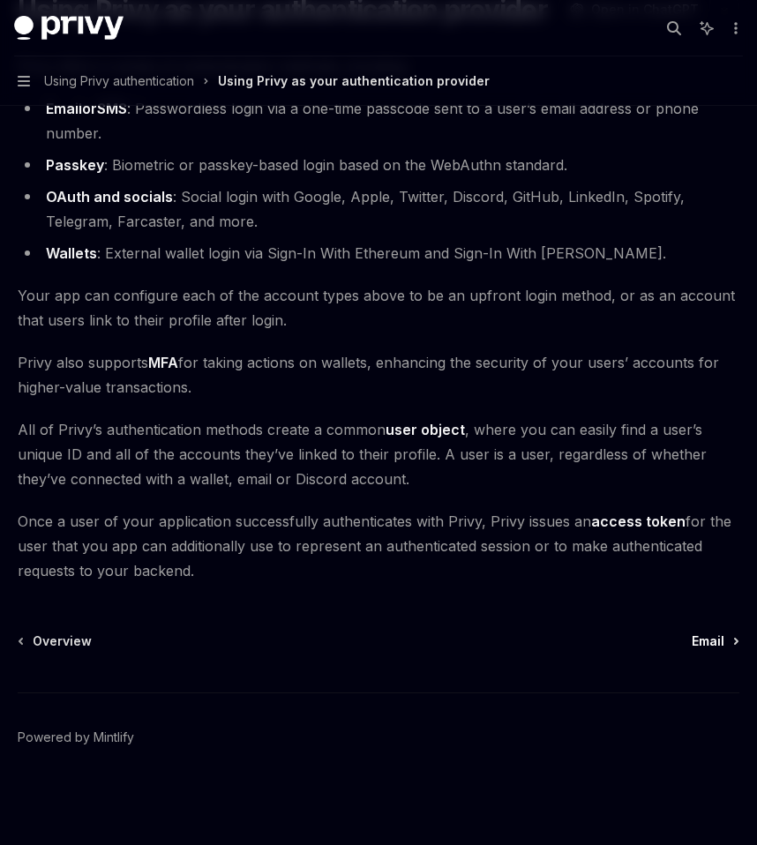
click at [693, 640] on span "Email" at bounding box center [708, 642] width 33 height 18
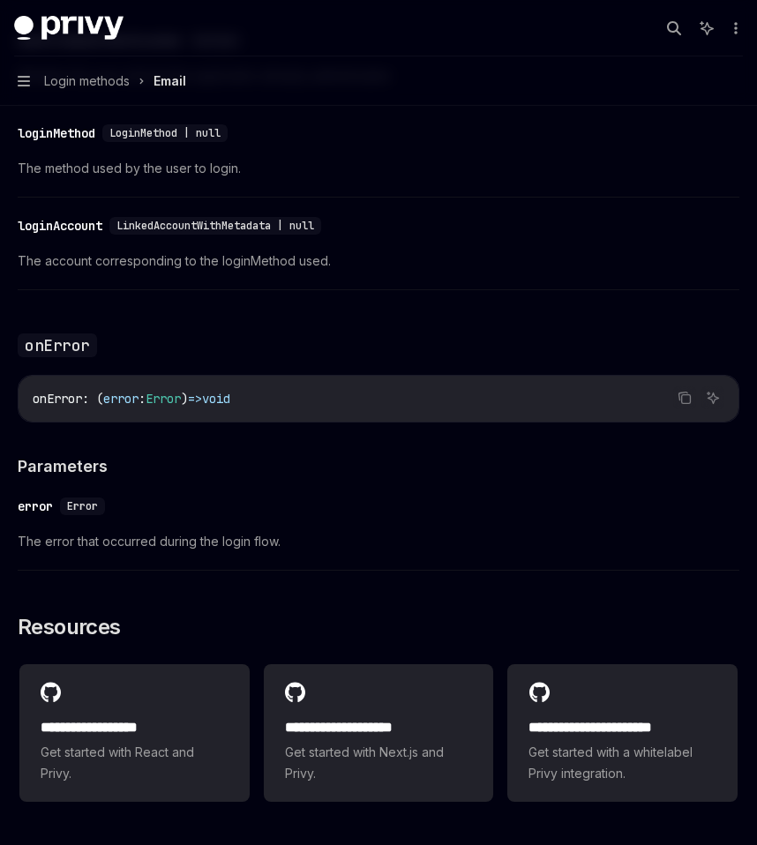
scroll to position [3400, 0]
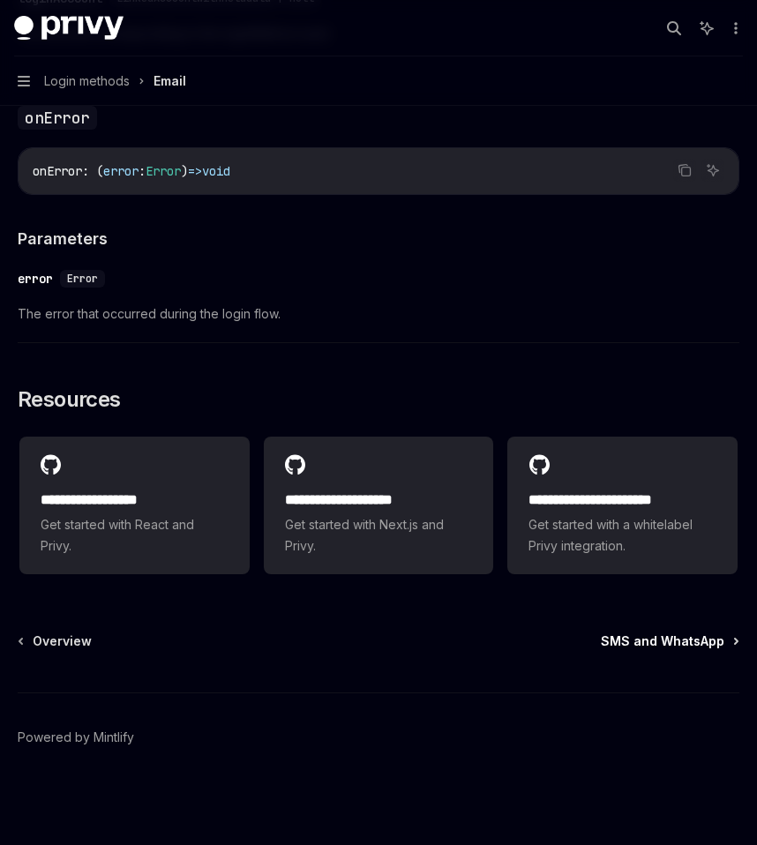
click at [683, 638] on span "SMS and WhatsApp" at bounding box center [663, 642] width 124 height 18
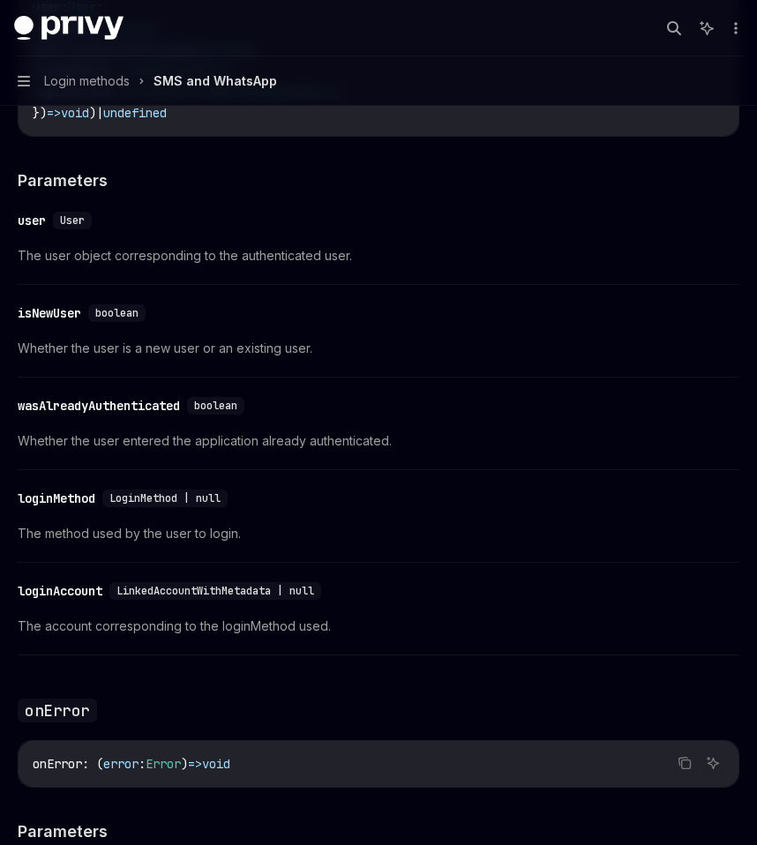
scroll to position [4226, 0]
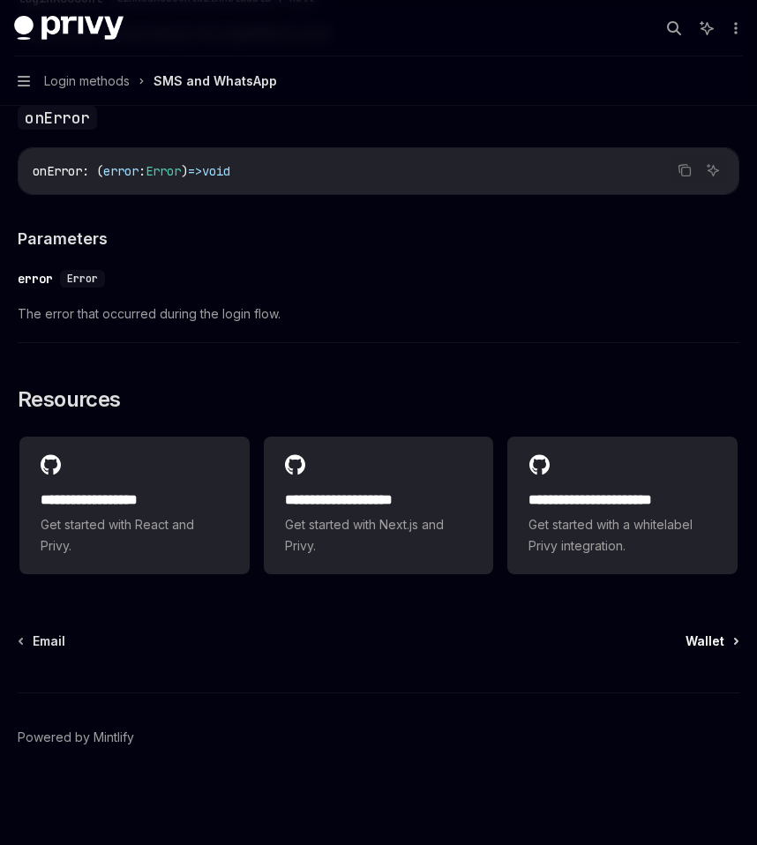
click at [697, 633] on span "Wallet" at bounding box center [705, 642] width 39 height 18
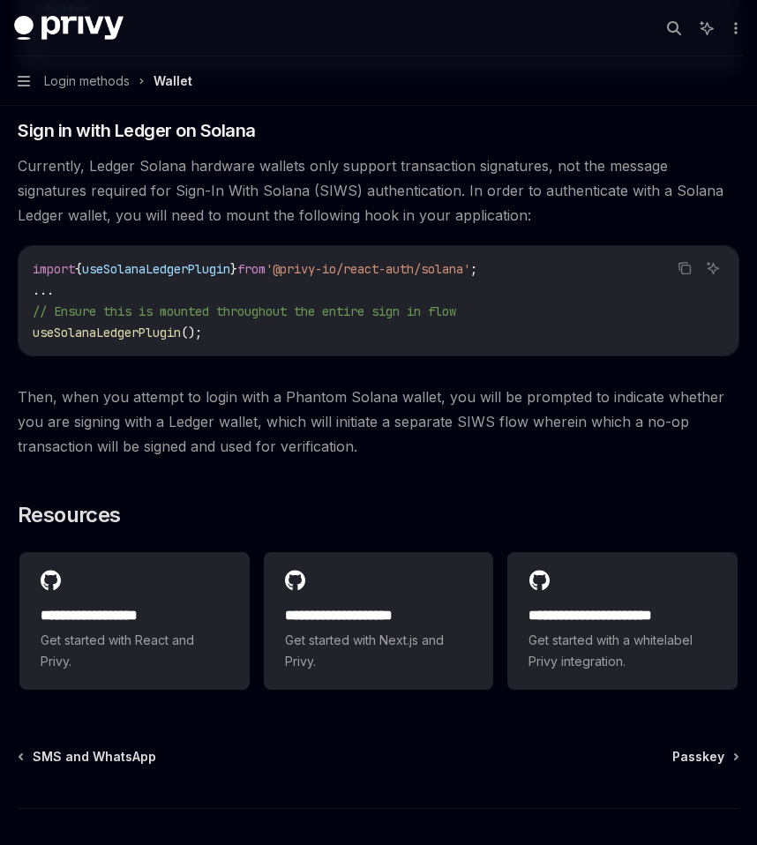
scroll to position [1676, 0]
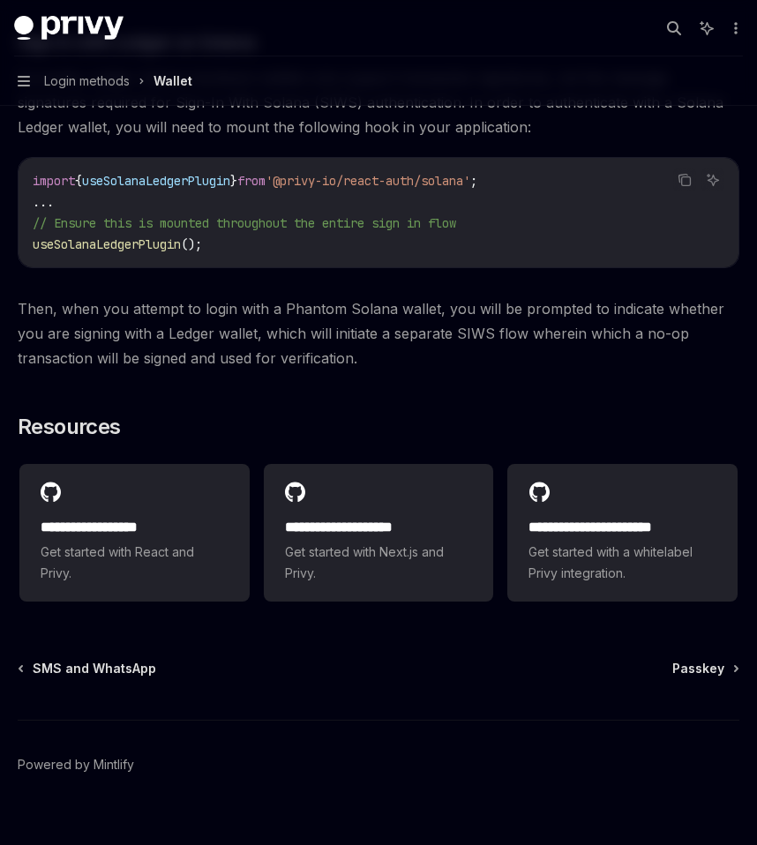
click at [678, 675] on span "Passkey" at bounding box center [698, 669] width 52 height 18
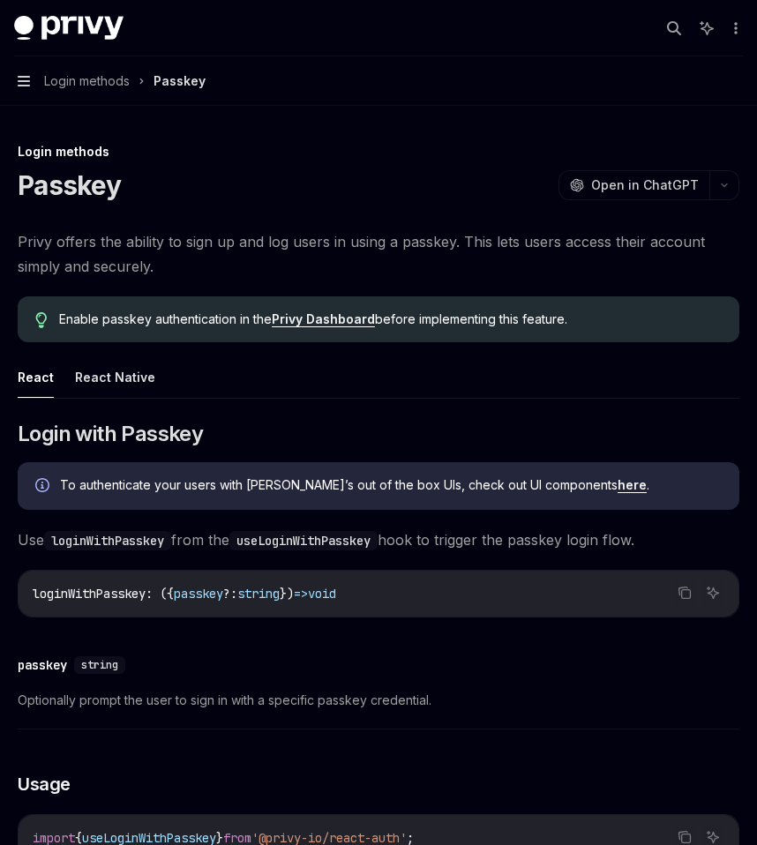
click at [23, 74] on icon "button" at bounding box center [24, 81] width 12 height 14
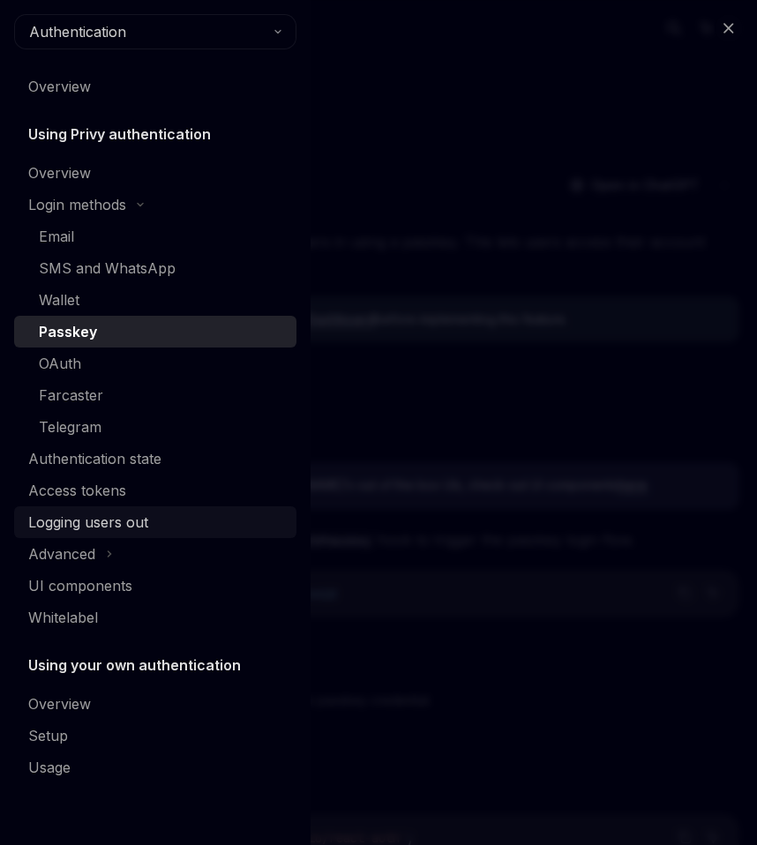
click at [98, 526] on div "Logging users out" at bounding box center [88, 522] width 120 height 21
type textarea "*"
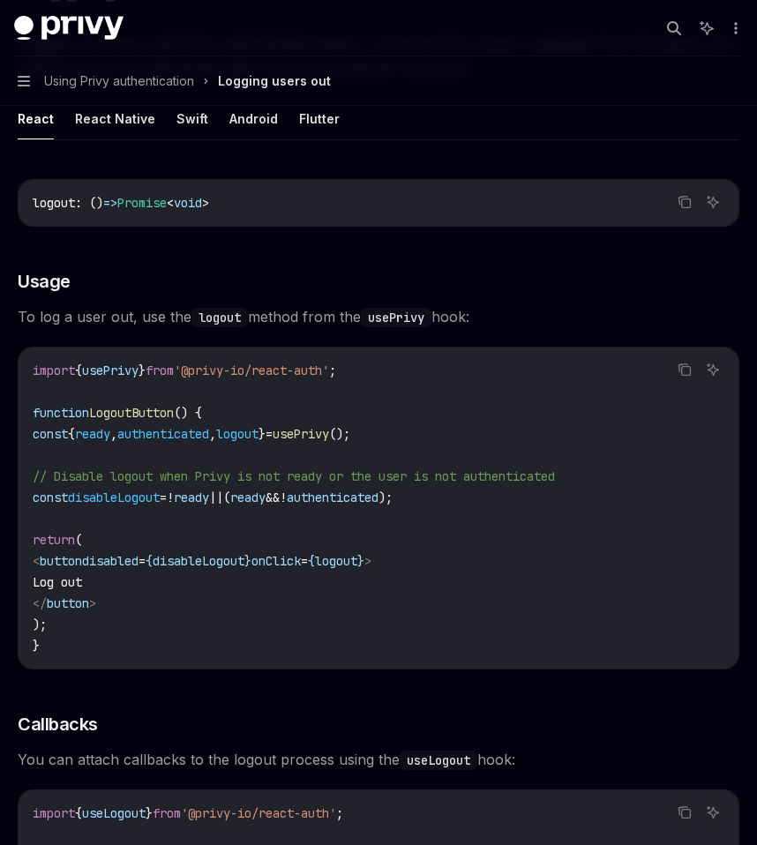
scroll to position [318, 0]
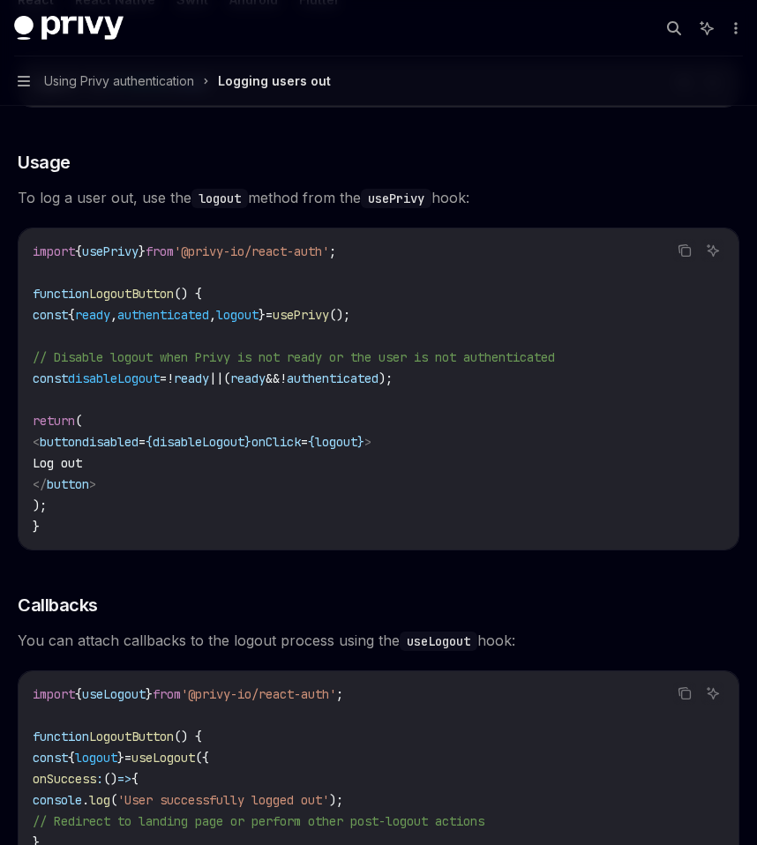
drag, startPoint x: 37, startPoint y: 256, endPoint x: 380, endPoint y: 244, distance: 343.4
click at [336, 244] on span "import { usePrivy } from '@privy-io/react-auth' ;" at bounding box center [184, 252] width 303 height 16
click at [689, 248] on icon "Copy the contents from the code block" at bounding box center [685, 251] width 14 height 14
click at [690, 249] on icon "Copy the contents from the code block" at bounding box center [686, 252] width 9 height 9
